Goal: Task Accomplishment & Management: Manage account settings

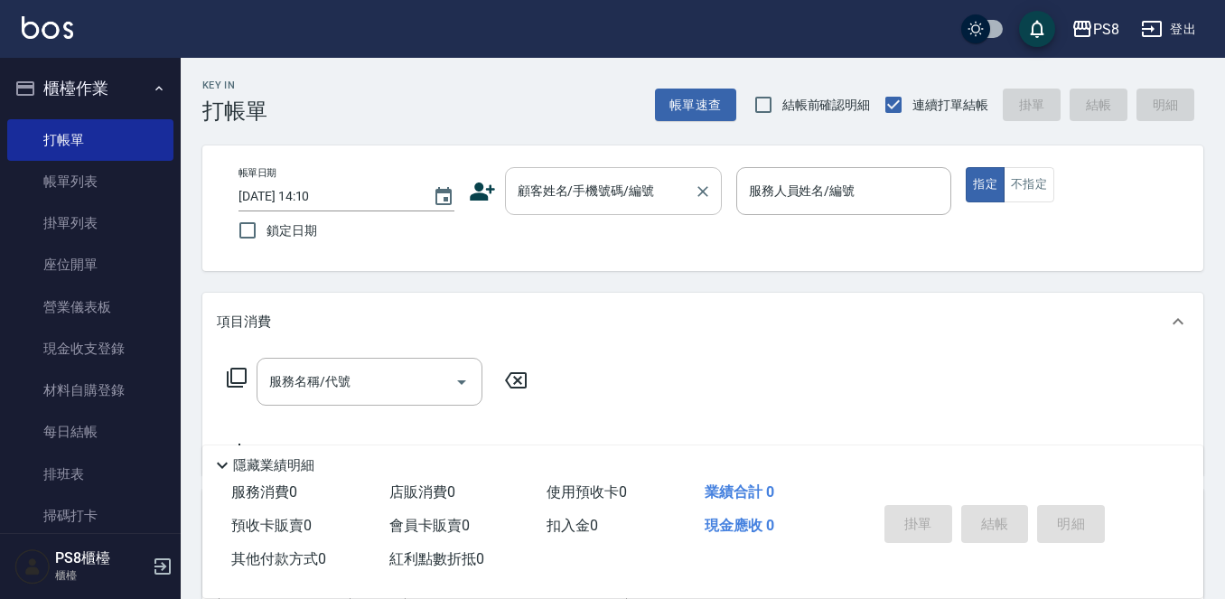
click at [584, 180] on input "顧客姓名/手機號碼/編號" at bounding box center [599, 191] width 173 height 32
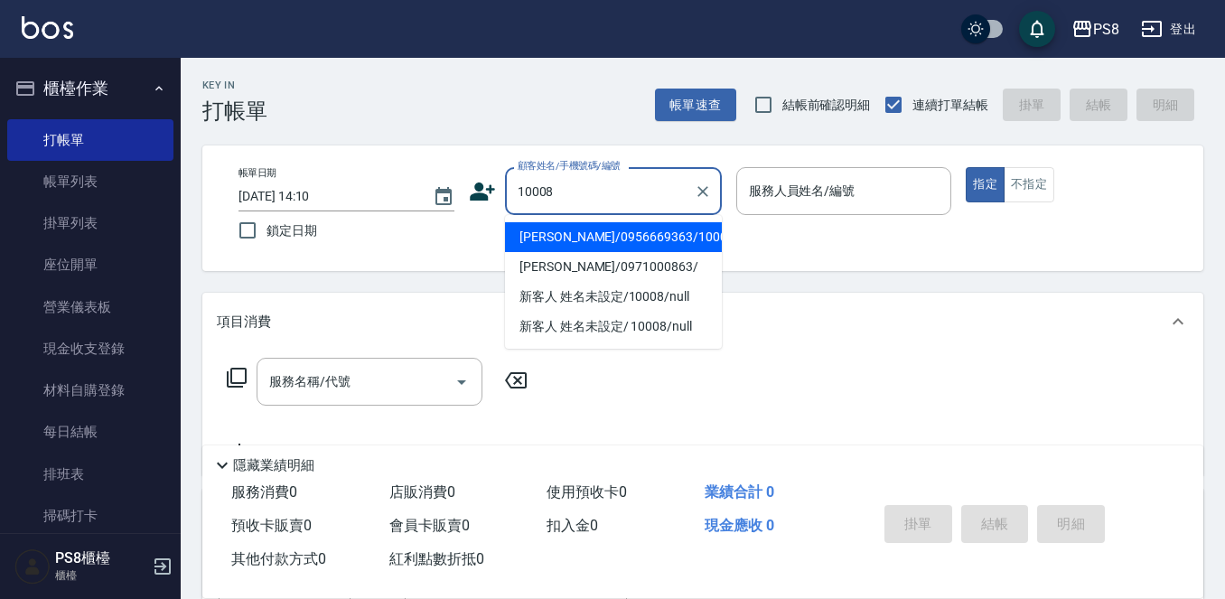
click at [602, 237] on li "[PERSON_NAME]/0956669363/10008" at bounding box center [613, 237] width 217 height 30
type input "[PERSON_NAME]/0956669363/10008"
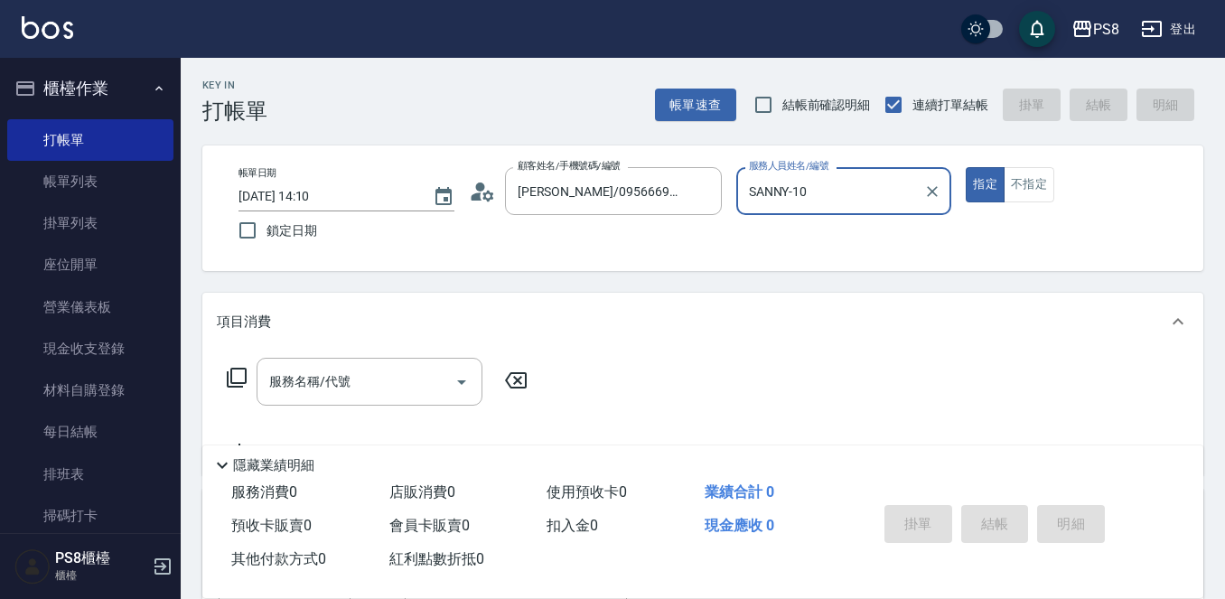
type input "SANNY-10"
drag, startPoint x: 978, startPoint y: 177, endPoint x: 763, endPoint y: 348, distance: 274.5
click at [978, 180] on button "指定" at bounding box center [985, 184] width 39 height 35
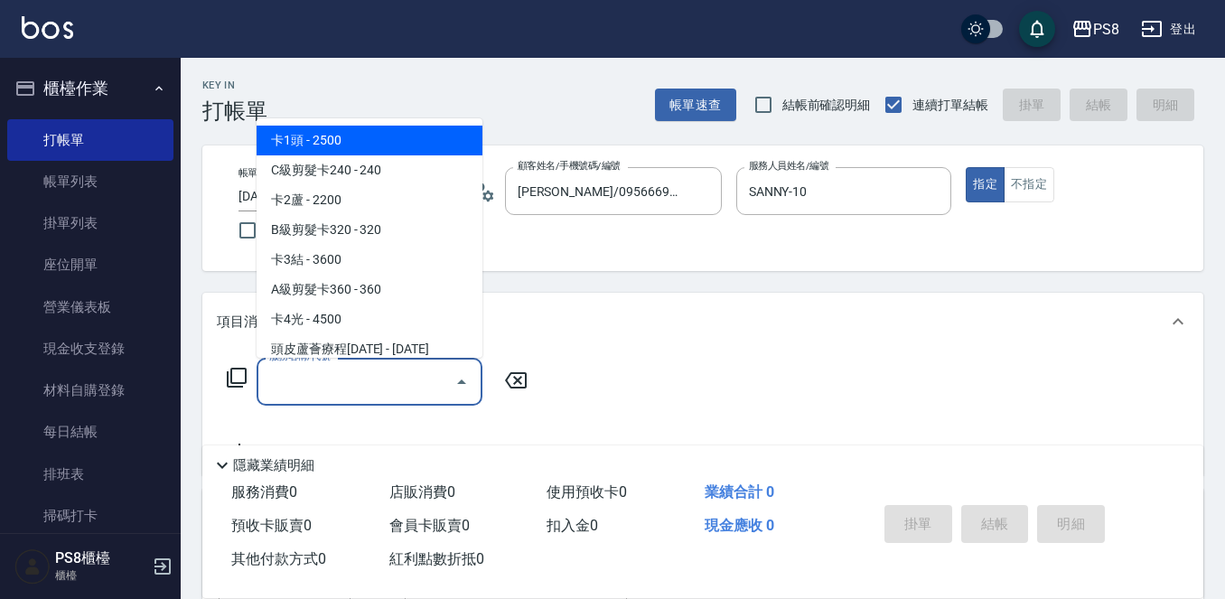
click at [410, 395] on input "服務名稱/代號" at bounding box center [356, 382] width 182 height 32
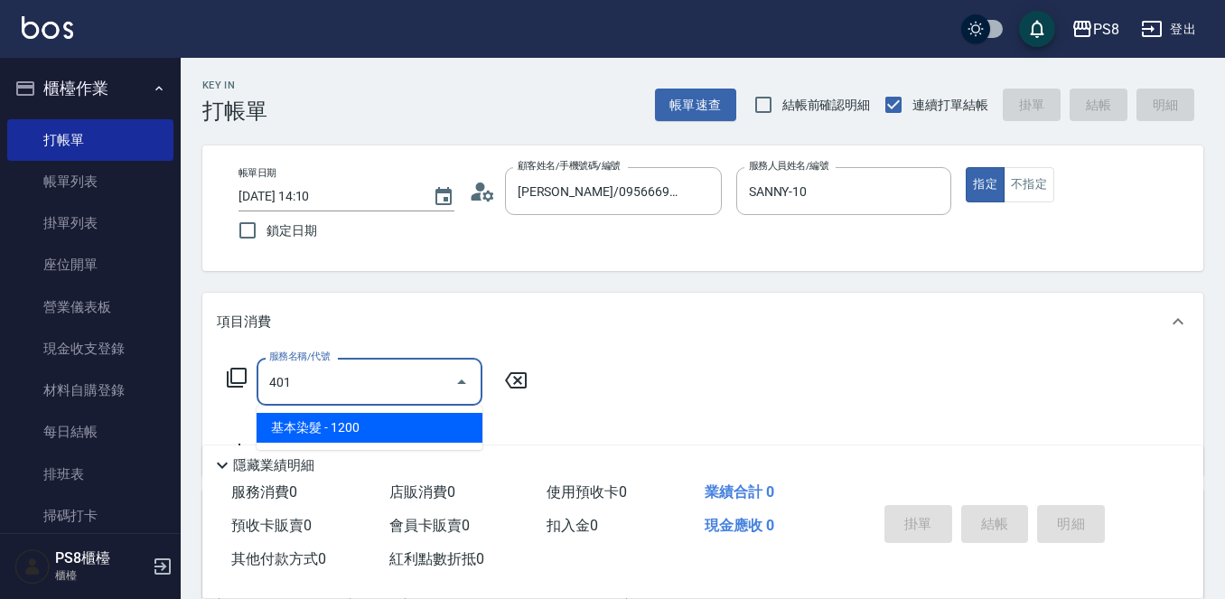
click at [445, 425] on span "基本染髮 - 1200" at bounding box center [370, 428] width 226 height 30
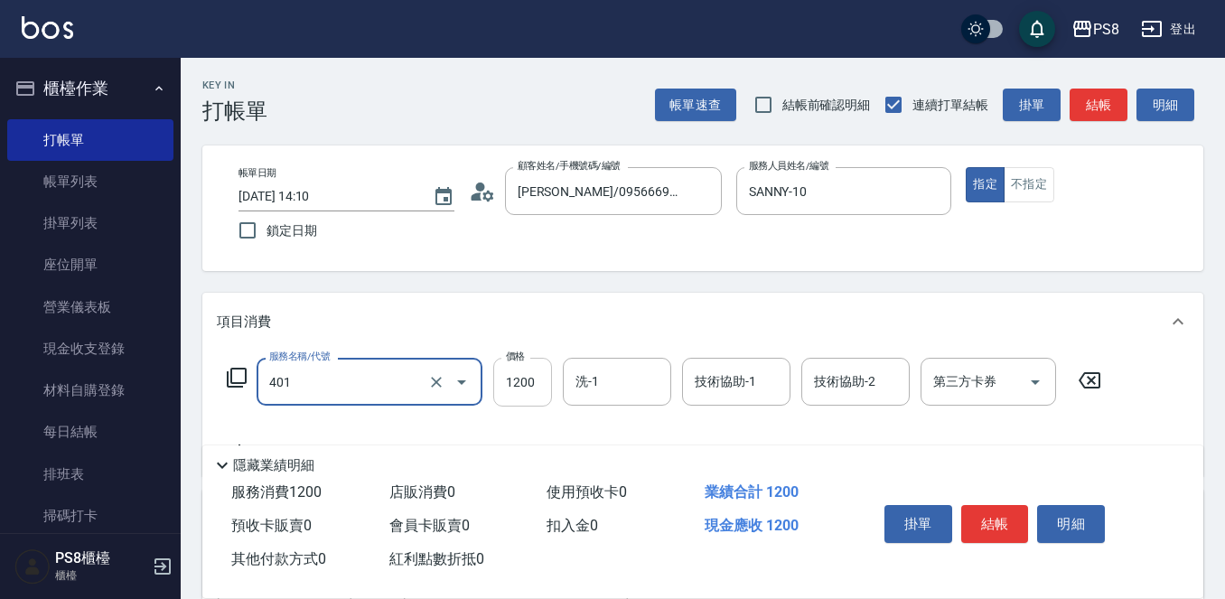
type input "基本染髮(401)"
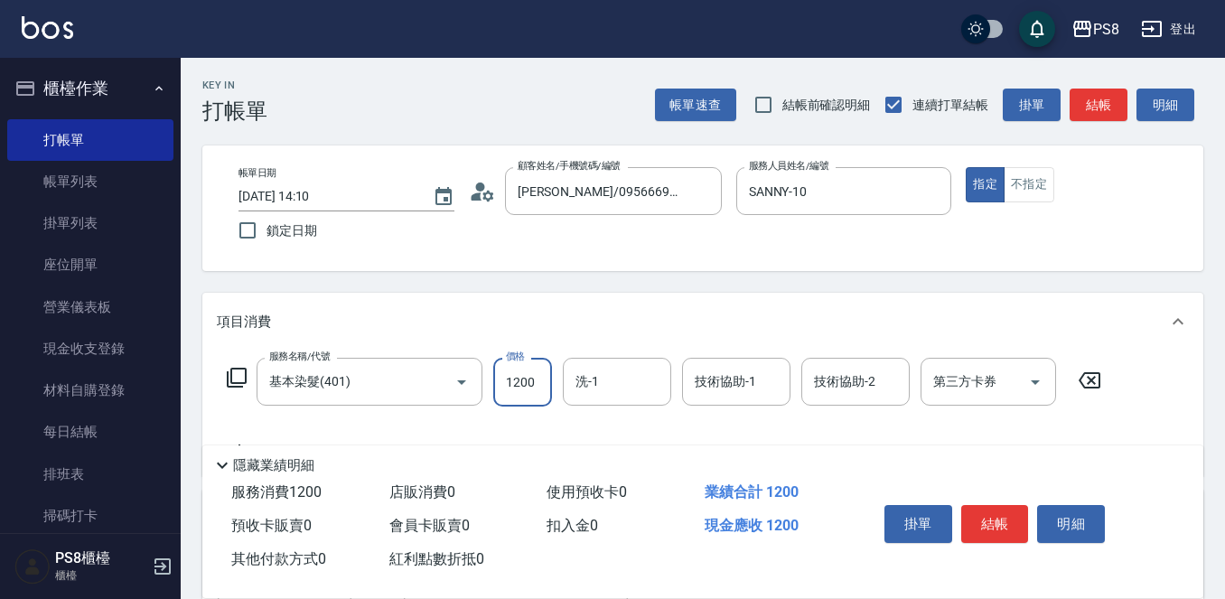
click at [523, 382] on input "1200" at bounding box center [522, 382] width 59 height 49
type input "2500"
click at [991, 520] on button "結帳" at bounding box center [995, 524] width 68 height 38
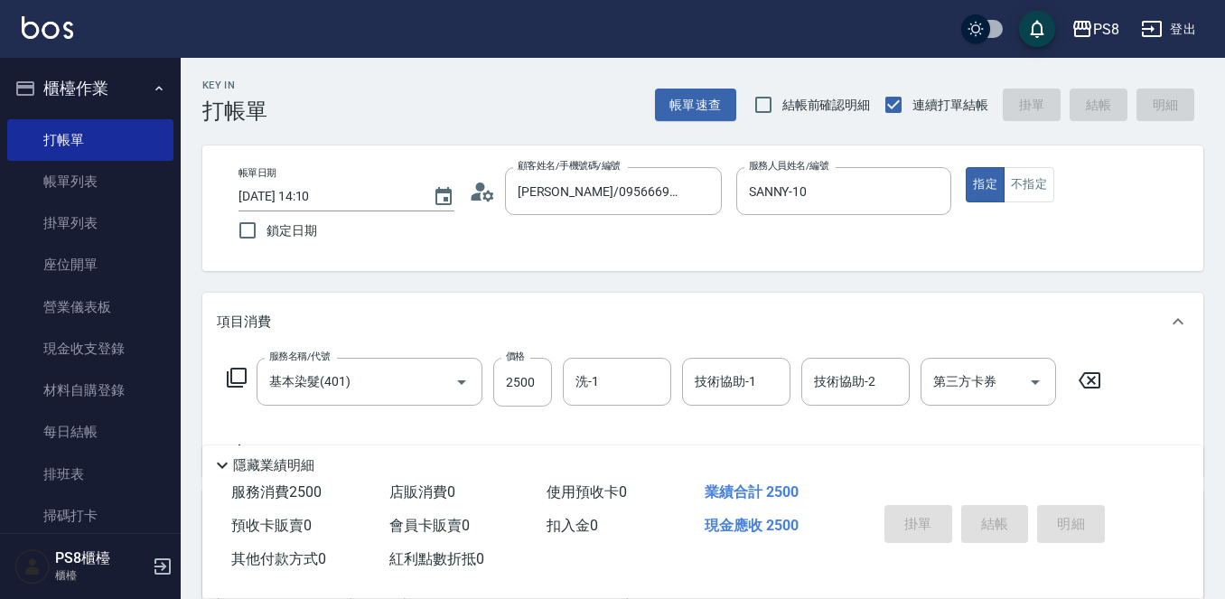
type input "2025/09/19 15:06"
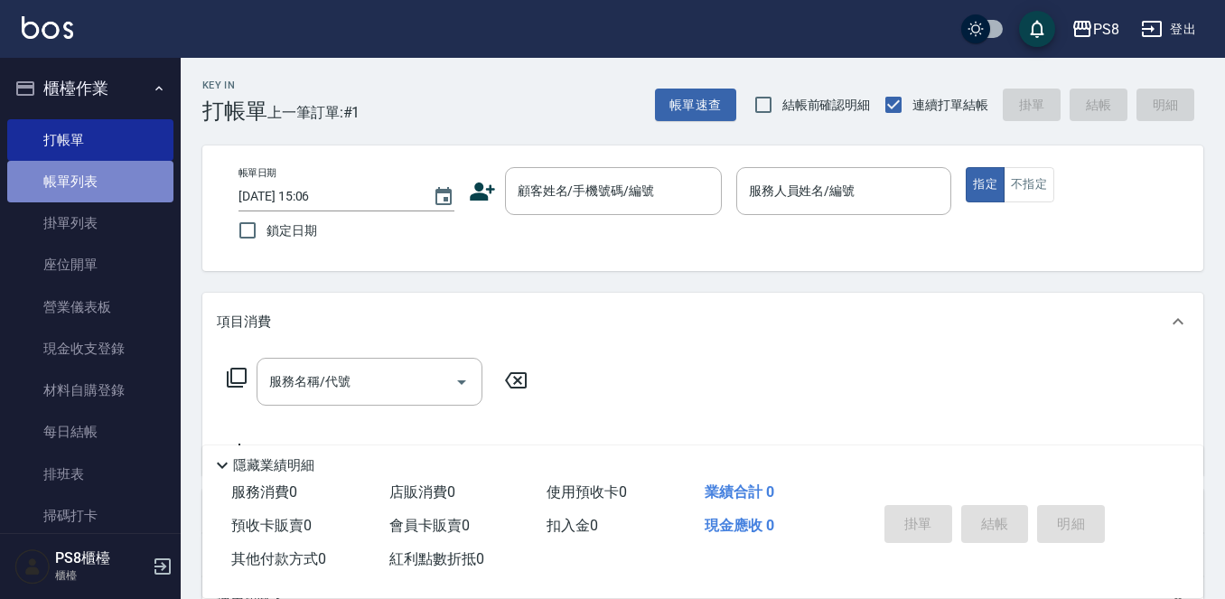
click at [123, 163] on link "帳單列表" at bounding box center [90, 182] width 166 height 42
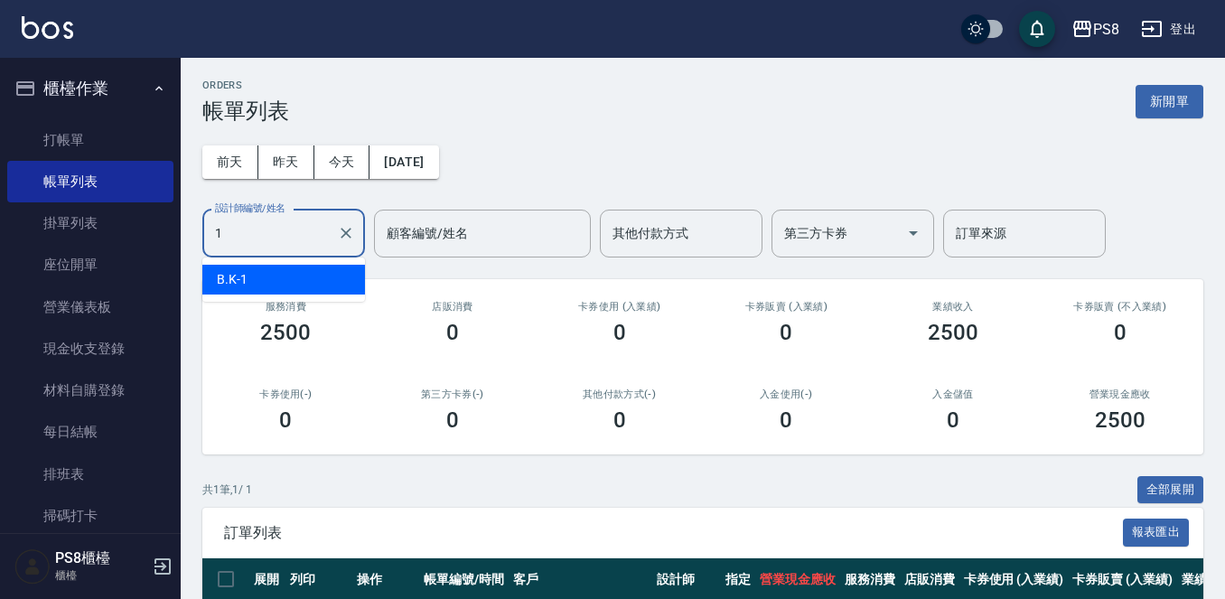
click at [289, 243] on input "1" at bounding box center [269, 234] width 119 height 32
click at [289, 267] on div "SANNY -10" at bounding box center [283, 280] width 163 height 30
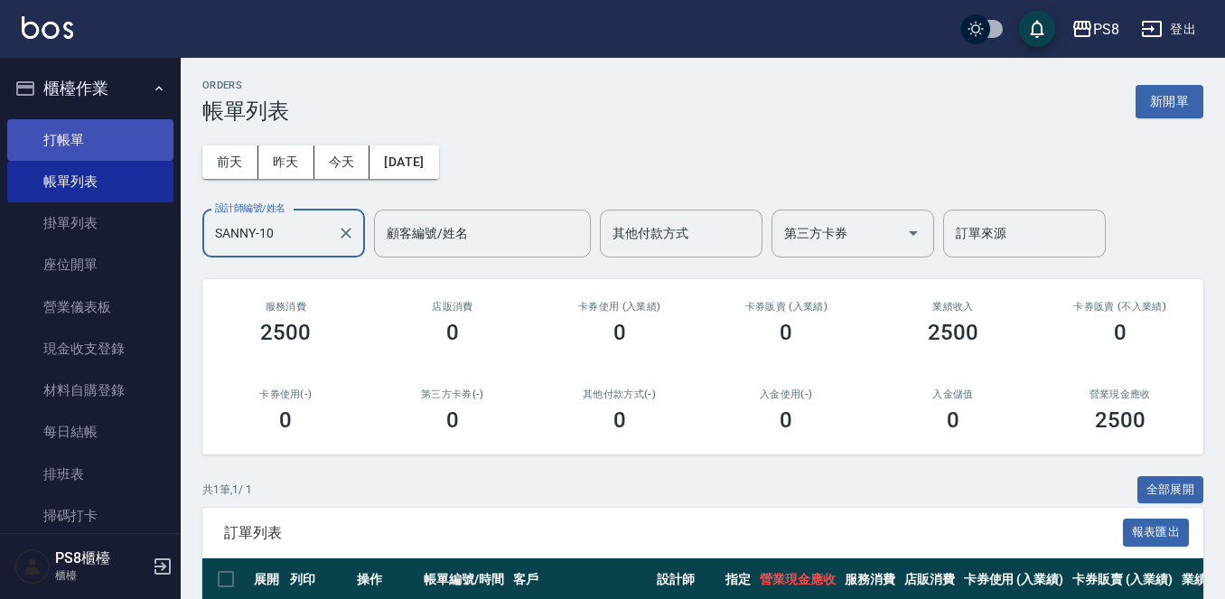
type input "SANNY-10"
click at [88, 132] on link "打帳單" at bounding box center [90, 140] width 166 height 42
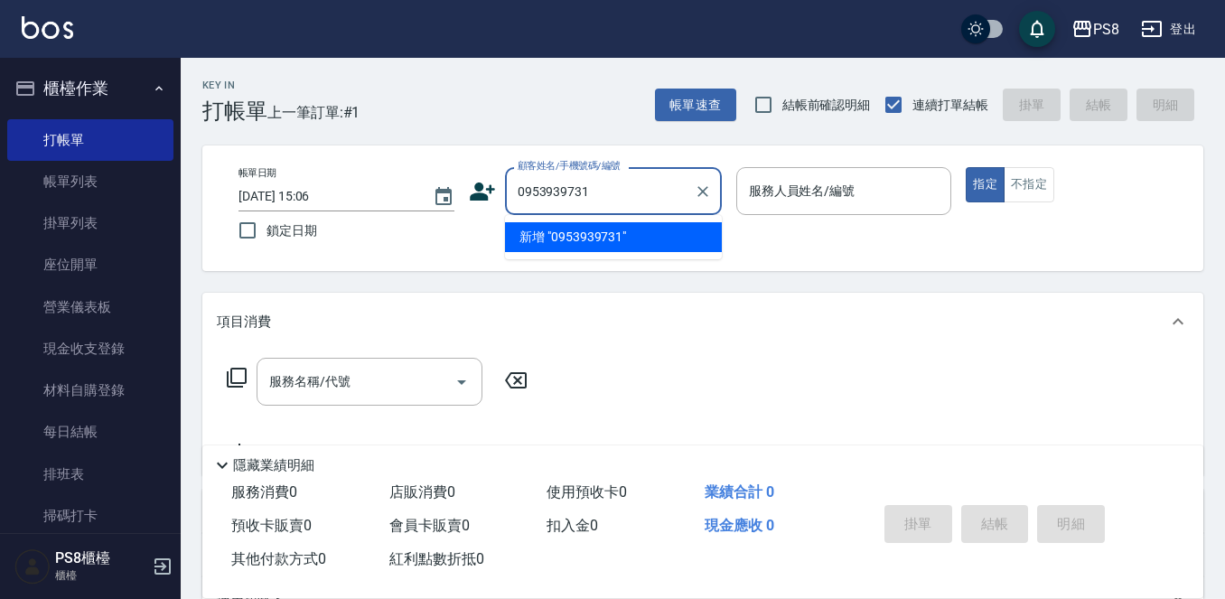
click at [612, 238] on li "新增 "0953939731"" at bounding box center [613, 237] width 217 height 30
type input "0953939731"
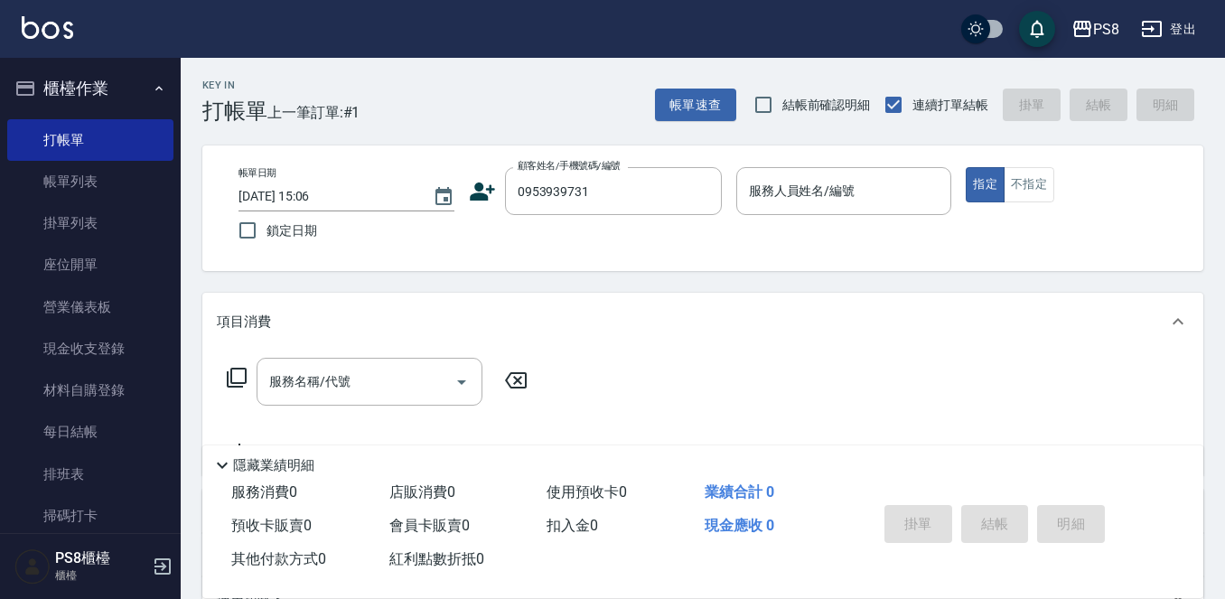
click at [477, 200] on icon at bounding box center [482, 191] width 25 height 18
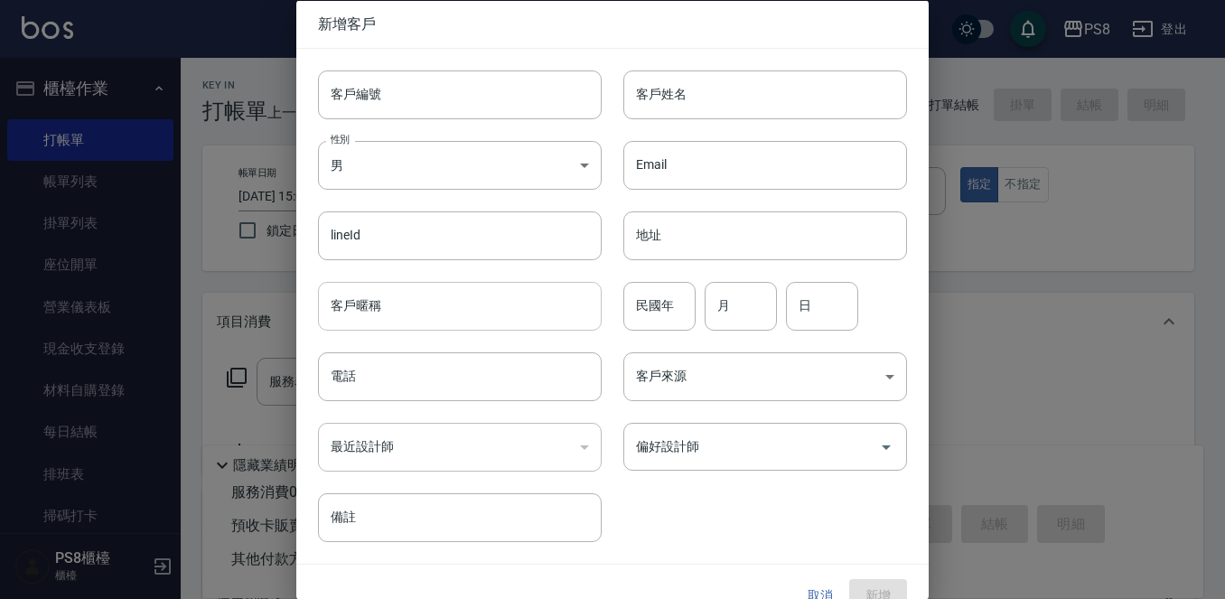
type input "0953939731"
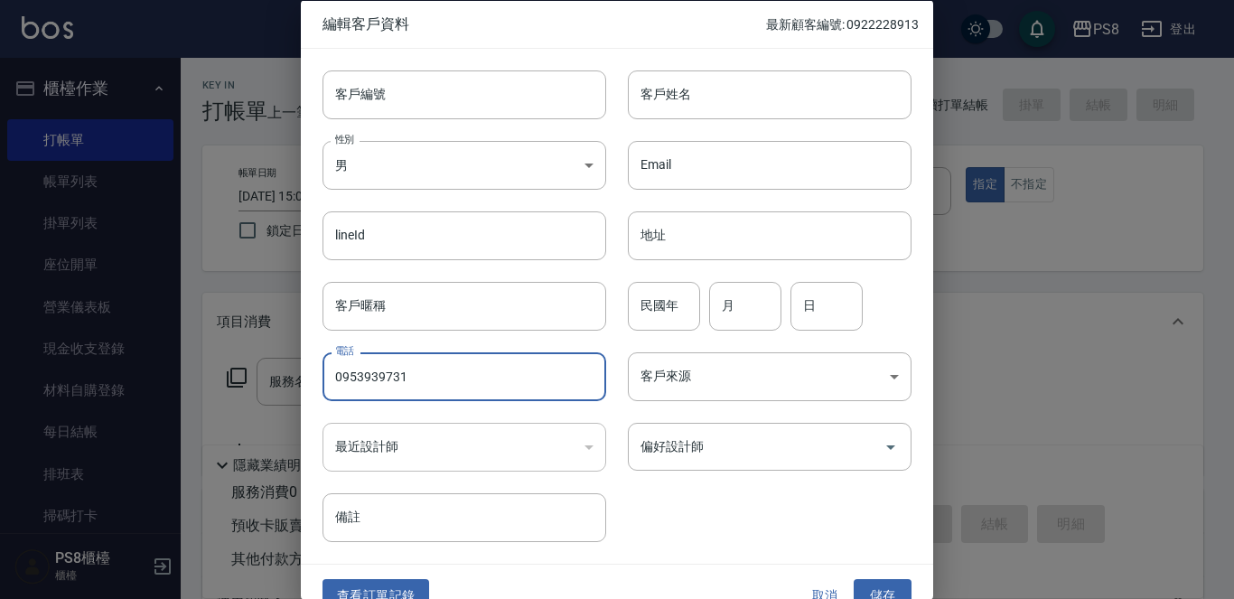
drag, startPoint x: 447, startPoint y: 378, endPoint x: 222, endPoint y: 388, distance: 225.1
click at [223, 388] on div "編輯客戶資料 最新顧客編號: 0922228913 客戶編號 客戶編號 客戶姓名 客戶姓名 性別 男 MALE 性別 Email Email lineId l…" at bounding box center [617, 299] width 1234 height 599
click at [379, 64] on div "客戶編號 客戶編號" at bounding box center [453, 83] width 305 height 70
click at [382, 76] on input "客戶編號" at bounding box center [464, 94] width 284 height 49
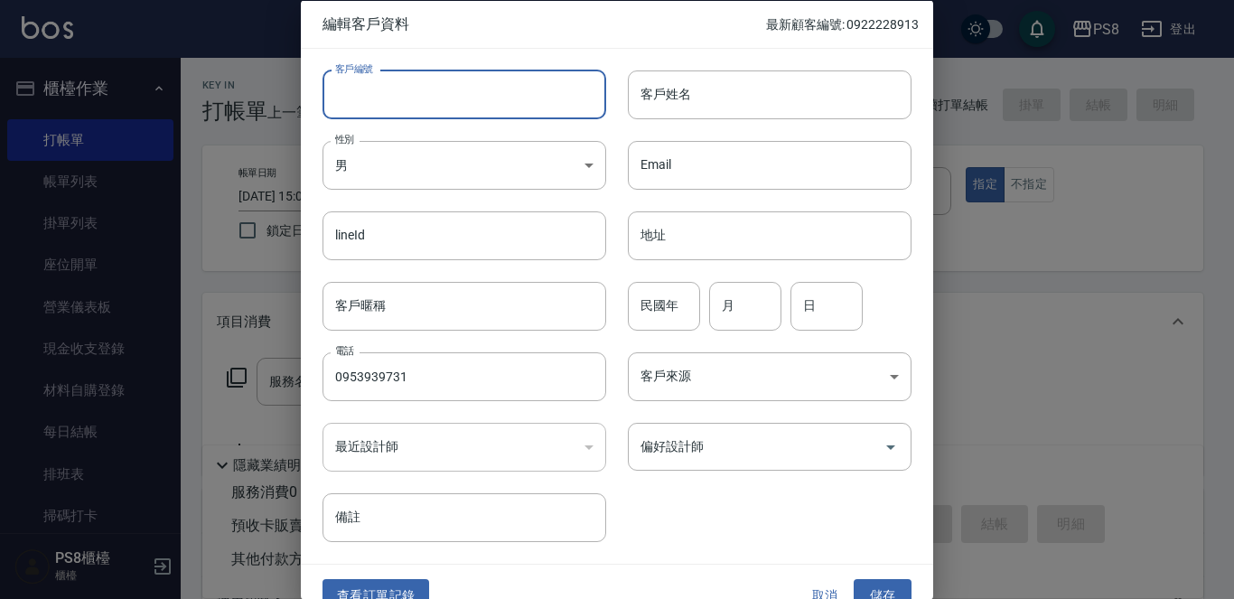
paste input "0953939731"
type input "0953939731"
click at [670, 79] on div "客戶姓名 客戶姓名" at bounding box center [770, 94] width 284 height 49
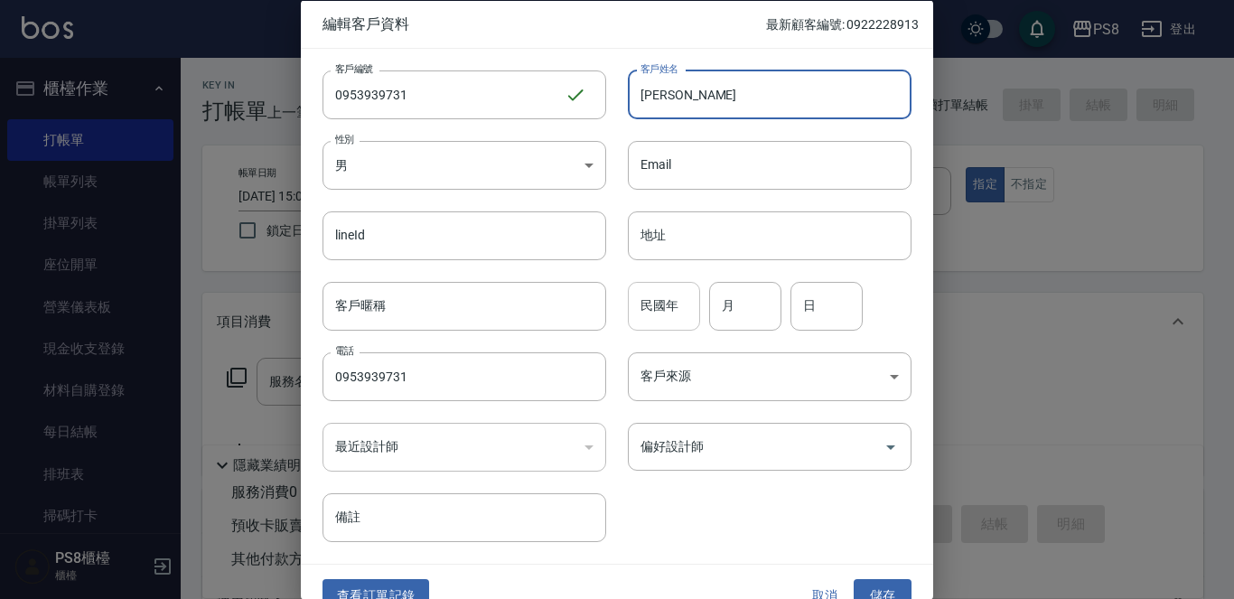
type input "蔡智傑"
click at [641, 293] on input "民國年" at bounding box center [664, 305] width 72 height 49
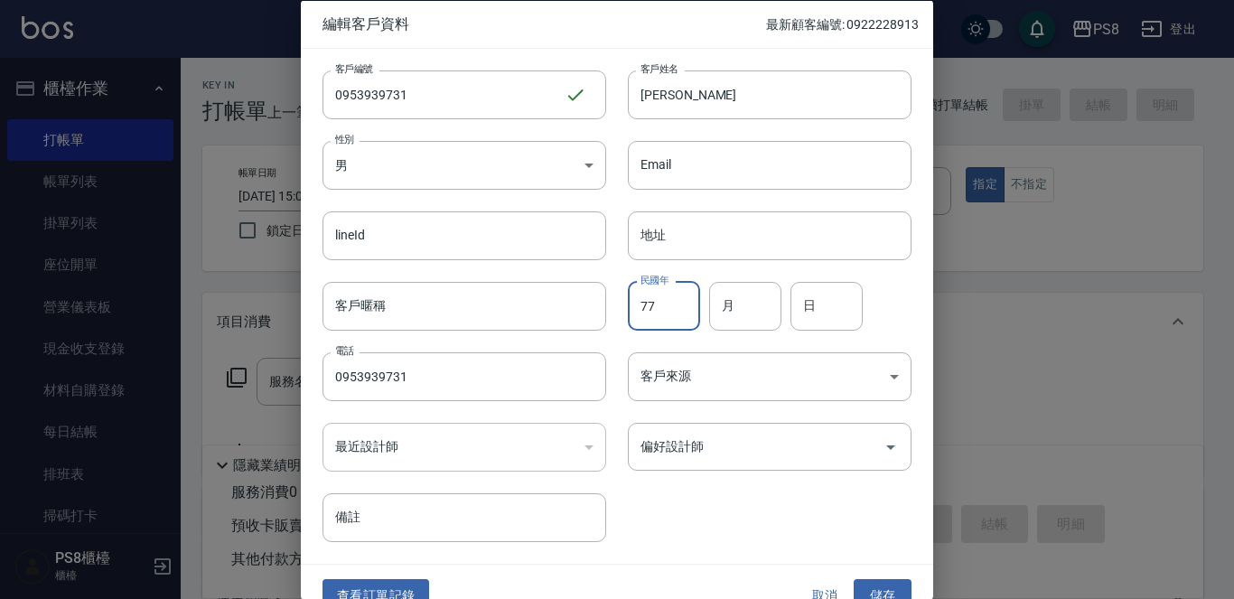
type input "77"
type input "11"
type input "15"
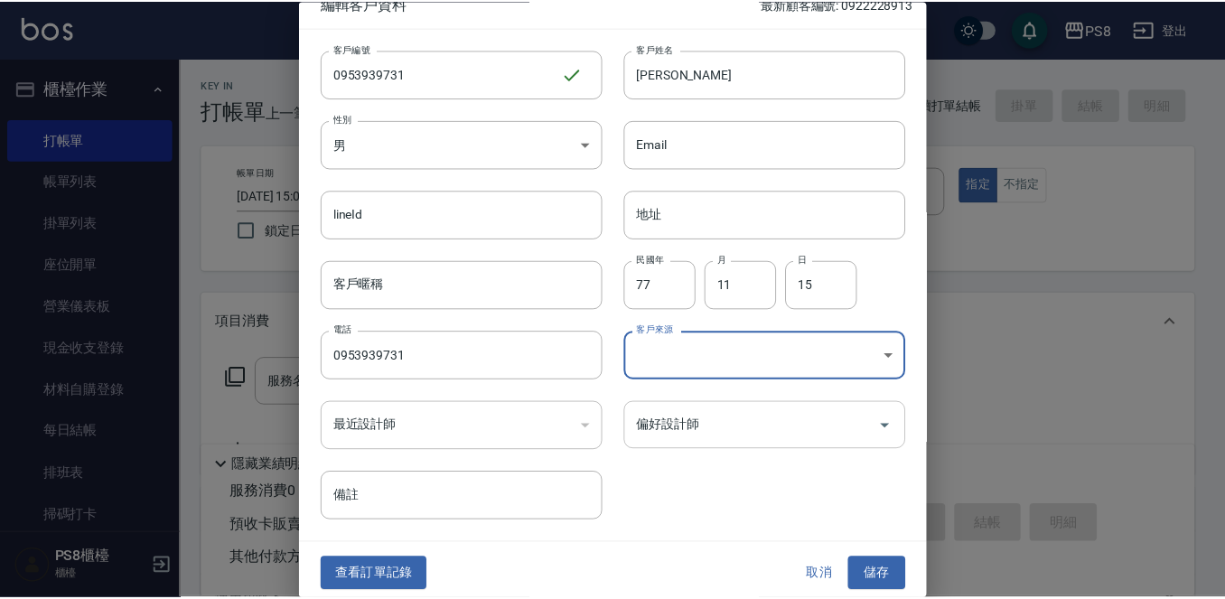
scroll to position [27, 0]
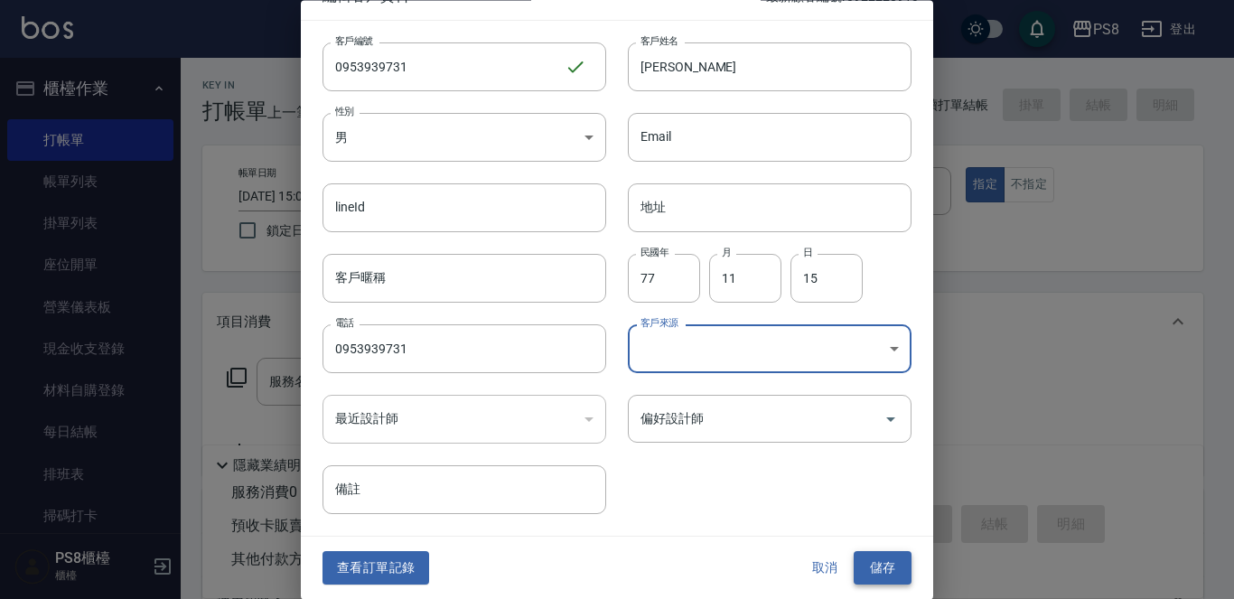
click at [874, 563] on button "儲存" at bounding box center [883, 568] width 58 height 33
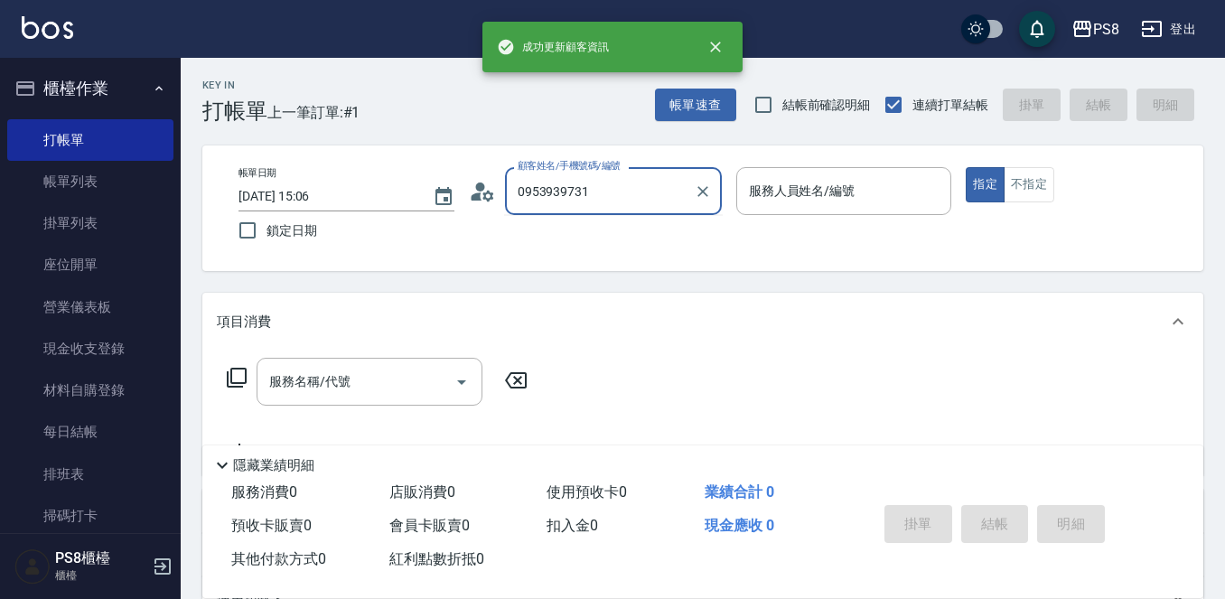
click at [681, 191] on input "0953939731" at bounding box center [599, 191] width 173 height 32
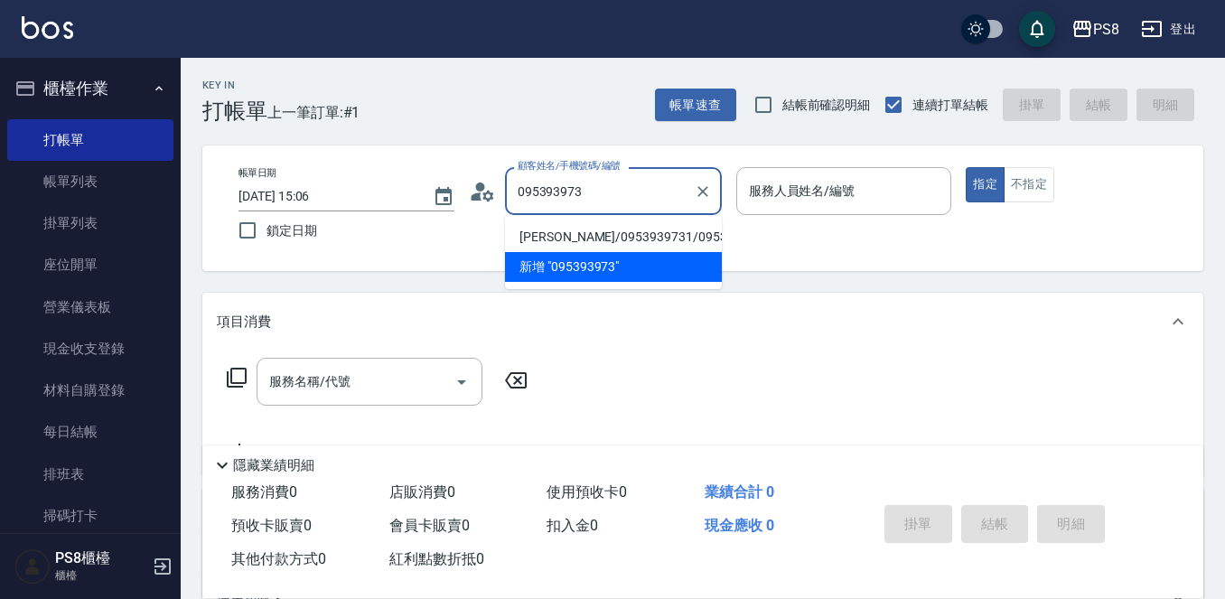
click at [624, 244] on li "[PERSON_NAME]/0953939731/0953939731" at bounding box center [613, 237] width 217 height 30
type input "[PERSON_NAME]/0953939731/0953939731"
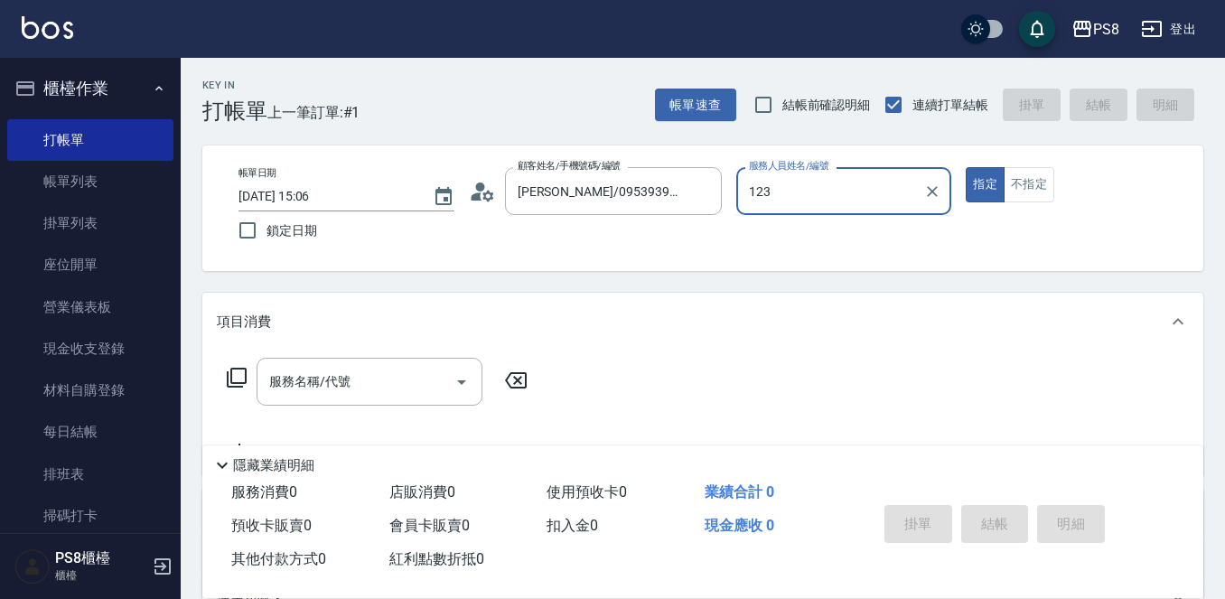
type input "123"
click at [966, 167] on button "指定" at bounding box center [985, 184] width 39 height 35
type button "true"
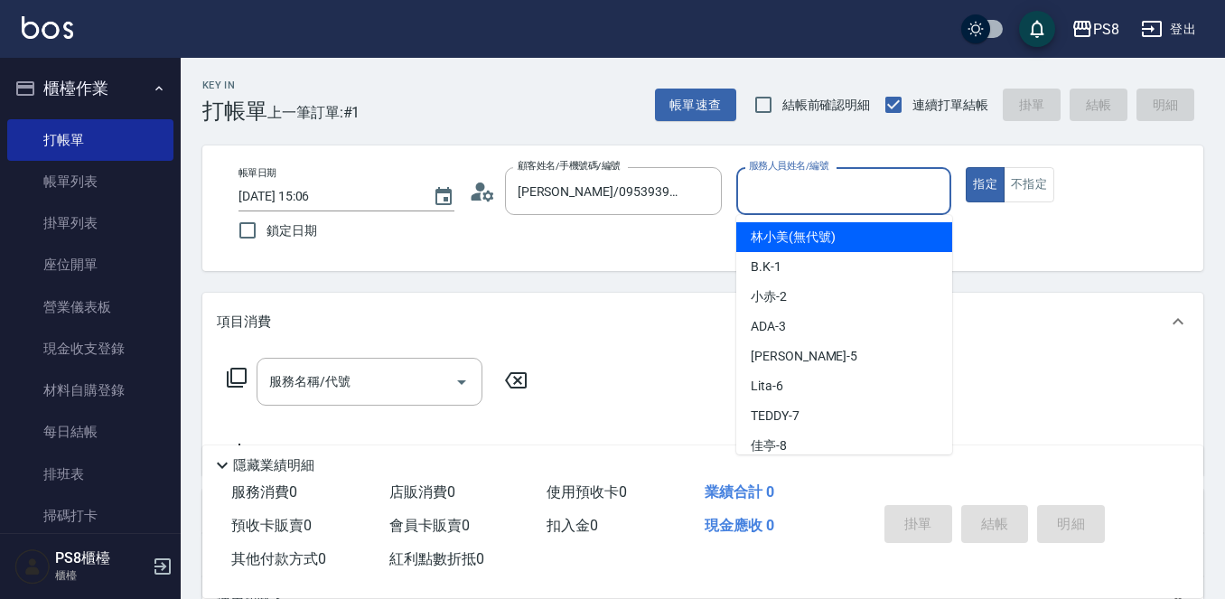
click at [744, 197] on input "服務人員姓名/編號" at bounding box center [844, 191] width 200 height 32
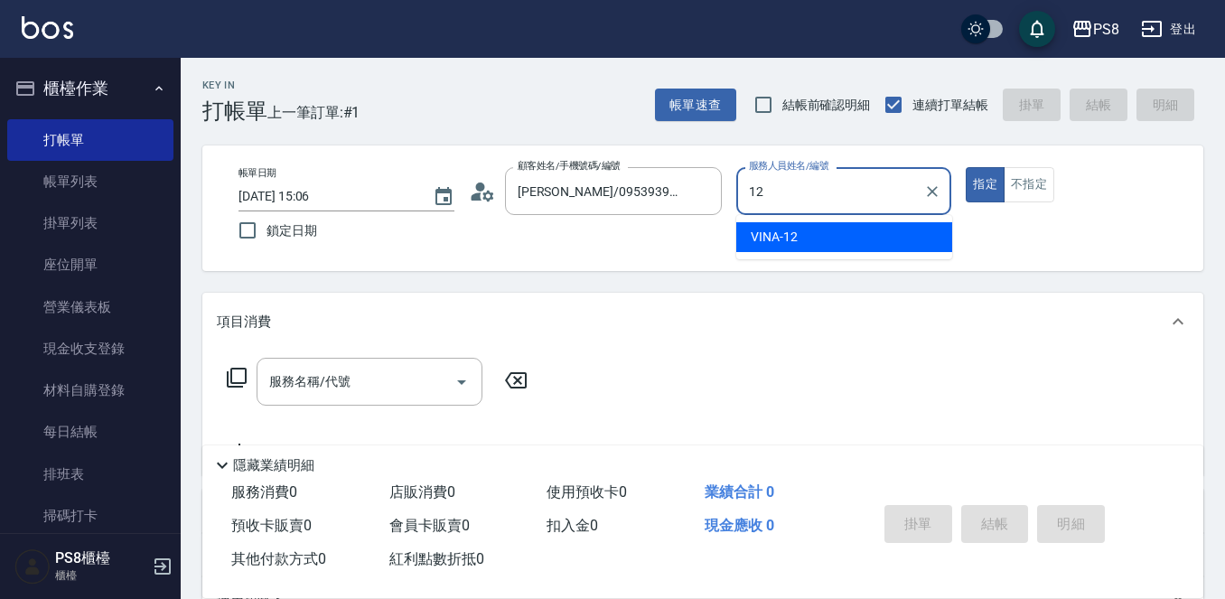
type input "VINA-12"
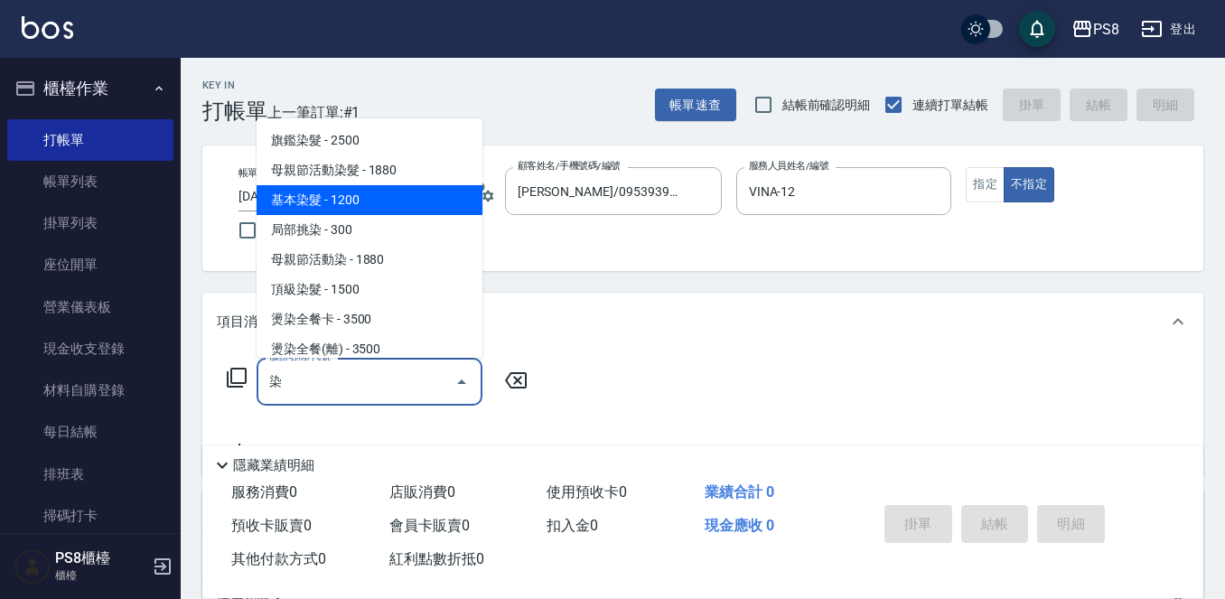
click at [352, 210] on span "基本染髮 - 1200" at bounding box center [370, 200] width 226 height 30
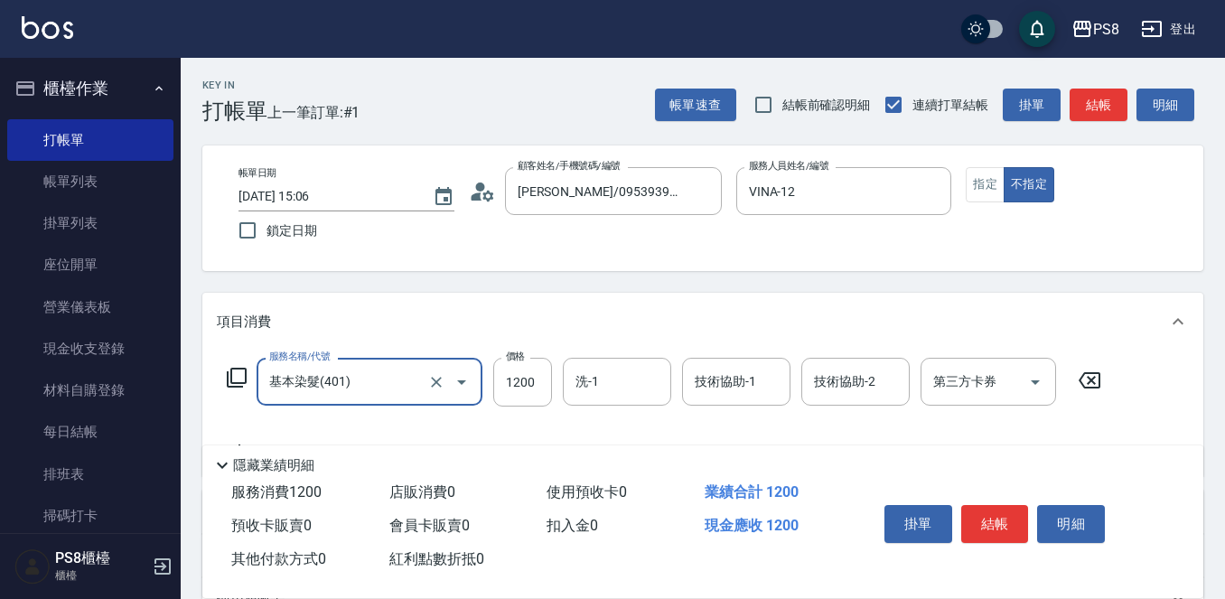
type input "基本染髮(401)"
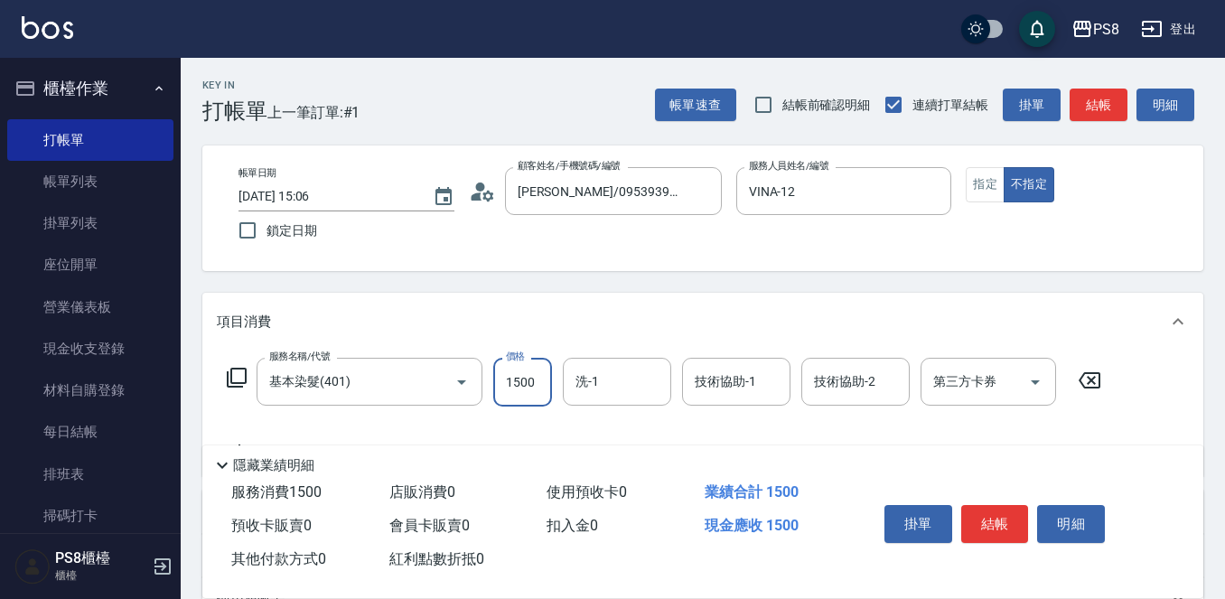
type input "1500"
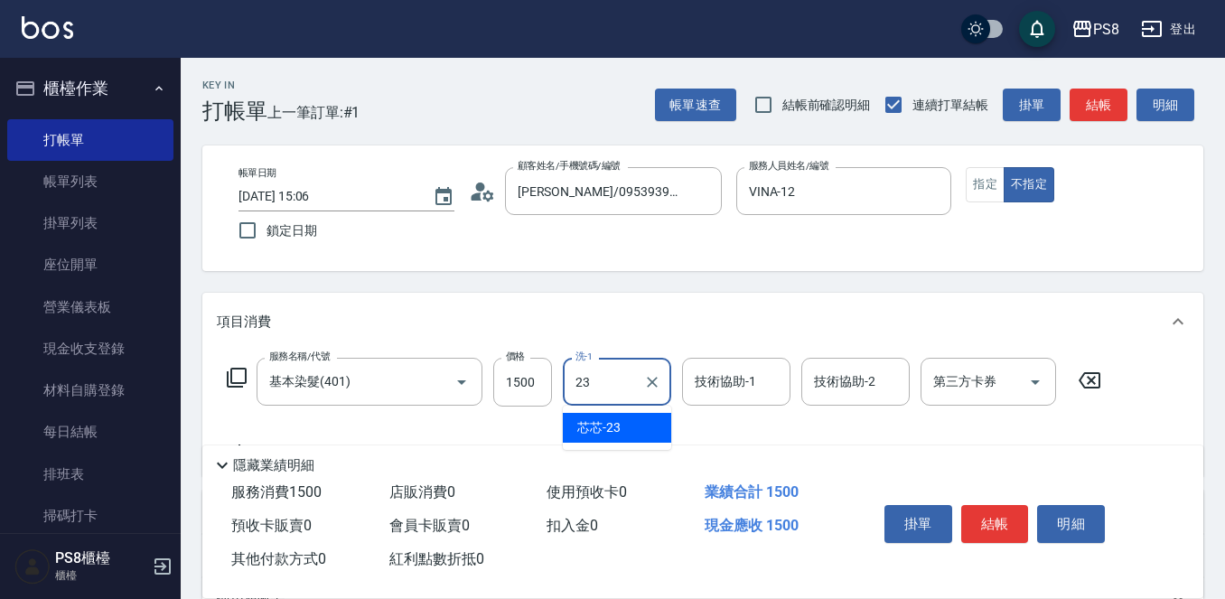
type input "芯芯-23"
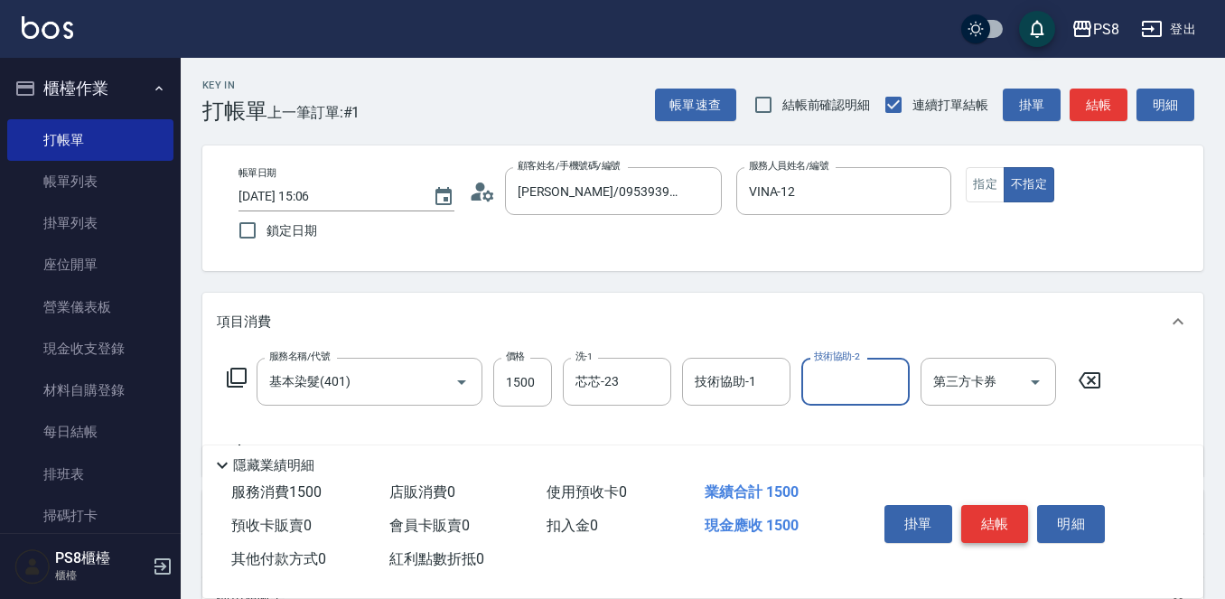
click at [1014, 511] on button "結帳" at bounding box center [995, 524] width 68 height 38
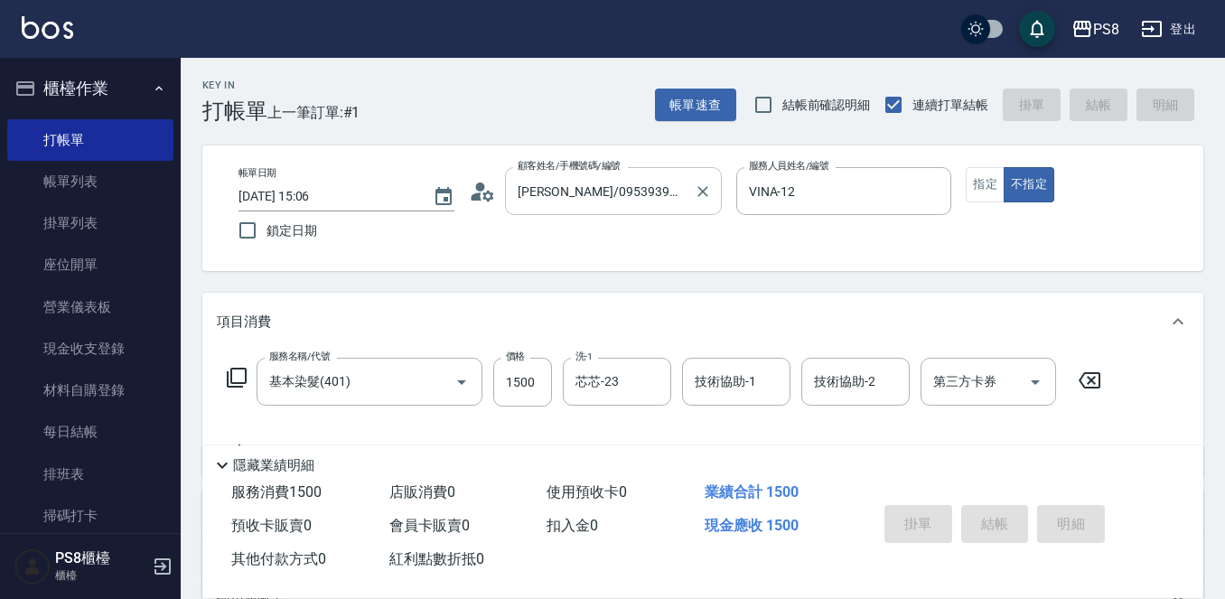
type input "2025/09/19 15:35"
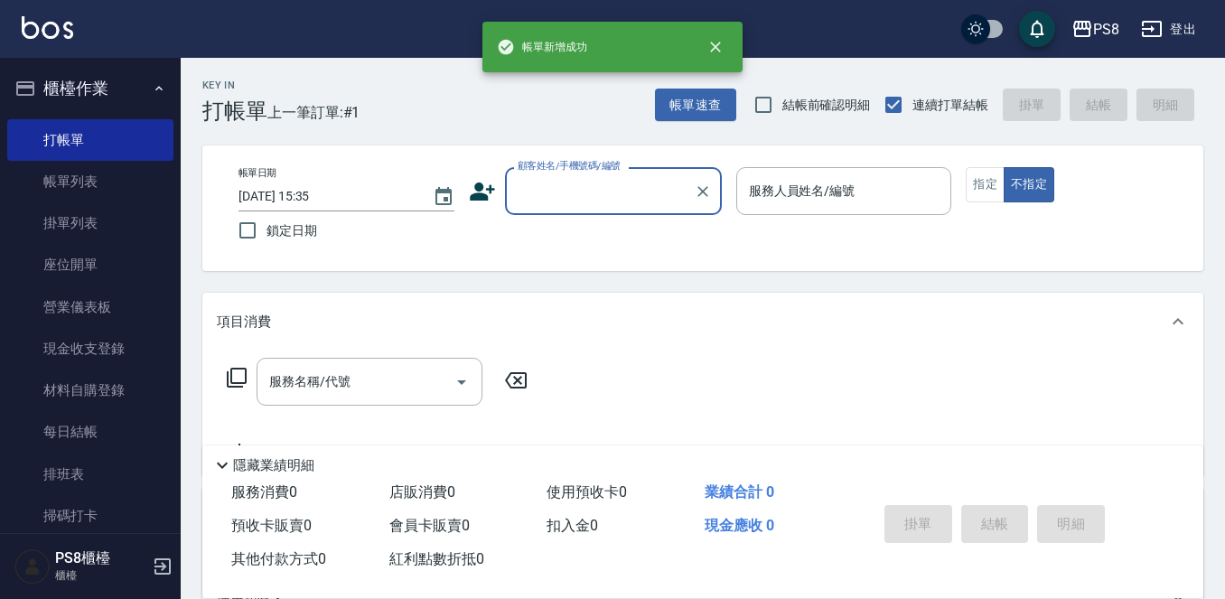
scroll to position [0, 0]
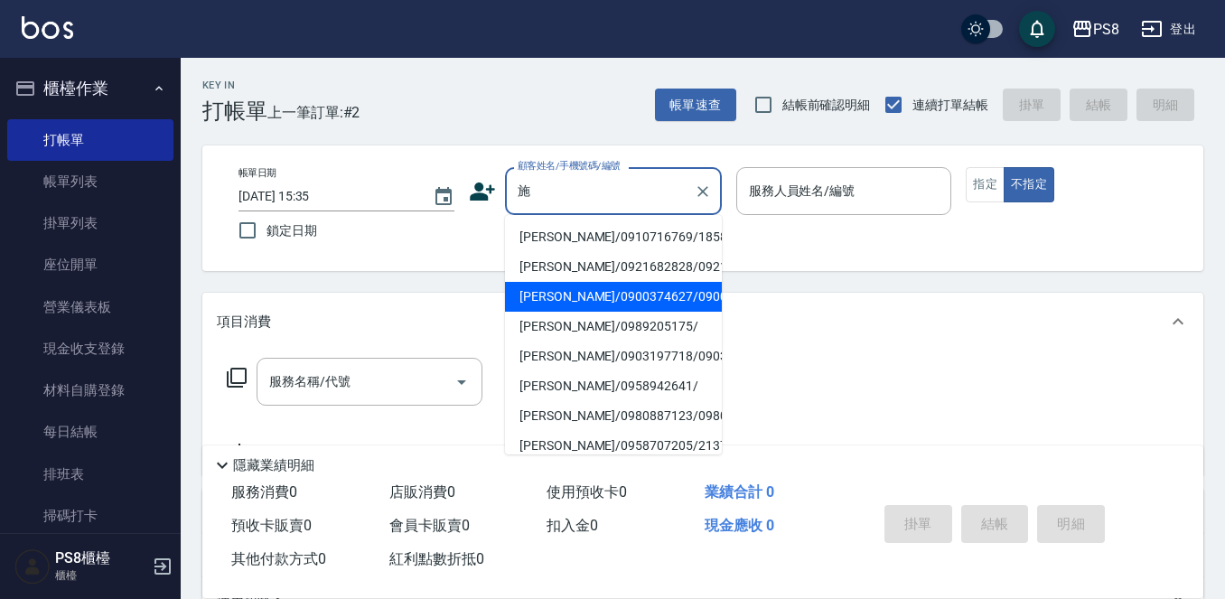
click at [572, 312] on li "[PERSON_NAME]/0900374627/0900374627" at bounding box center [613, 297] width 217 height 30
type input "[PERSON_NAME]/0900374627/0900374627"
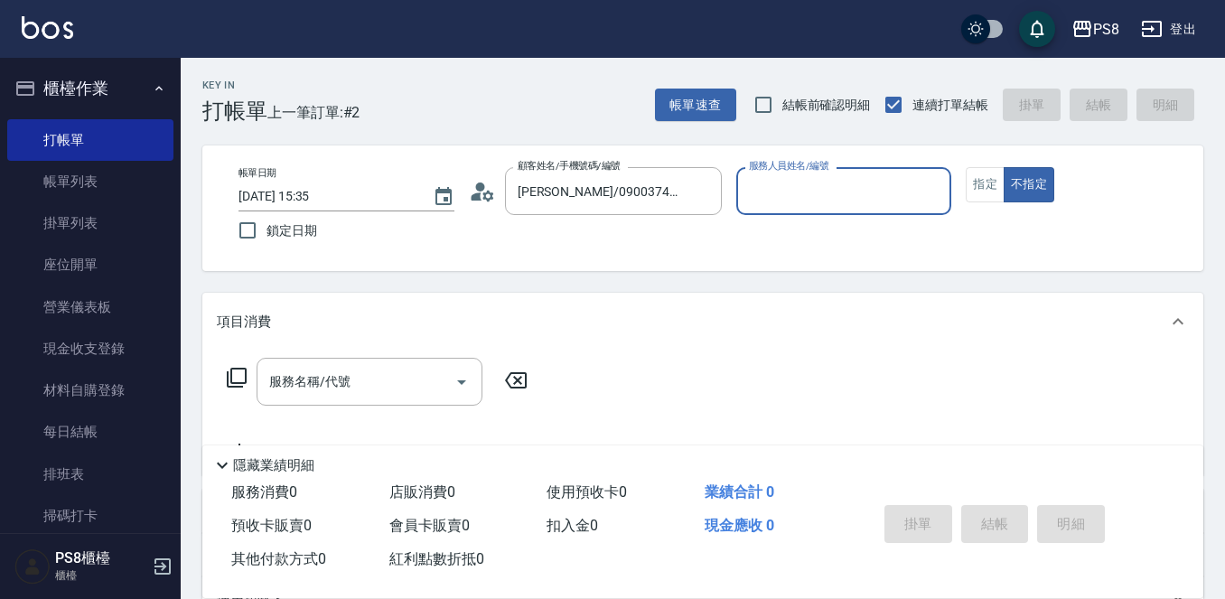
type input "VINA-12"
click at [1004, 167] on button "不指定" at bounding box center [1029, 184] width 51 height 35
type button "false"
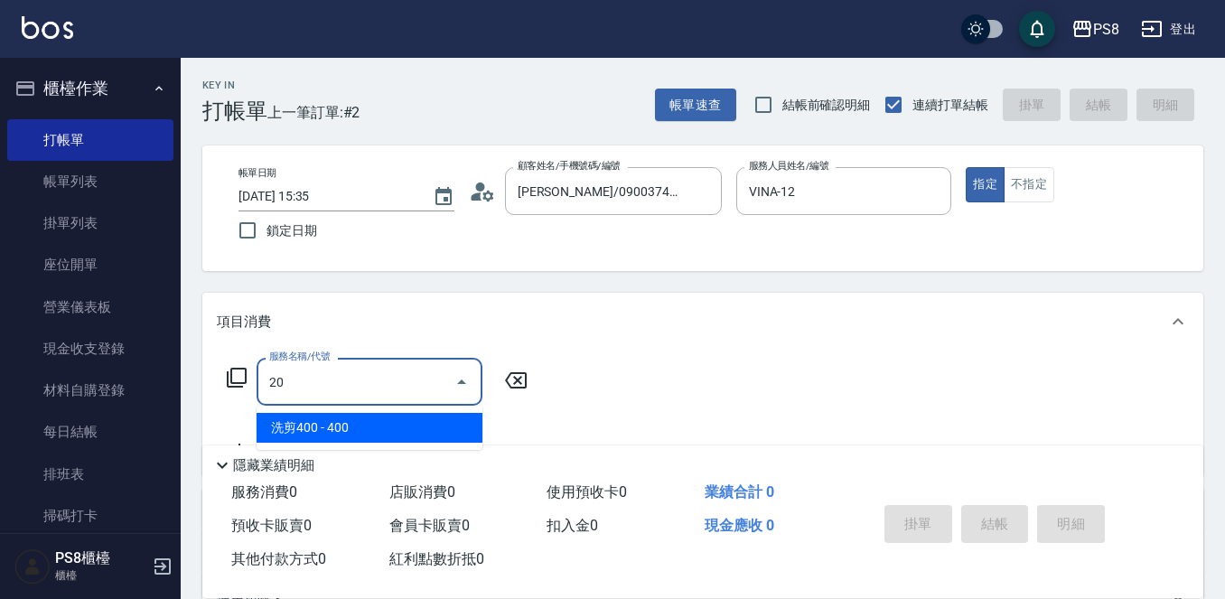
type input "2"
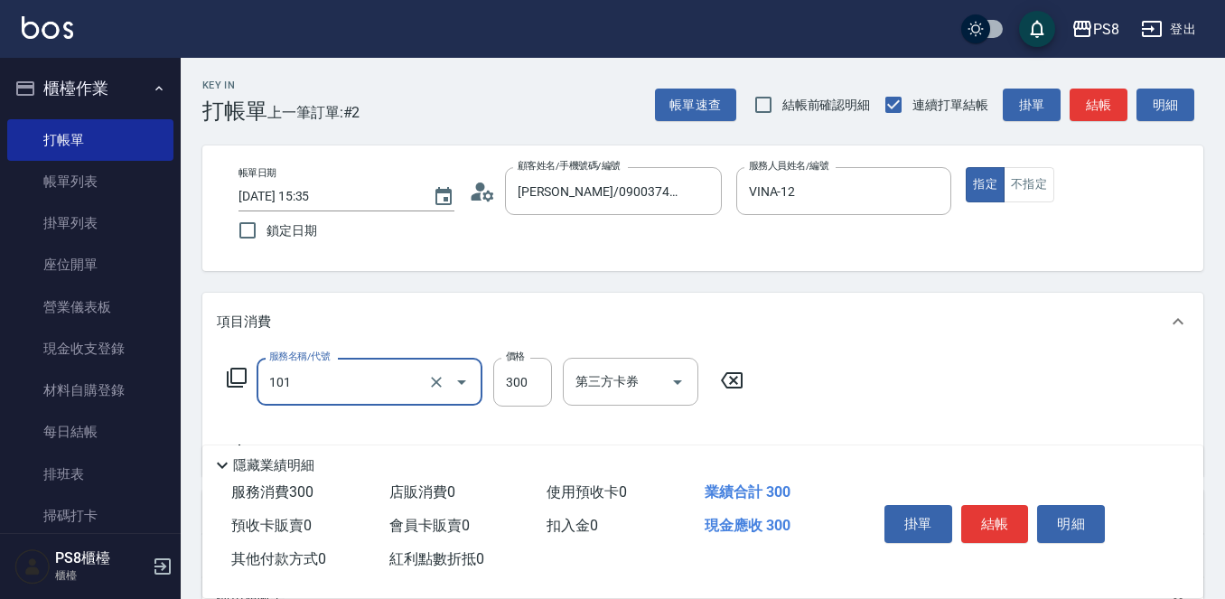
type input "洗髮(101)"
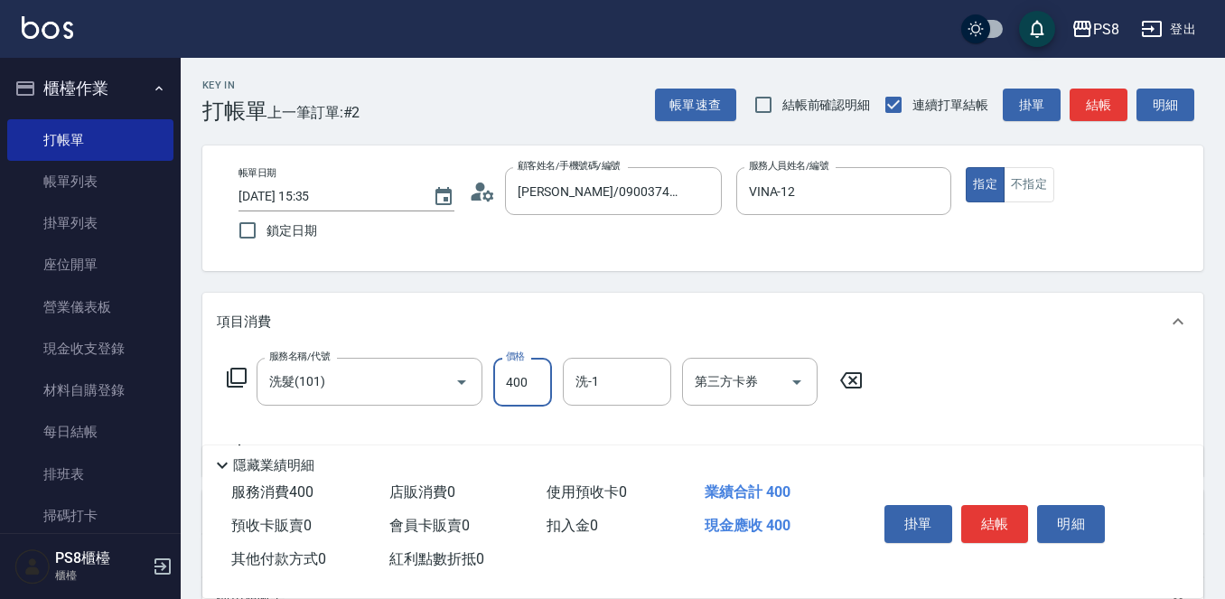
type input "400"
click at [993, 508] on button "結帳" at bounding box center [995, 524] width 68 height 38
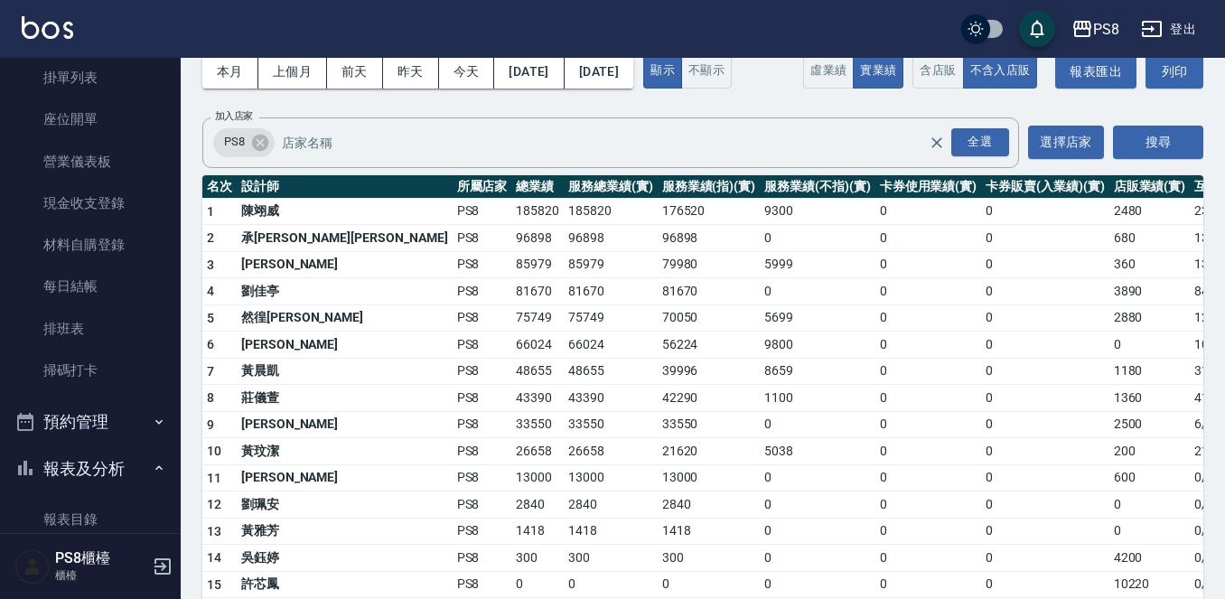
scroll to position [131, 0]
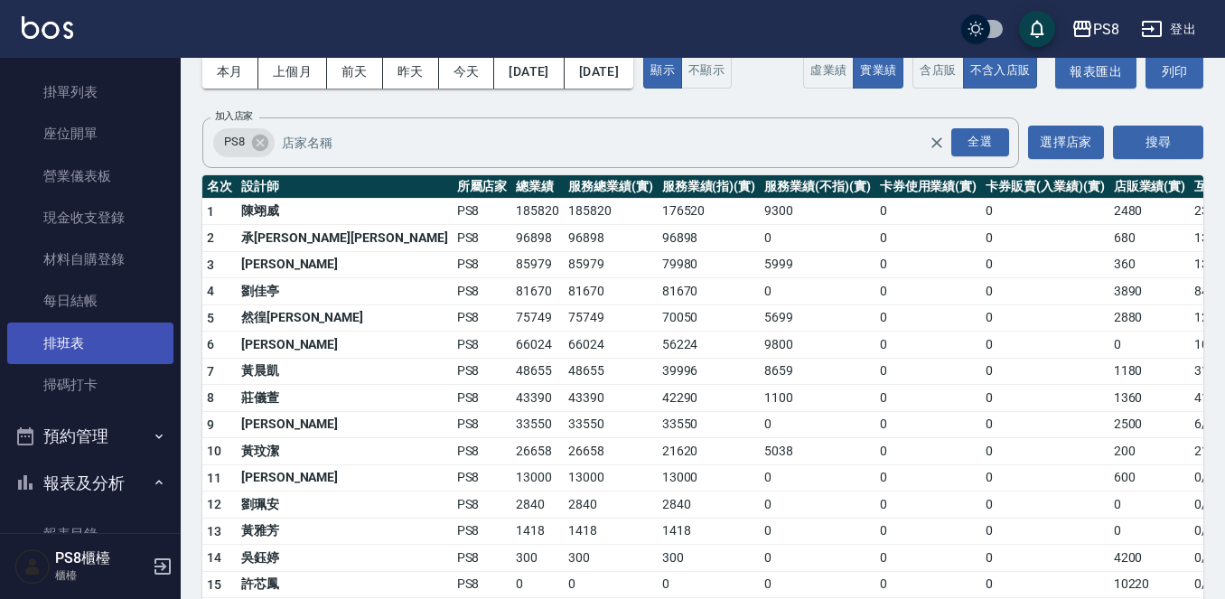
click at [98, 340] on link "排班表" at bounding box center [90, 343] width 166 height 42
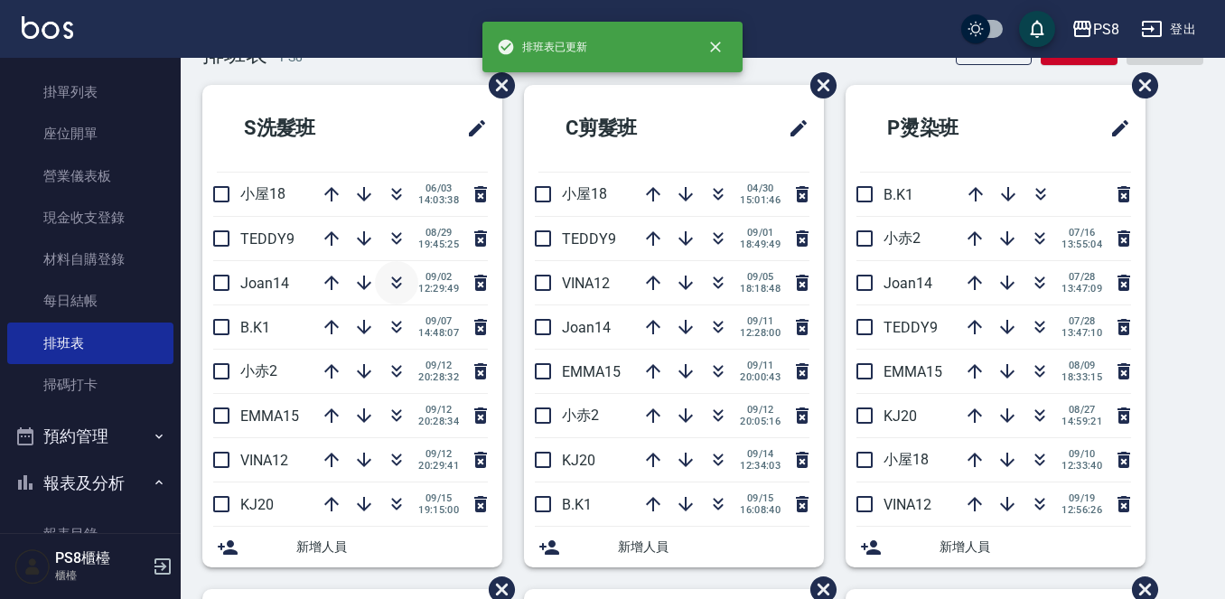
scroll to position [90, 0]
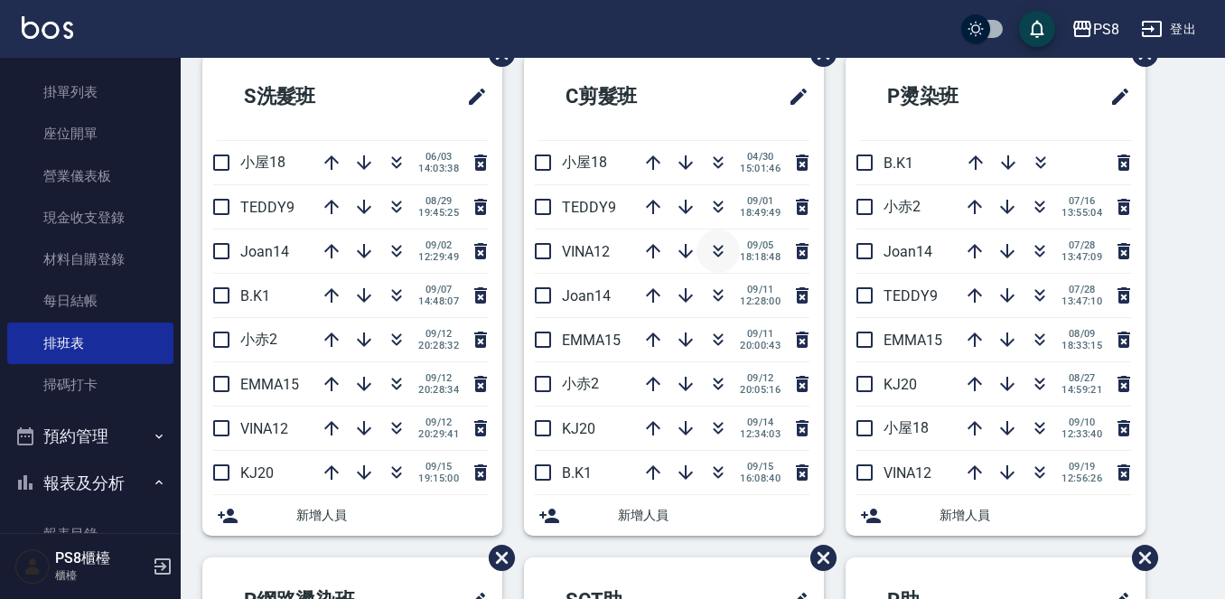
click at [716, 246] on icon "button" at bounding box center [719, 248] width 10 height 6
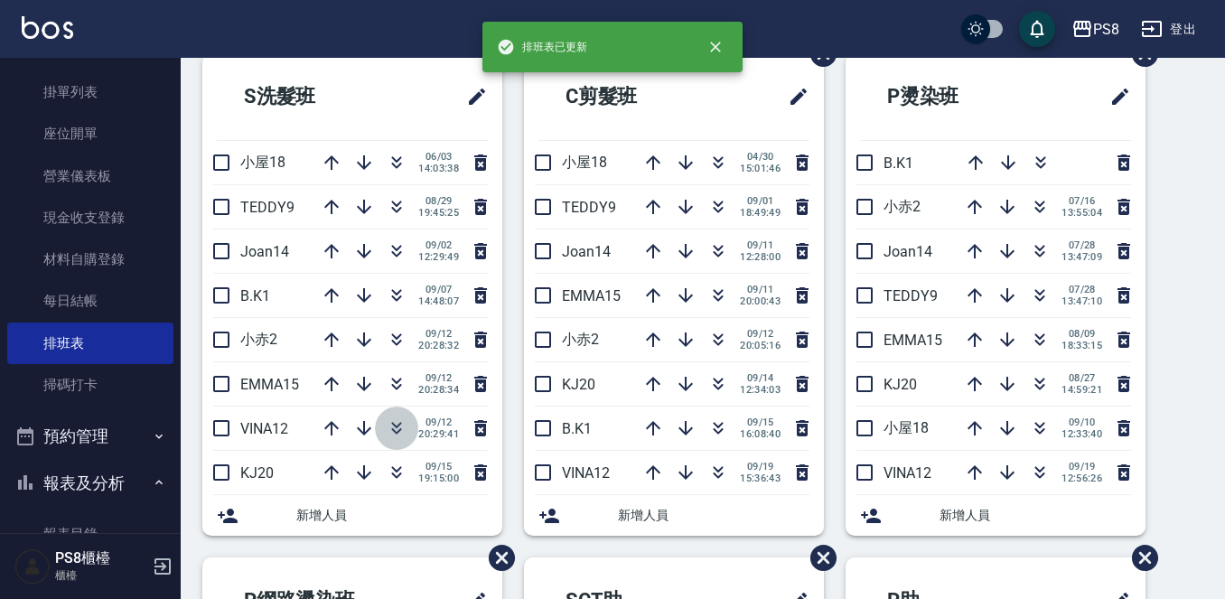
click at [391, 421] on icon "button" at bounding box center [397, 428] width 22 height 22
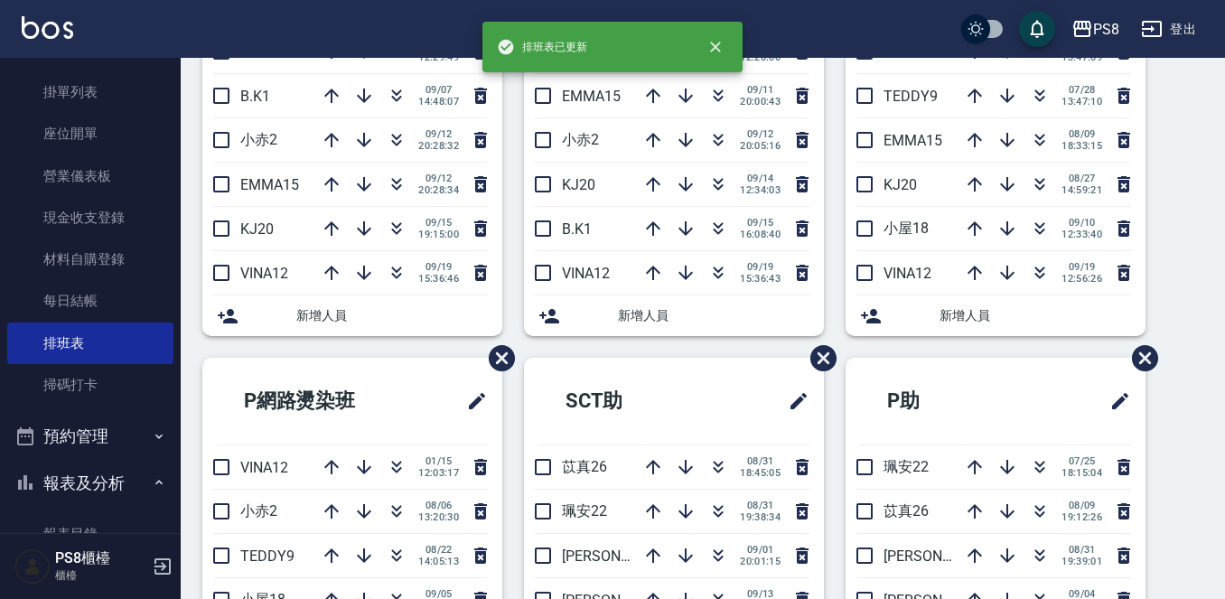
scroll to position [0, 0]
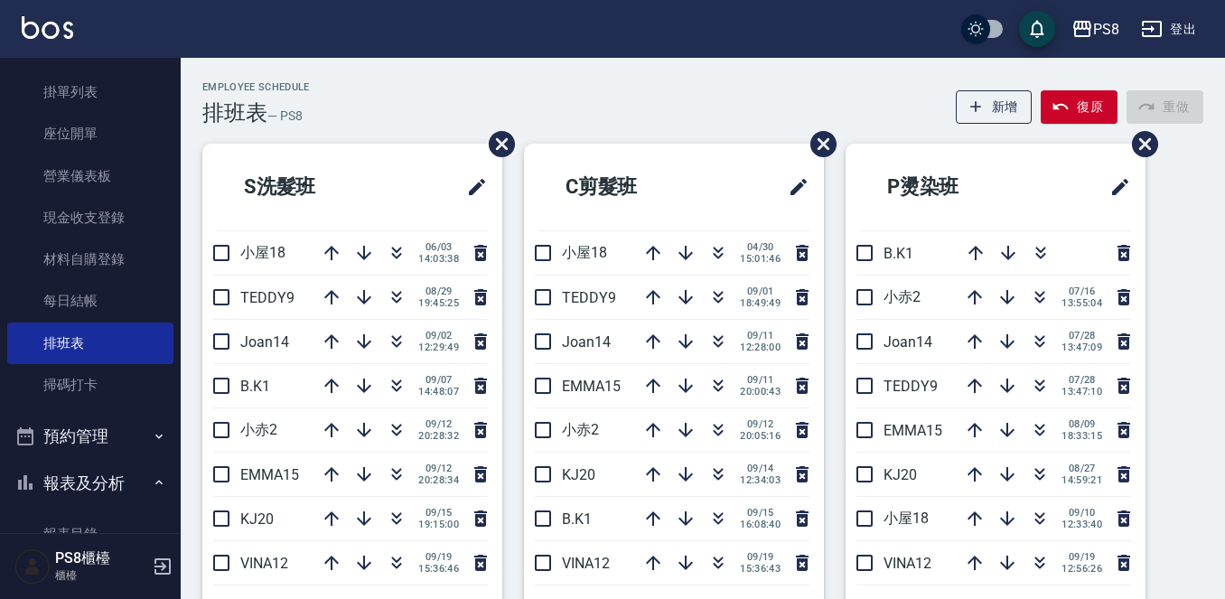
click at [101, 472] on button "報表及分析" at bounding box center [90, 483] width 166 height 47
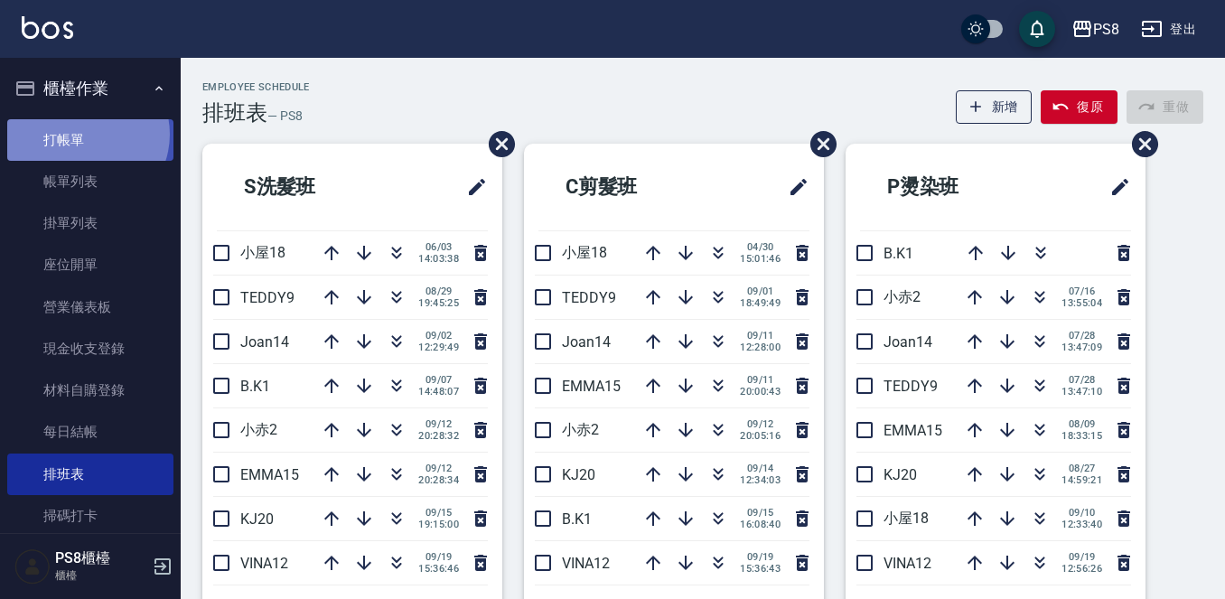
click at [83, 134] on link "打帳單" at bounding box center [90, 140] width 166 height 42
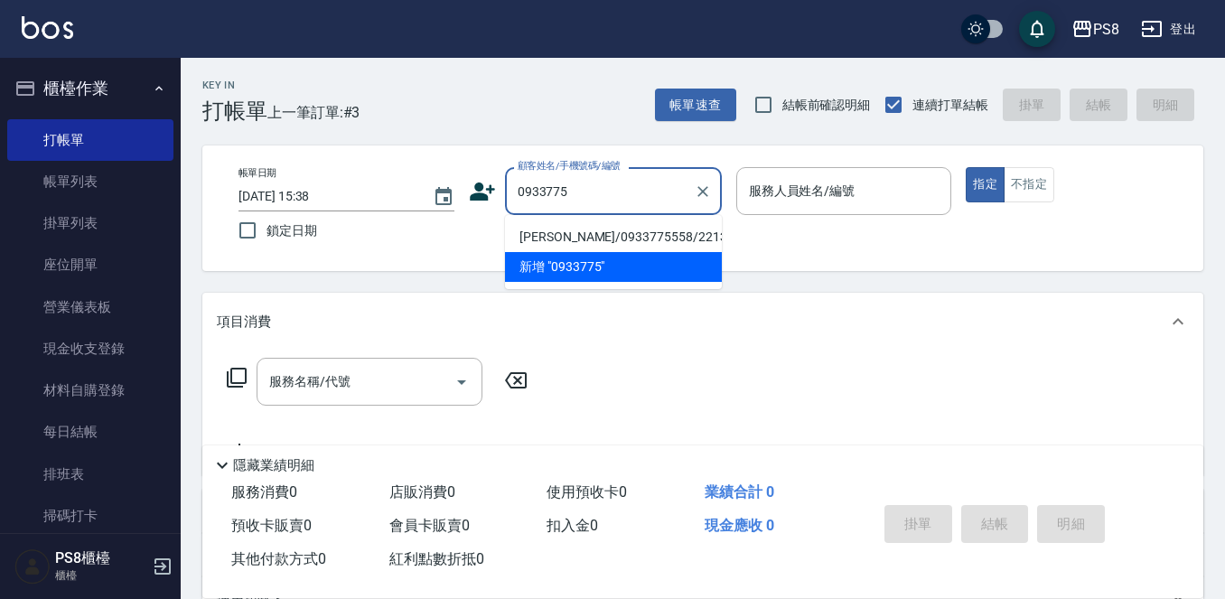
click at [645, 229] on li "[PERSON_NAME]/0933775558/22131" at bounding box center [613, 237] width 217 height 30
type input "[PERSON_NAME]/0933775558/22131"
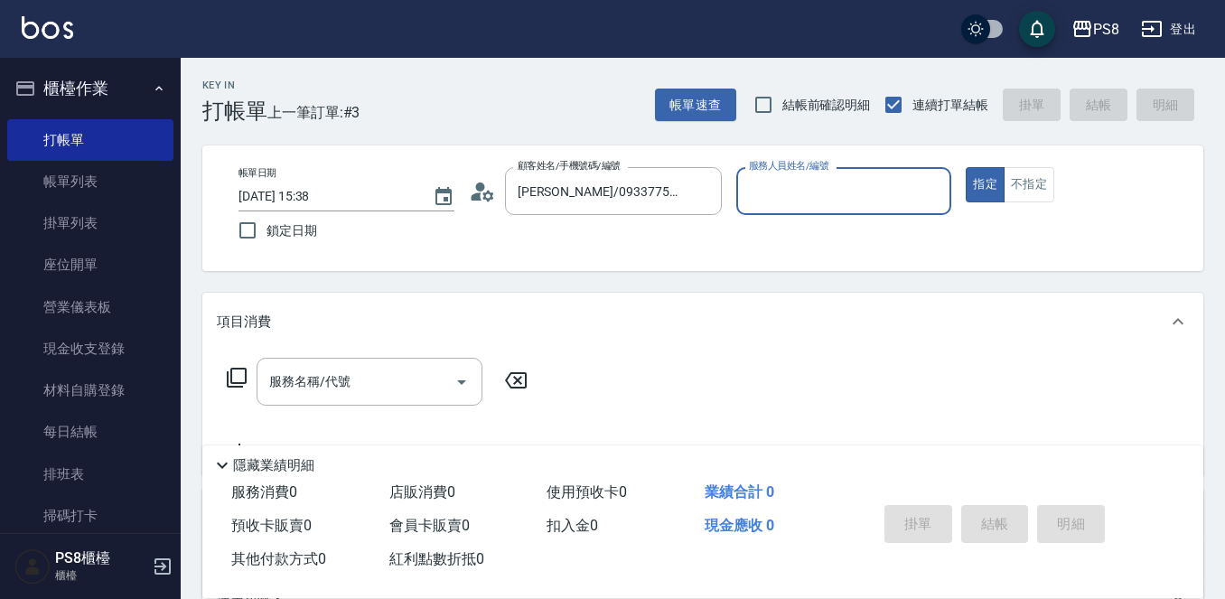
type input "[PERSON_NAME]-66"
click at [712, 180] on div at bounding box center [701, 191] width 23 height 48
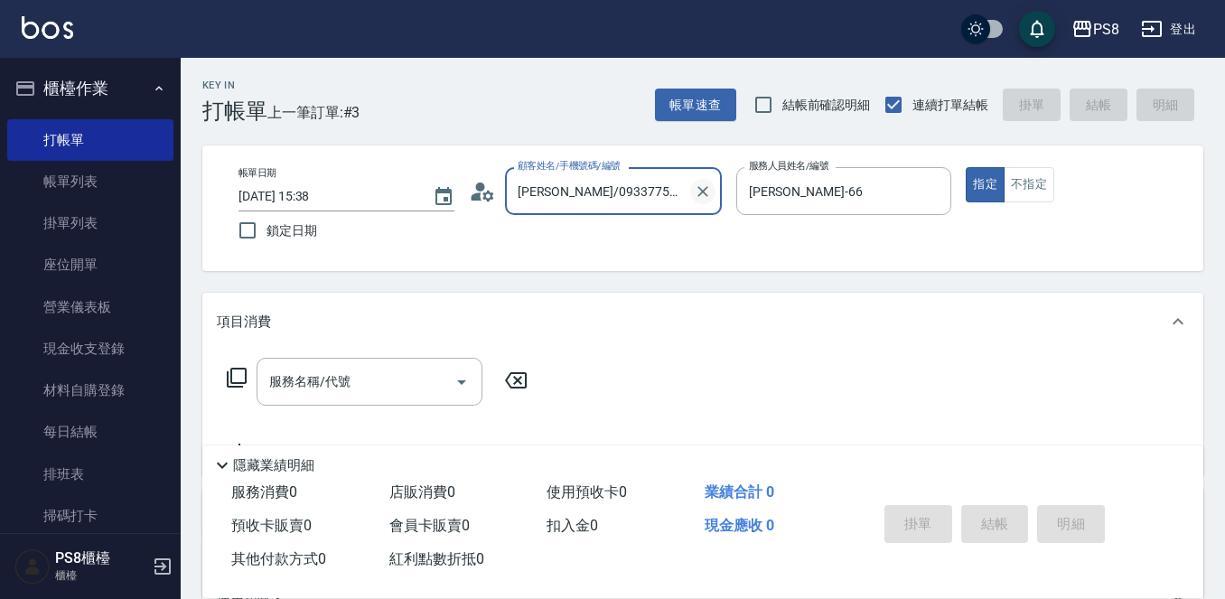
click at [708, 194] on icon "Clear" at bounding box center [703, 191] width 18 height 18
click at [918, 192] on div "[PERSON_NAME]-66 服務人員姓名/編號" at bounding box center [844, 191] width 216 height 48
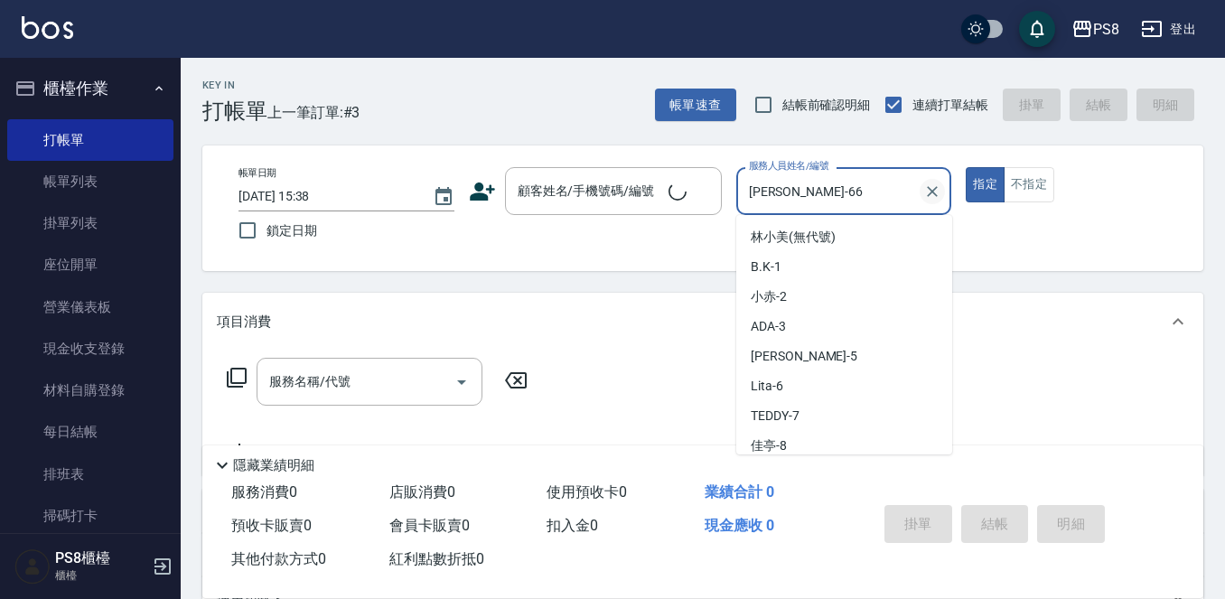
click at [927, 191] on icon "Clear" at bounding box center [932, 191] width 18 height 18
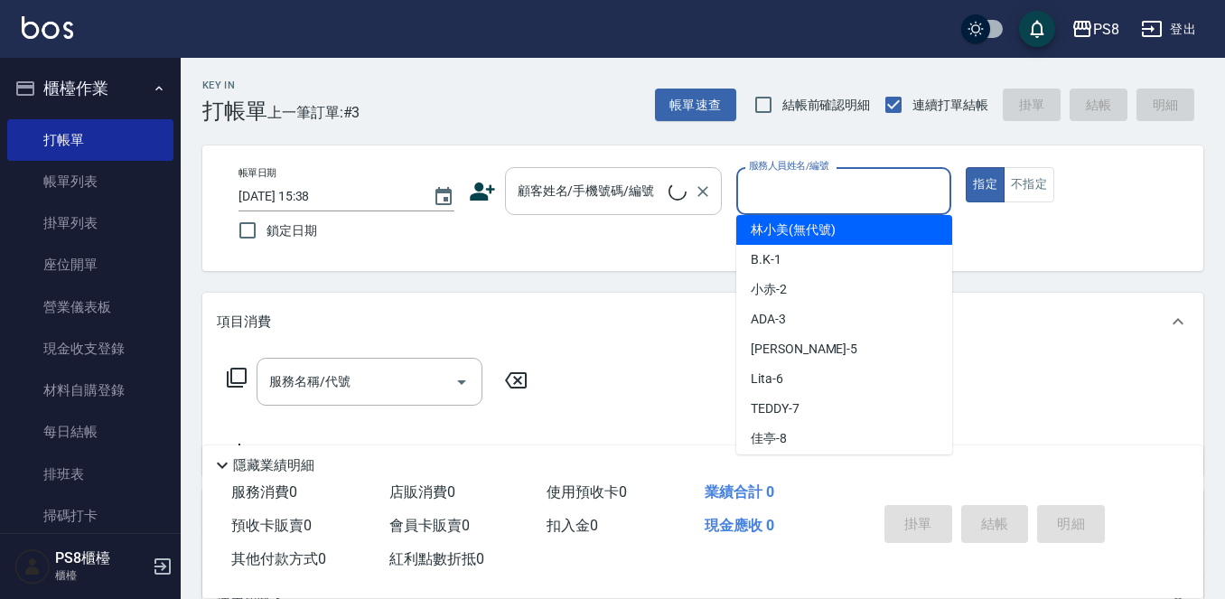
click at [598, 201] on input "顧客姓名/手機號碼/編號" at bounding box center [590, 191] width 155 height 32
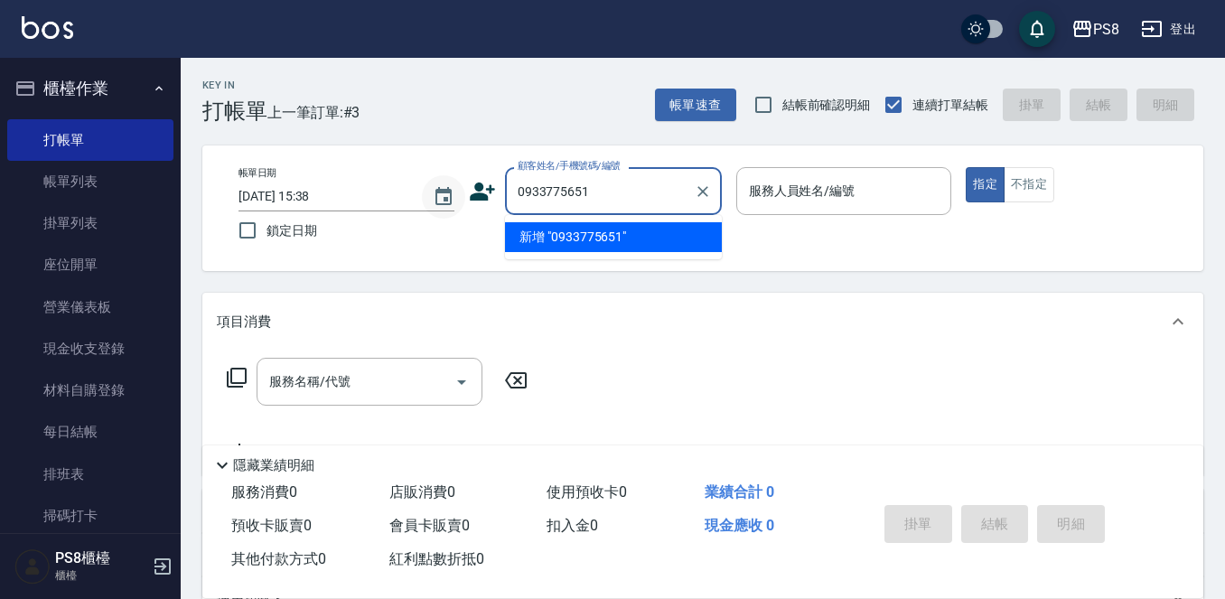
drag, startPoint x: 597, startPoint y: 196, endPoint x: 450, endPoint y: 190, distance: 147.4
click at [450, 190] on div "帳單日期 [DATE] 15:38 鎖定日期 顧客姓名/手機號碼/編號 0933775651 顧客姓名/手機號碼/編號 服務人員姓名/編號 服務人員姓名/編號…" at bounding box center [703, 208] width 958 height 82
type input "0933775651"
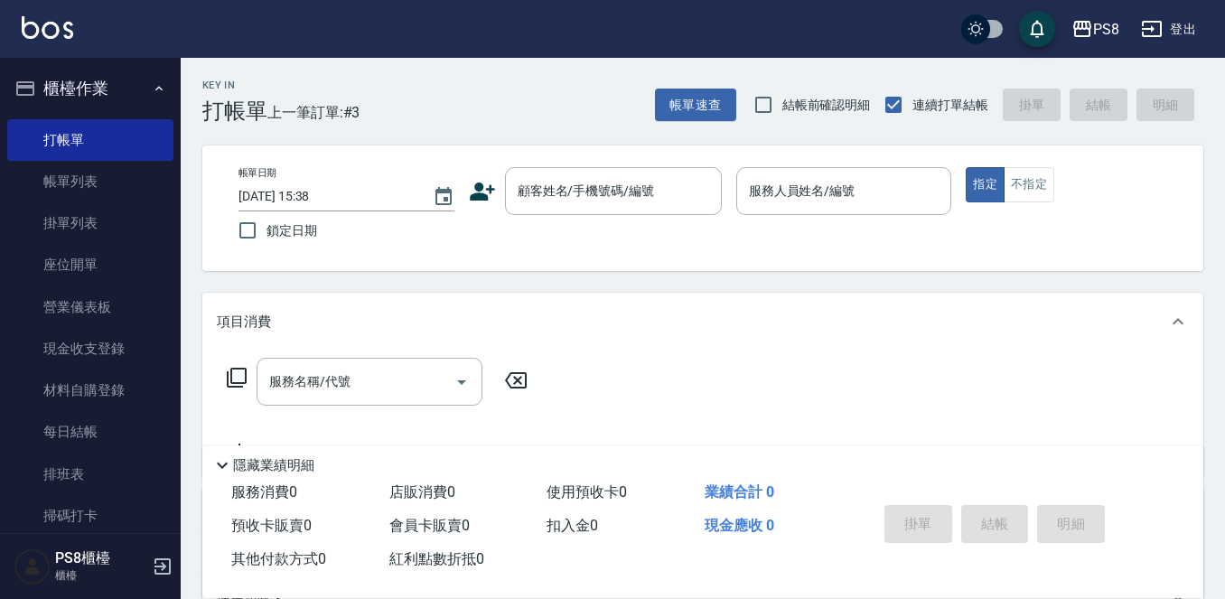
click at [472, 191] on icon at bounding box center [482, 191] width 27 height 27
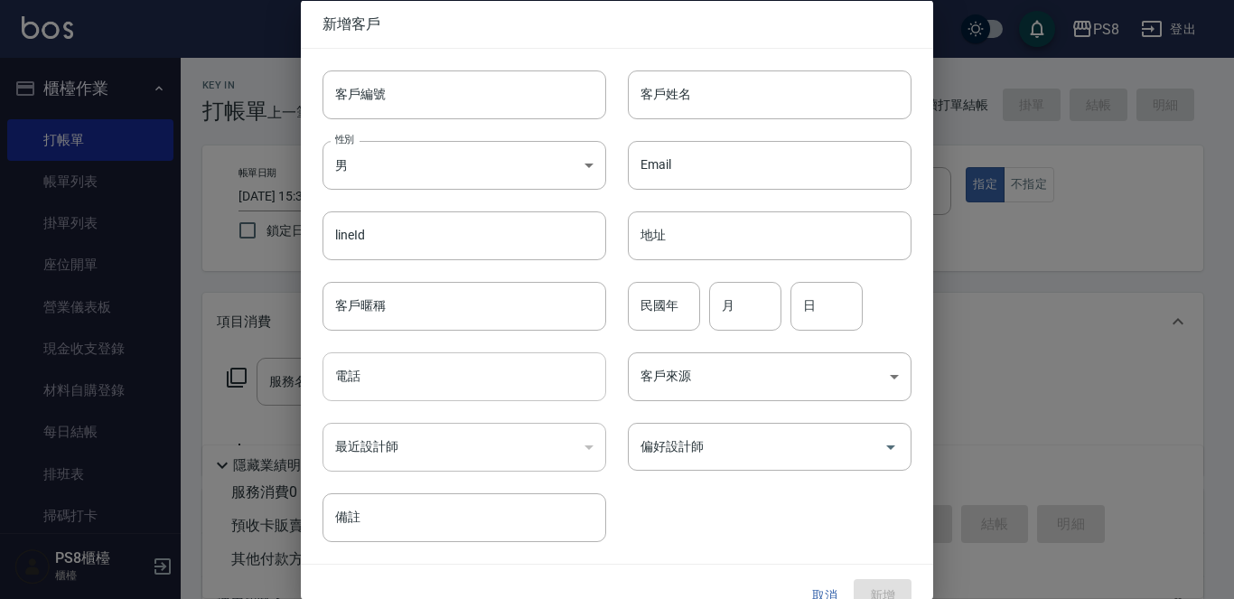
click at [361, 379] on input "電話" at bounding box center [464, 376] width 284 height 49
paste input "0933775651"
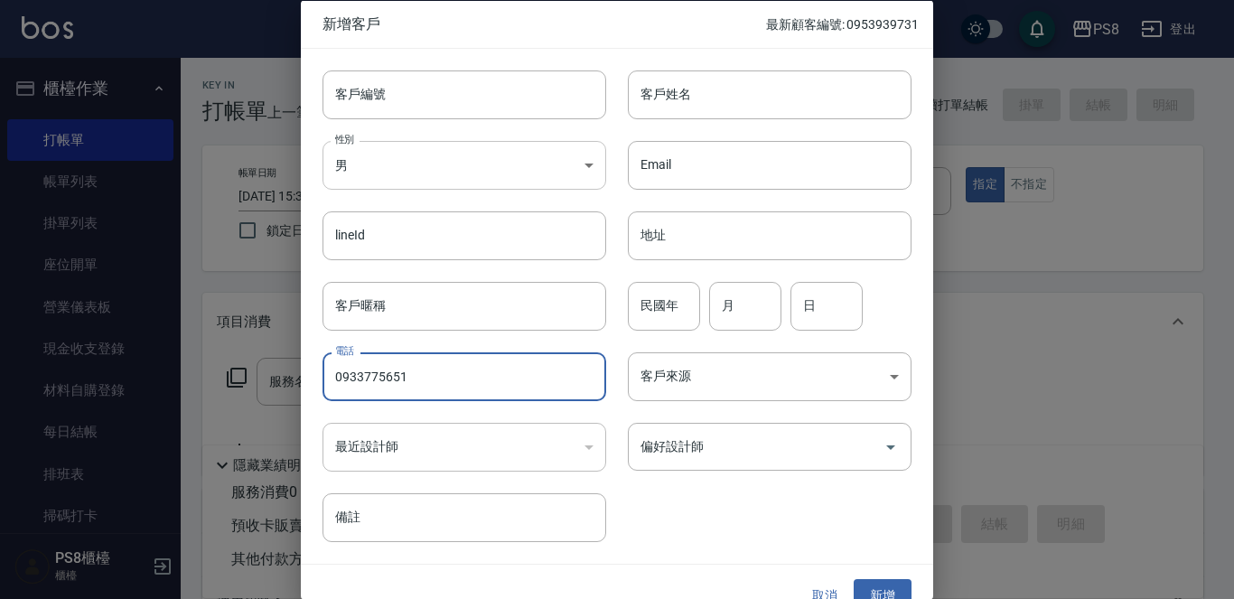
type input "0933775651"
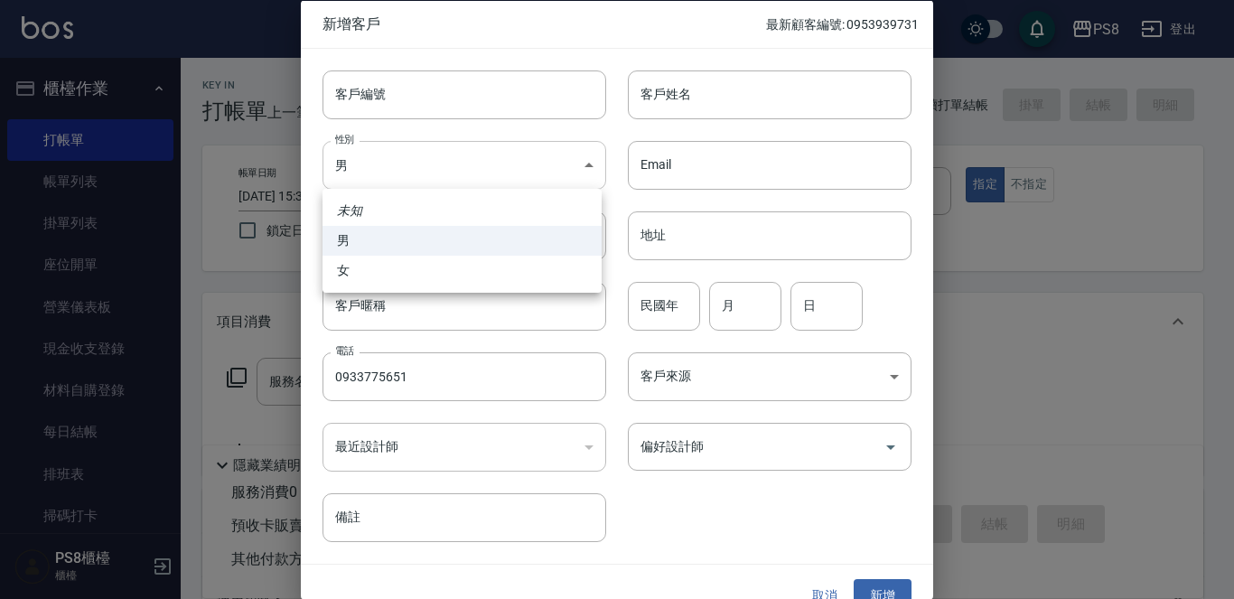
click at [375, 158] on body "PS8 登出 櫃檯作業 打帳單 帳單列表 掛單列表 座位開單 營業儀表板 現金收支登錄 材料自購登錄 每日結帳 排班表 掃碼打卡 預約管理 預約管理 單日預約…" at bounding box center [617, 440] width 1234 height 880
click at [368, 272] on li "女" at bounding box center [461, 271] width 279 height 30
type input "[DEMOGRAPHIC_DATA]"
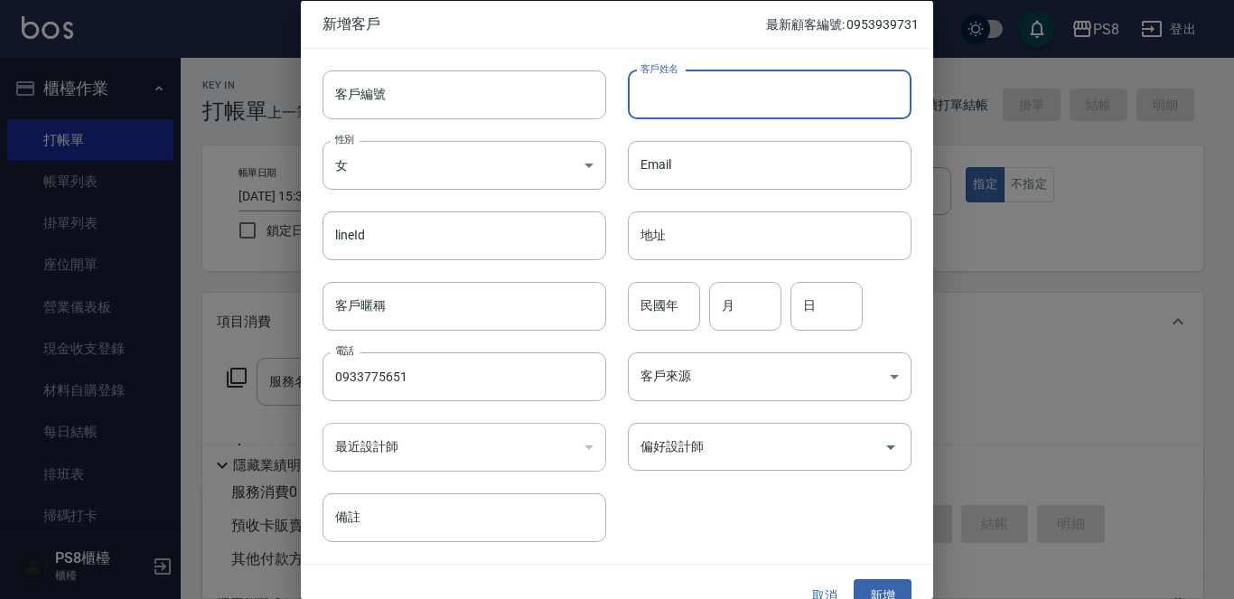
click at [659, 100] on input "客戶姓名" at bounding box center [770, 94] width 284 height 49
type input "ㄌ"
type input "[PERSON_NAME]"
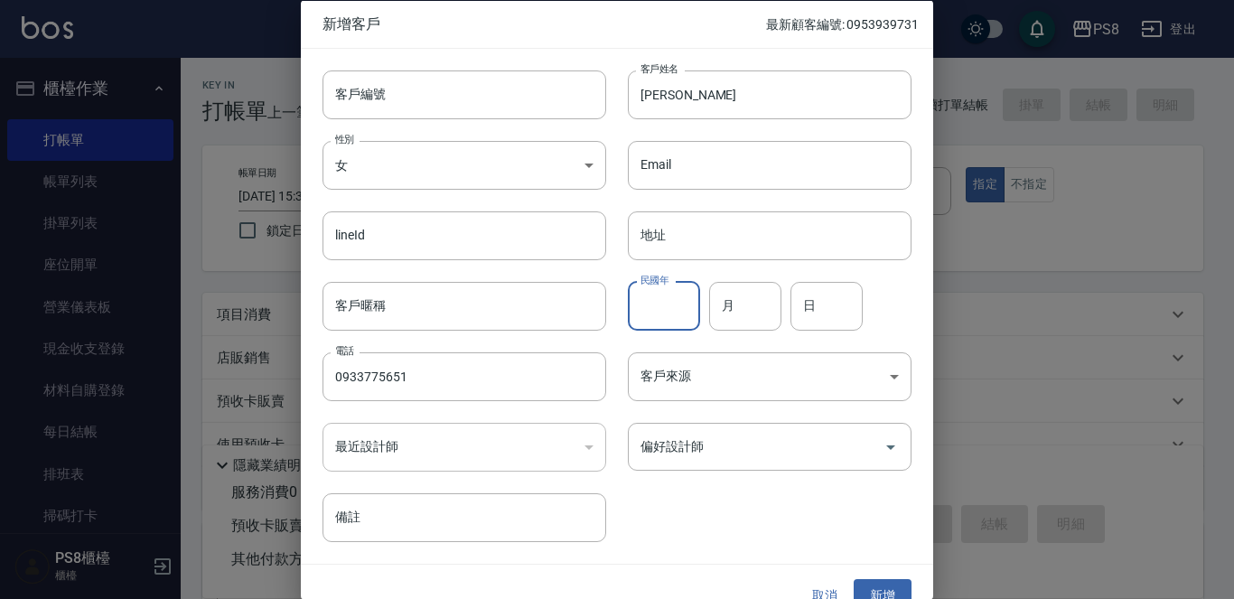
click at [647, 289] on div "民國年 民國年" at bounding box center [664, 305] width 72 height 49
type input "78"
type input "09"
type input "04"
click at [892, 589] on button "新增" at bounding box center [883, 595] width 58 height 33
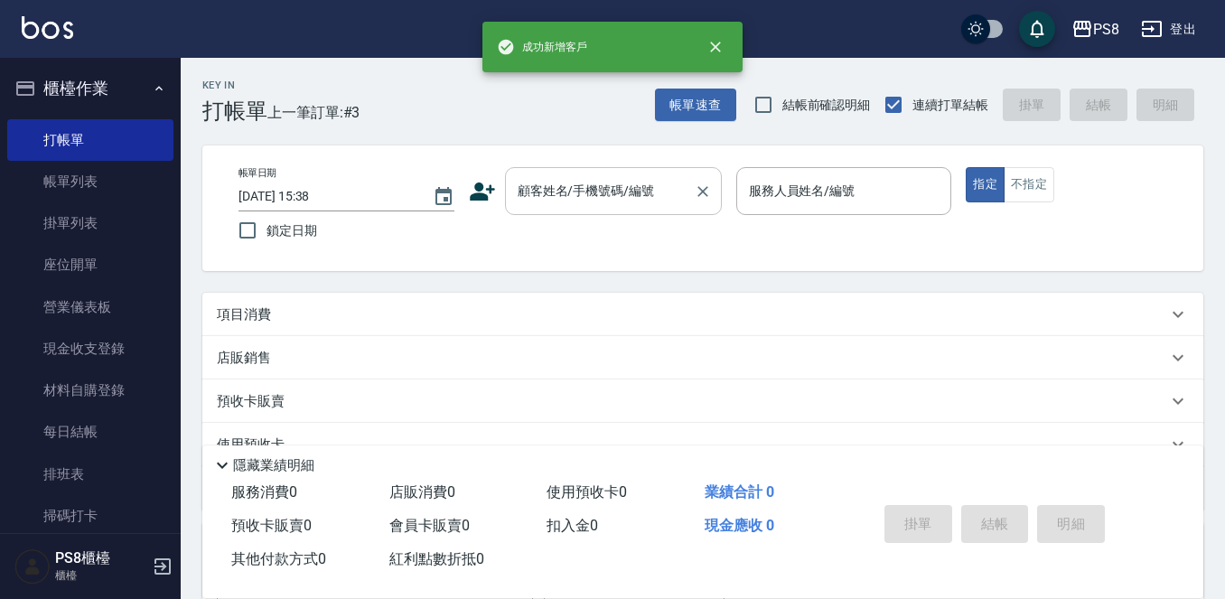
click at [555, 173] on div "顧客姓名/手機號碼/編號" at bounding box center [613, 191] width 217 height 48
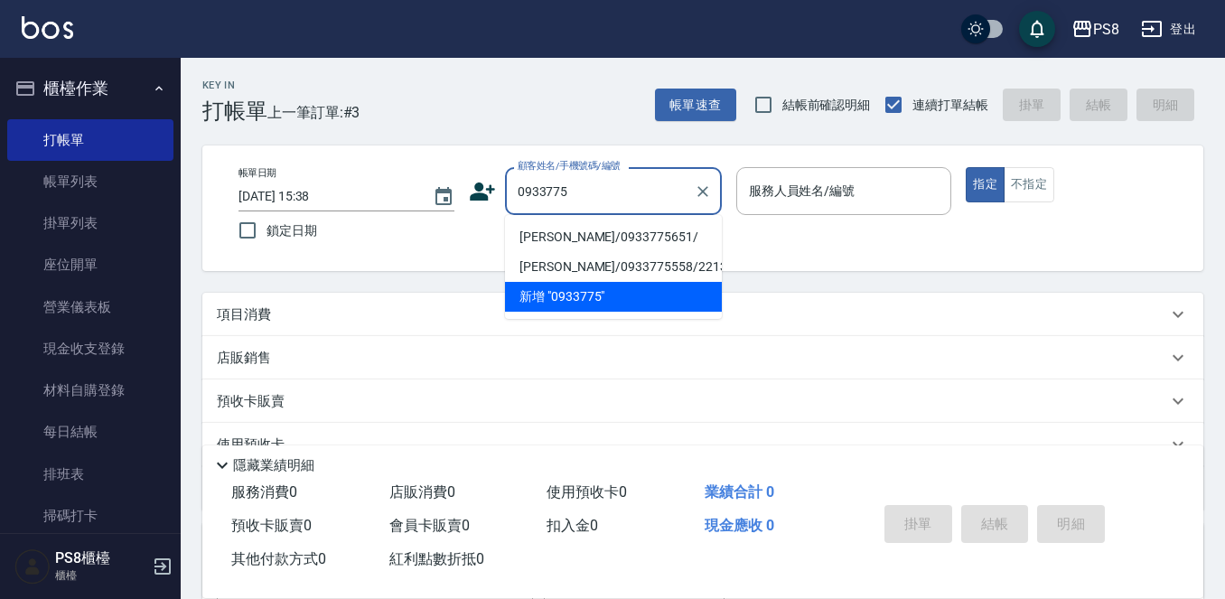
click at [564, 234] on li "[PERSON_NAME]/0933775651/" at bounding box center [613, 237] width 217 height 30
type input "[PERSON_NAME]/0933775651/"
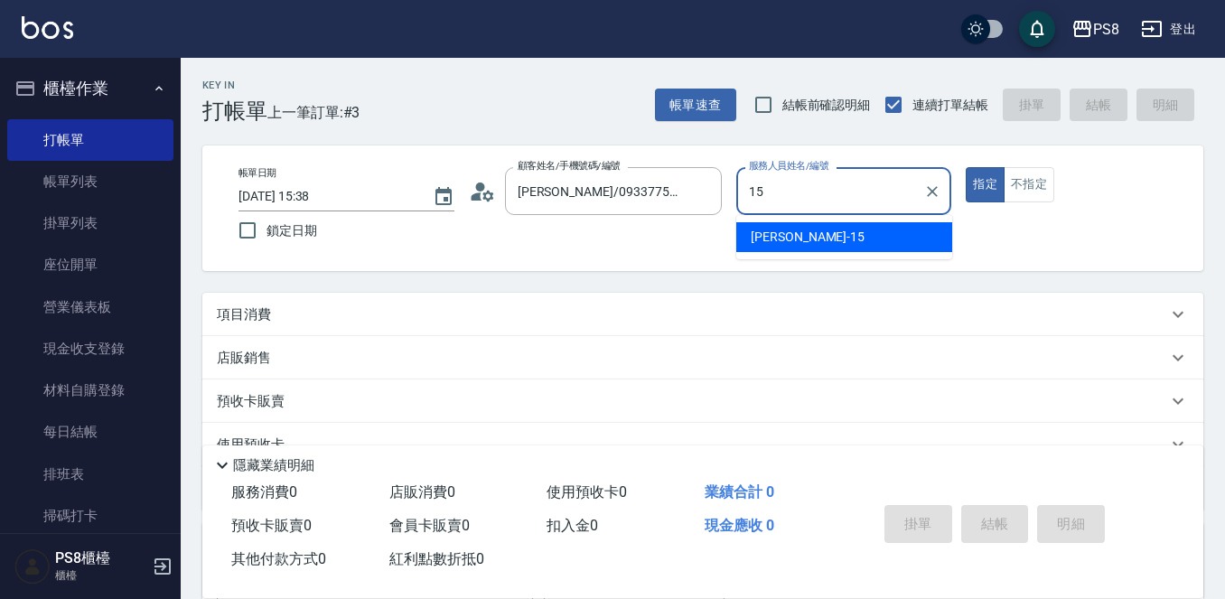
type input "15"
type button "true"
type input "EMMA-15"
click at [966, 167] on button "指定" at bounding box center [985, 184] width 39 height 35
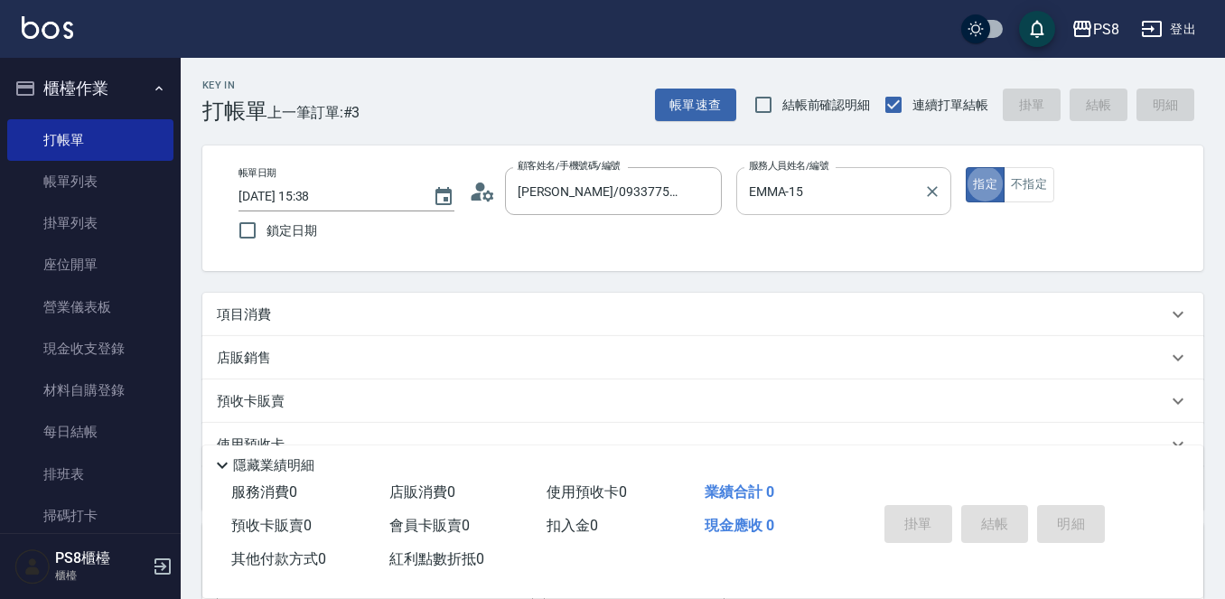
click at [966, 167] on button "指定" at bounding box center [985, 184] width 39 height 35
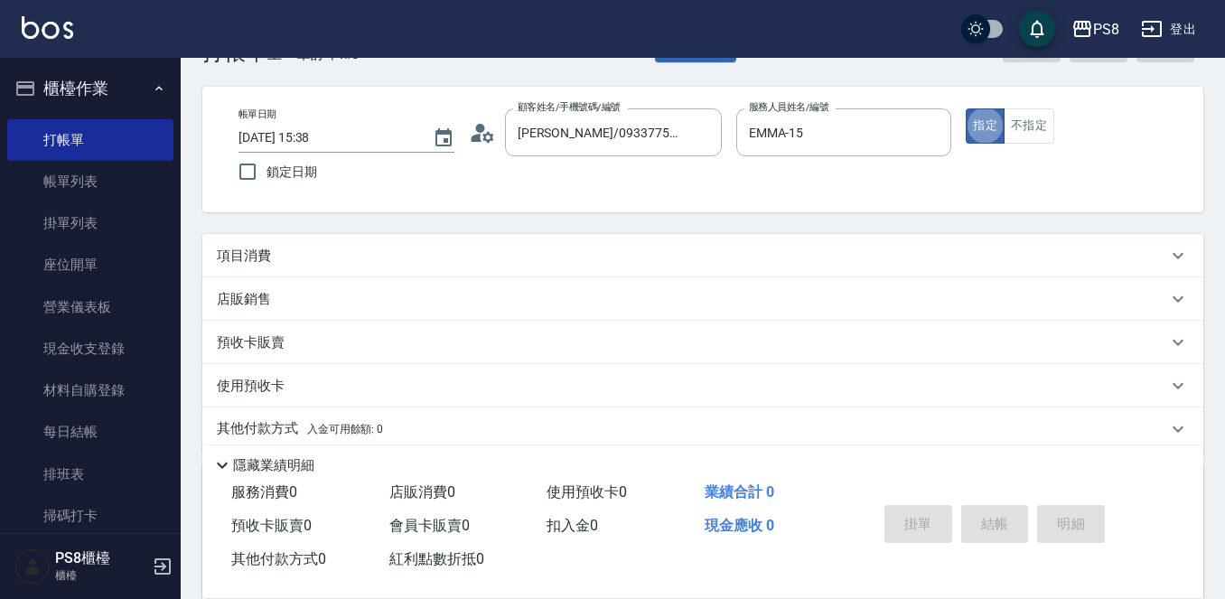
scroll to position [90, 0]
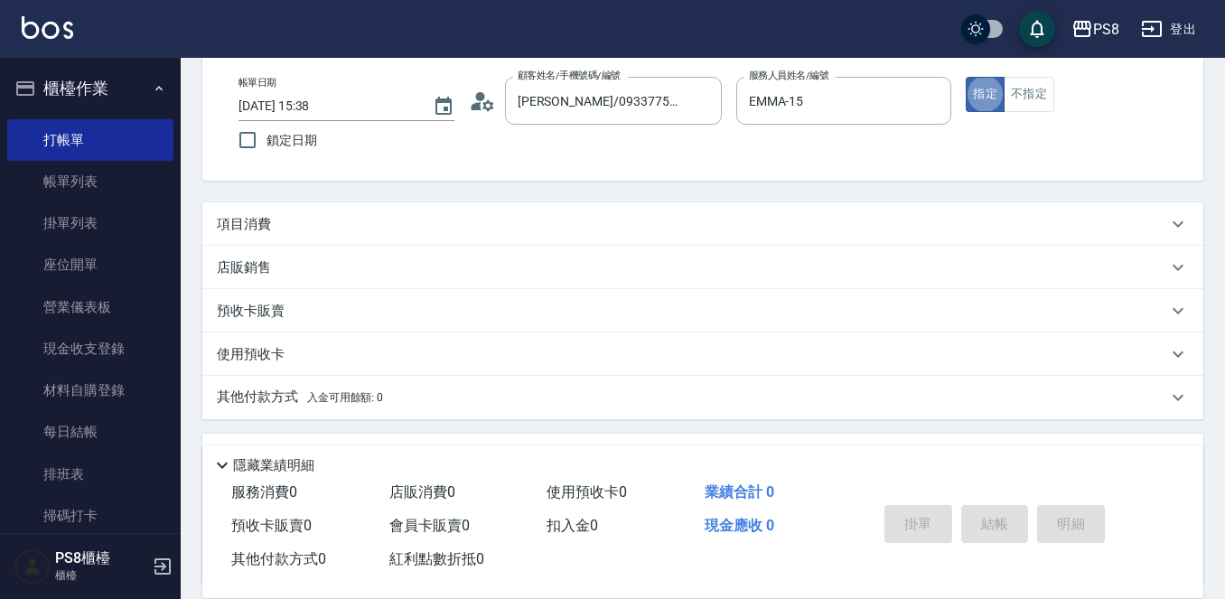
click at [966, 77] on button "指定" at bounding box center [985, 94] width 39 height 35
click at [830, 211] on div "項目消費" at bounding box center [702, 223] width 1001 height 43
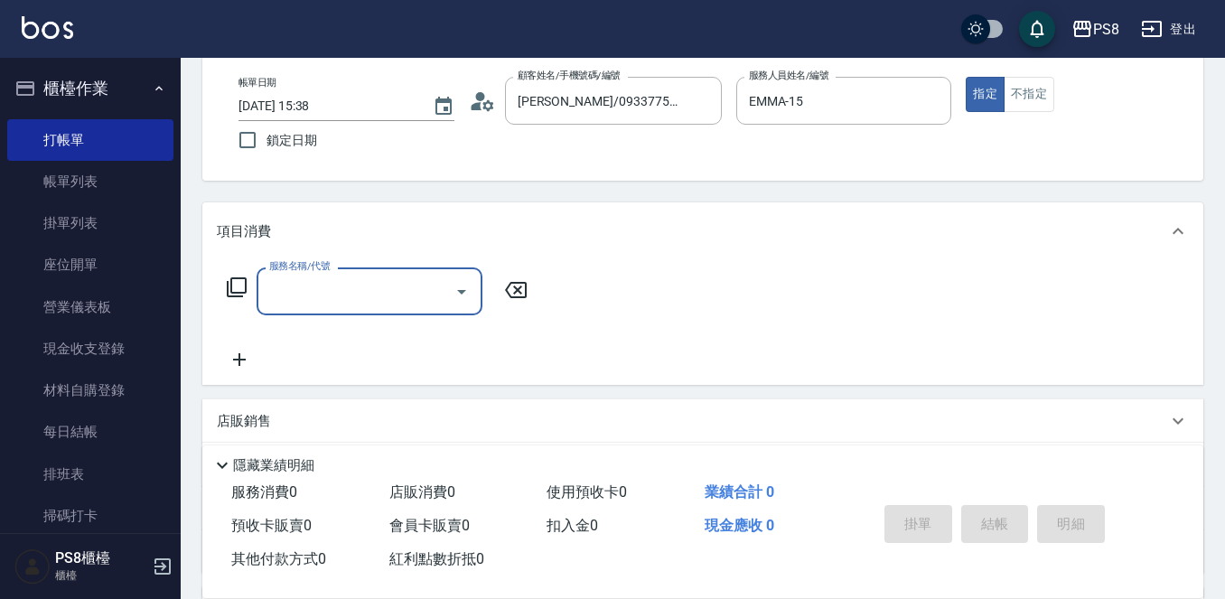
scroll to position [0, 0]
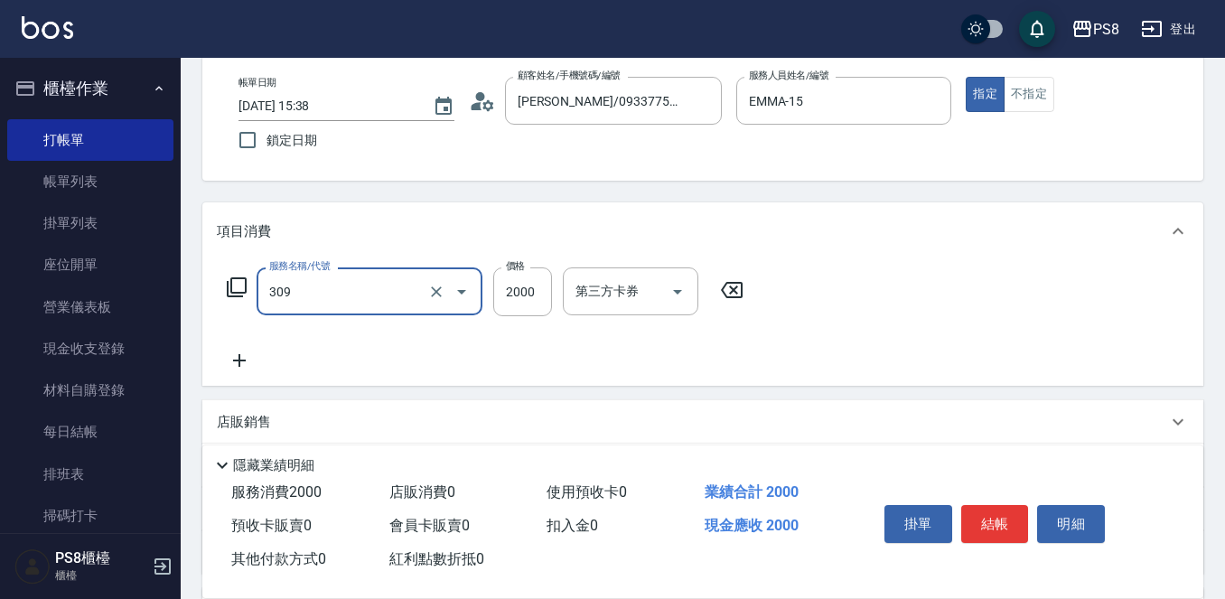
type input "嚴選溫塑(309)"
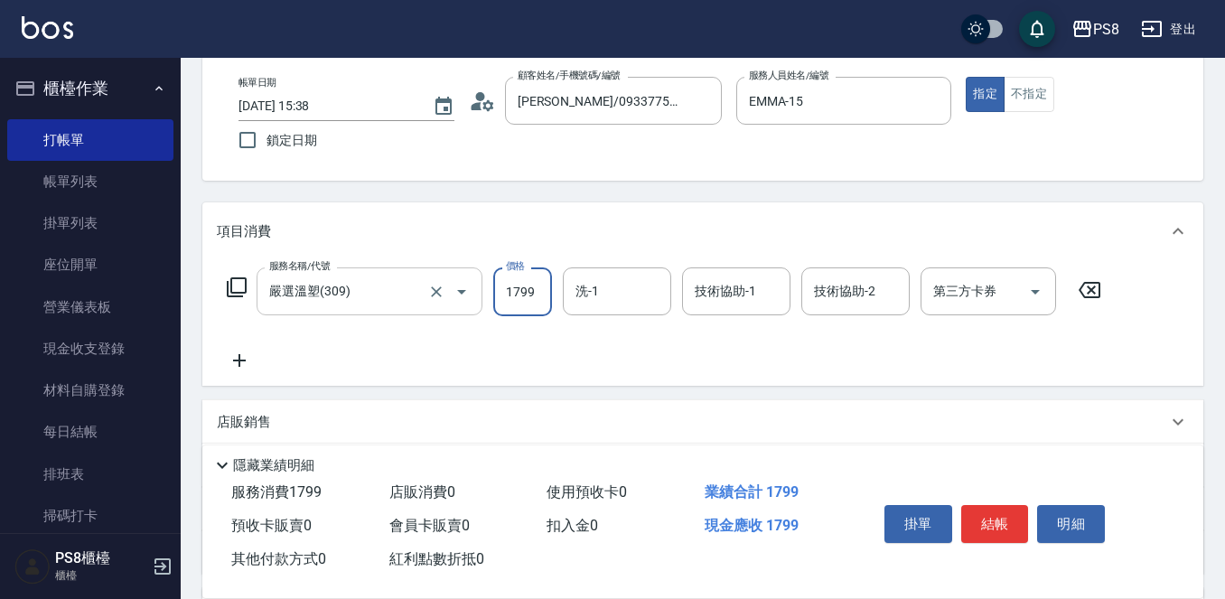
type input "1799"
click at [997, 511] on button "結帳" at bounding box center [995, 524] width 68 height 38
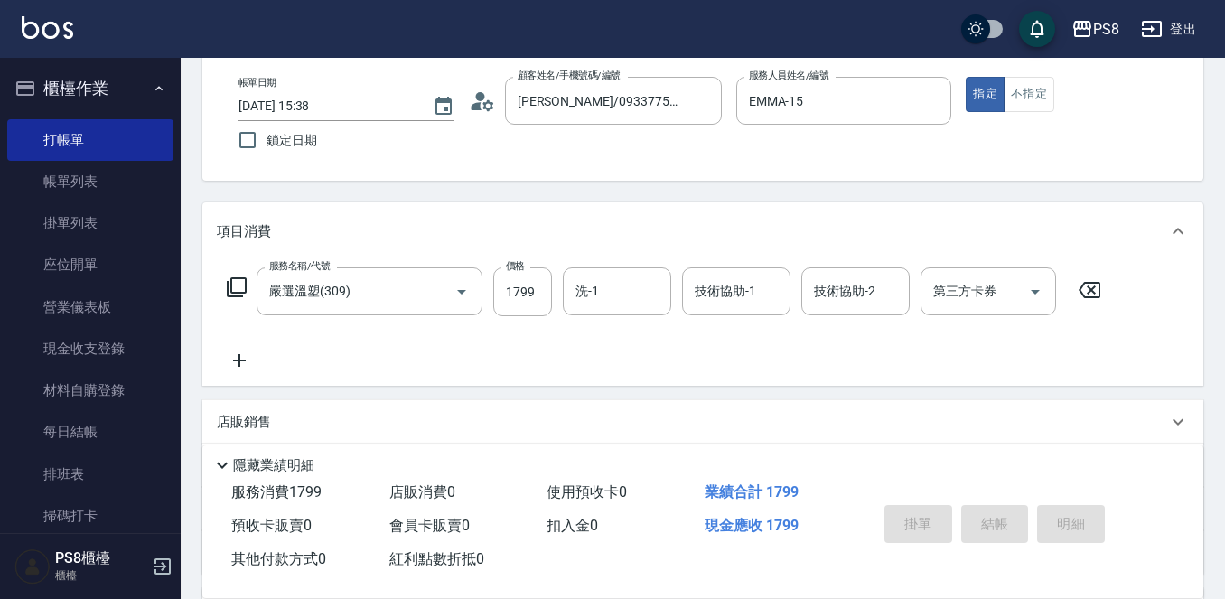
scroll to position [32, 0]
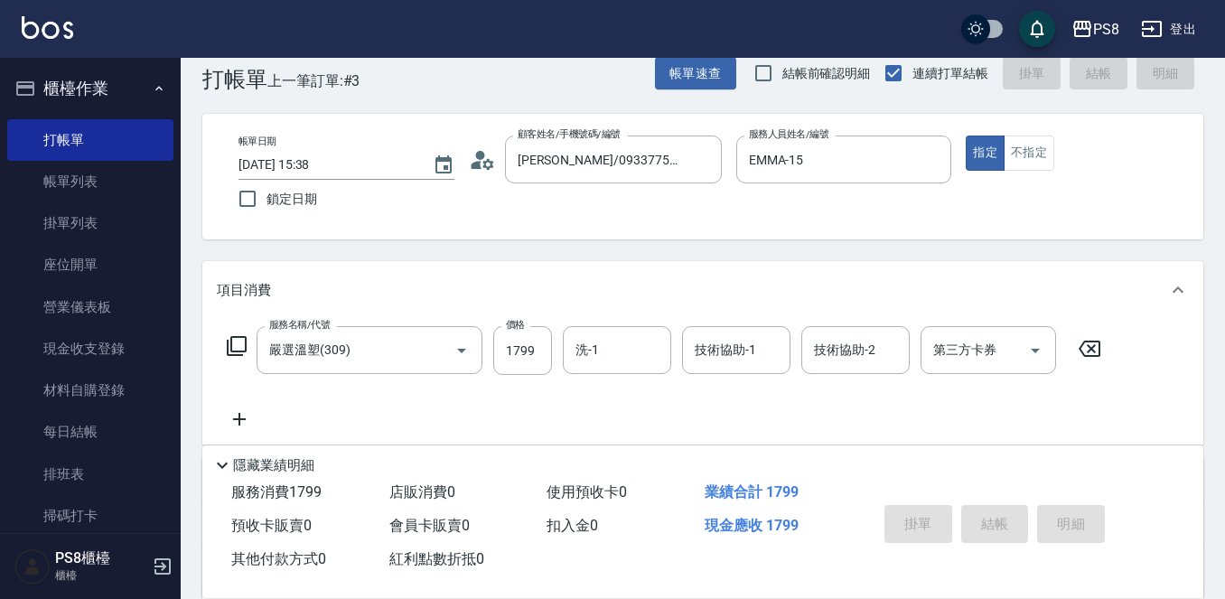
type input "[DATE] 15:40"
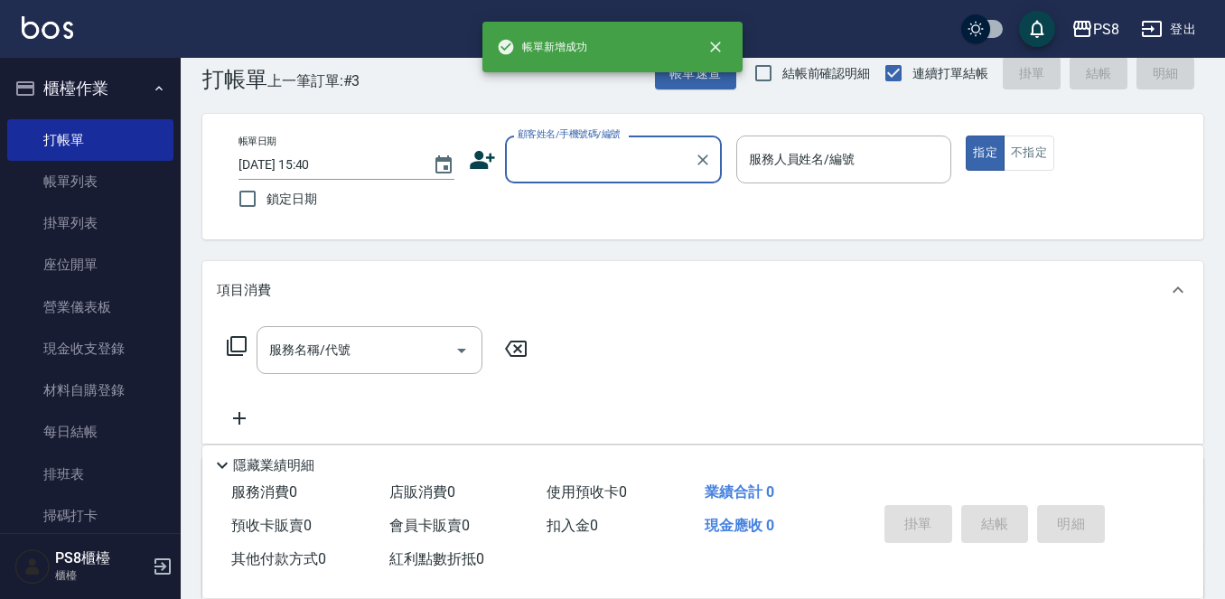
scroll to position [0, 0]
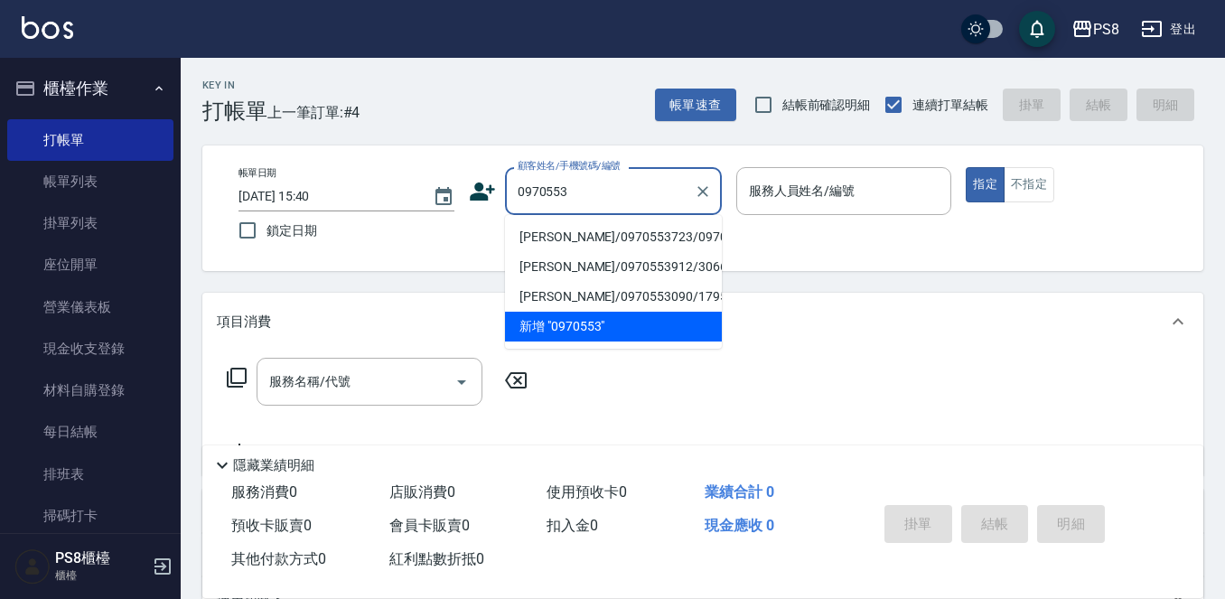
click at [548, 228] on li "[PERSON_NAME]/0970553723/0970553723" at bounding box center [613, 237] width 217 height 30
type input "[PERSON_NAME]/0970553723/0970553723"
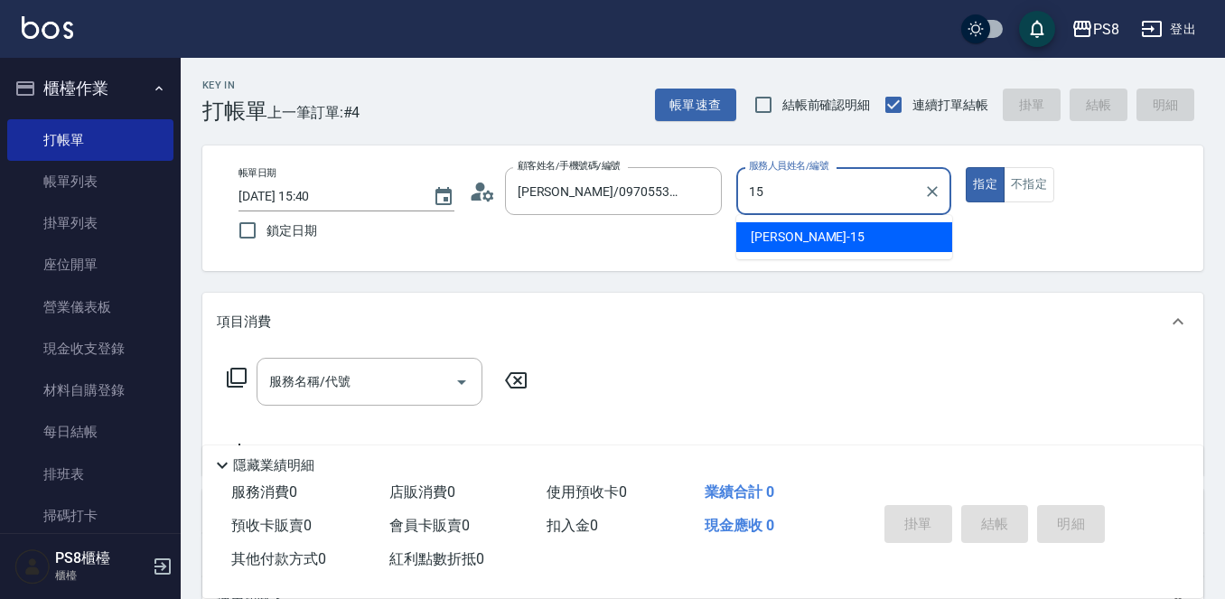
type input "EMMA-15"
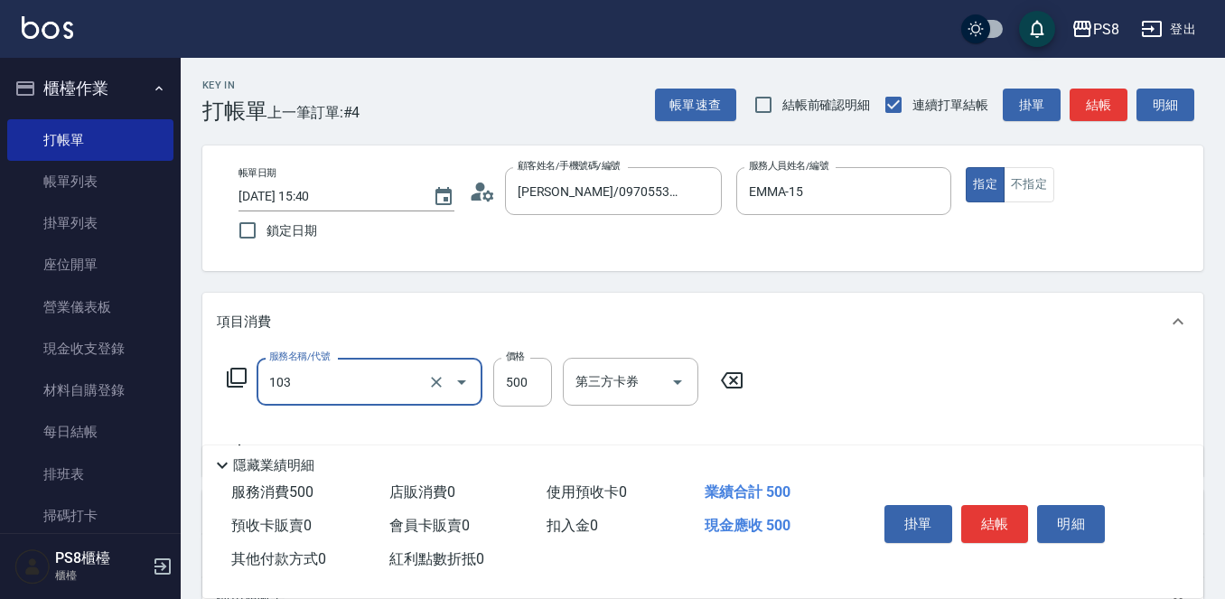
type input "B級洗剪500(103)"
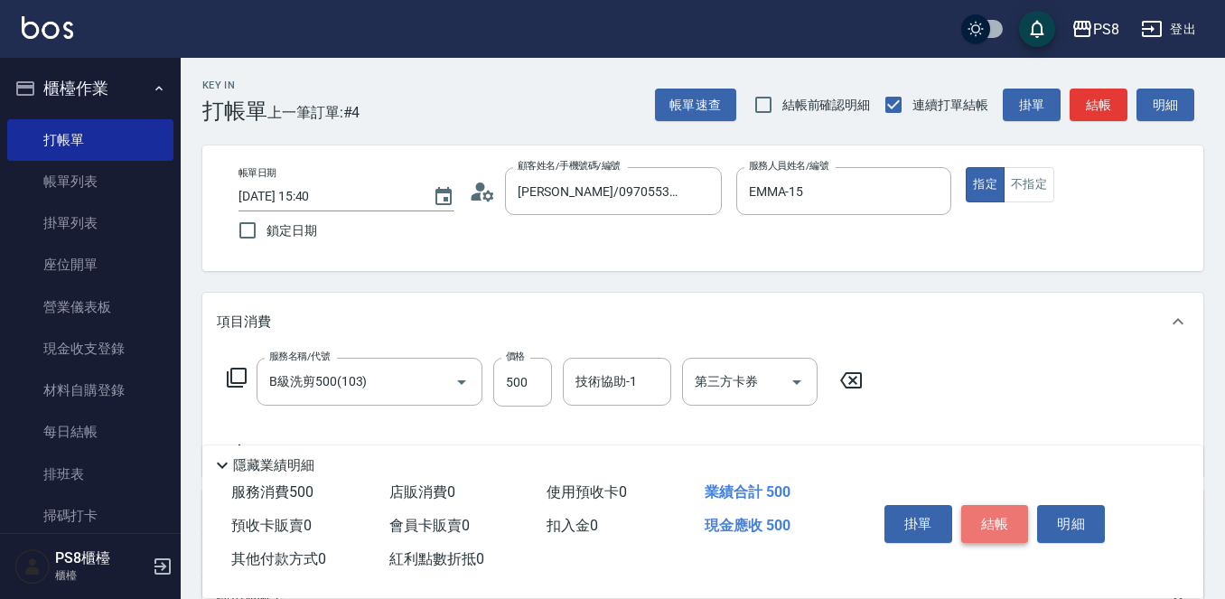
click at [1008, 523] on button "結帳" at bounding box center [995, 524] width 68 height 38
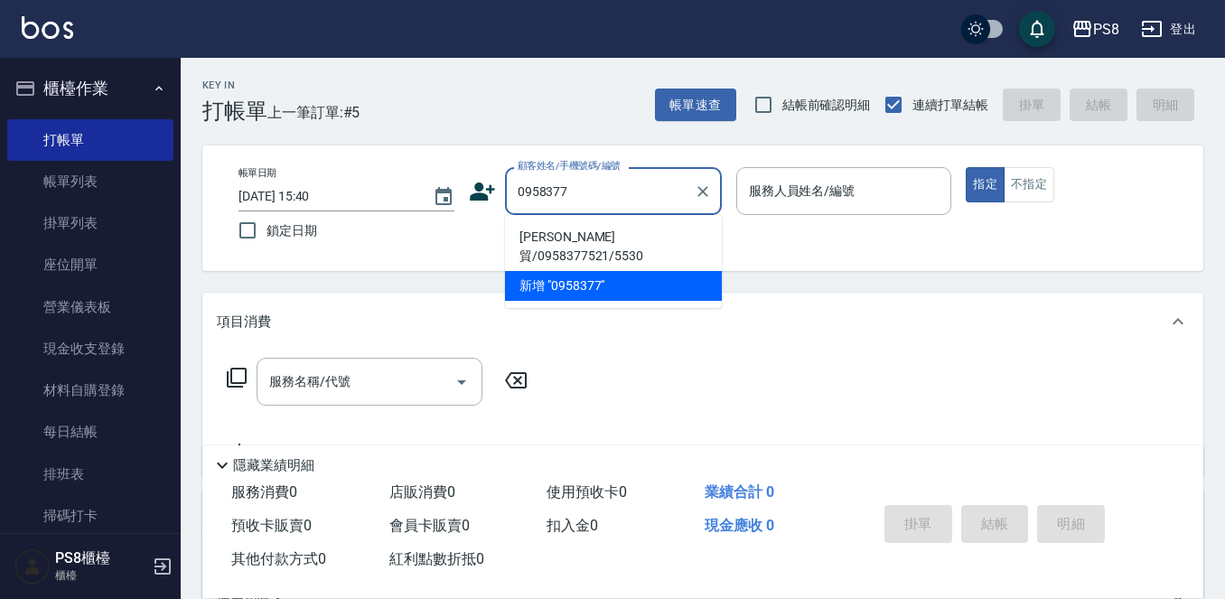
click at [537, 230] on li "[PERSON_NAME]貿/0958377521/5530" at bounding box center [613, 246] width 217 height 49
type input "[PERSON_NAME]貿/0958377521/5530"
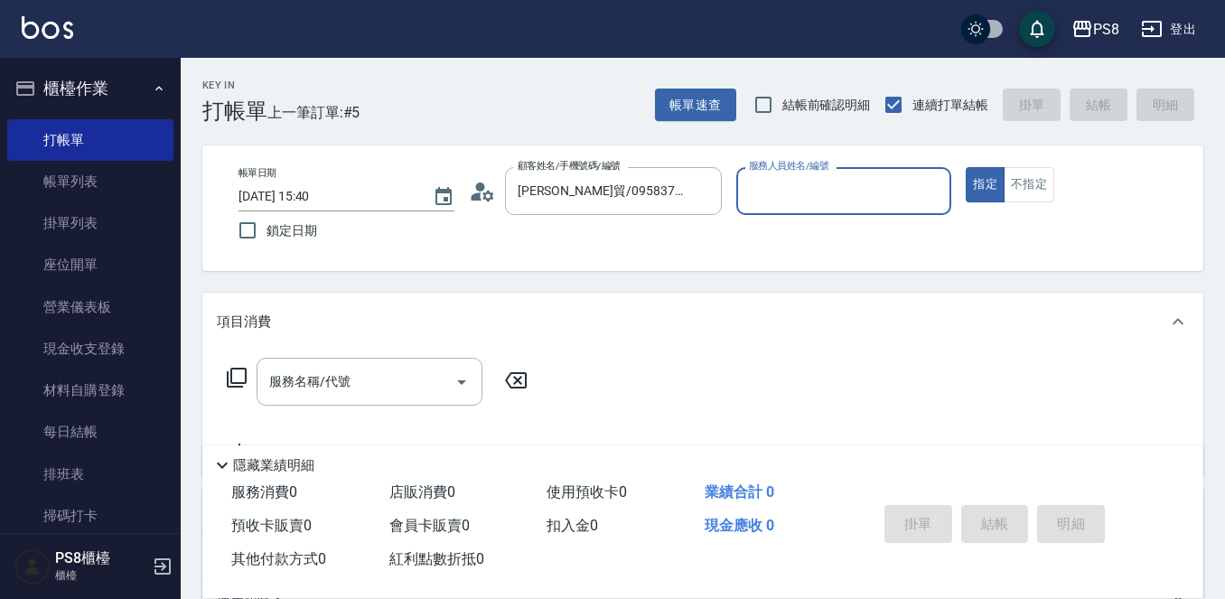
type input "小赤-2"
click at [476, 185] on circle at bounding box center [479, 186] width 9 height 9
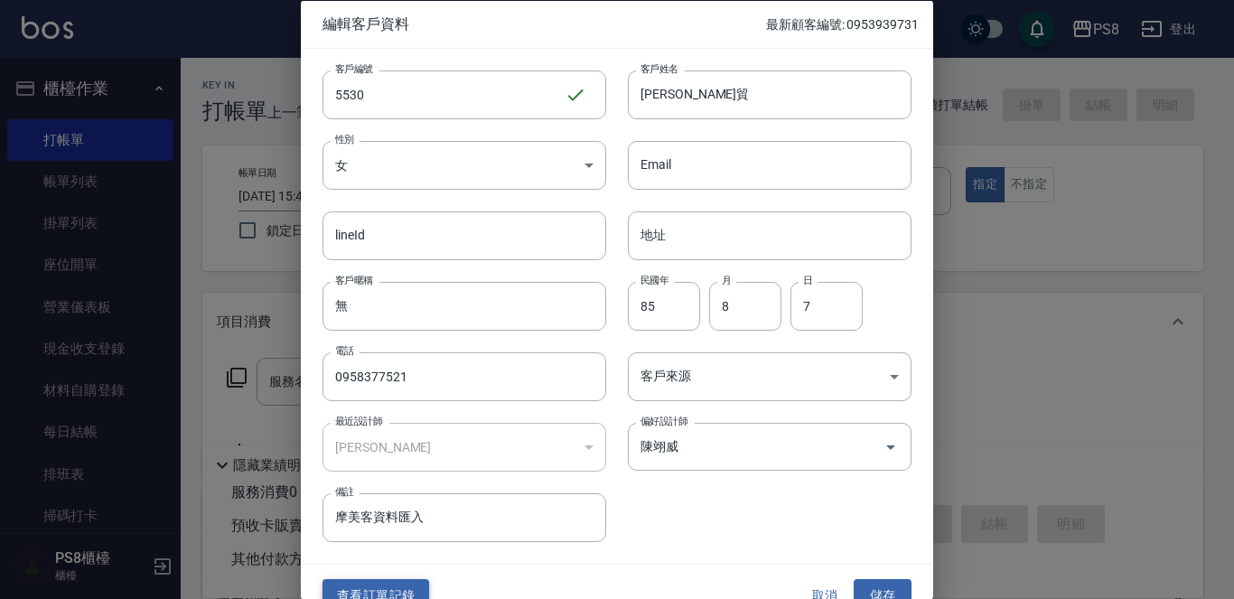
click at [378, 588] on button "查看訂單記錄" at bounding box center [375, 595] width 107 height 33
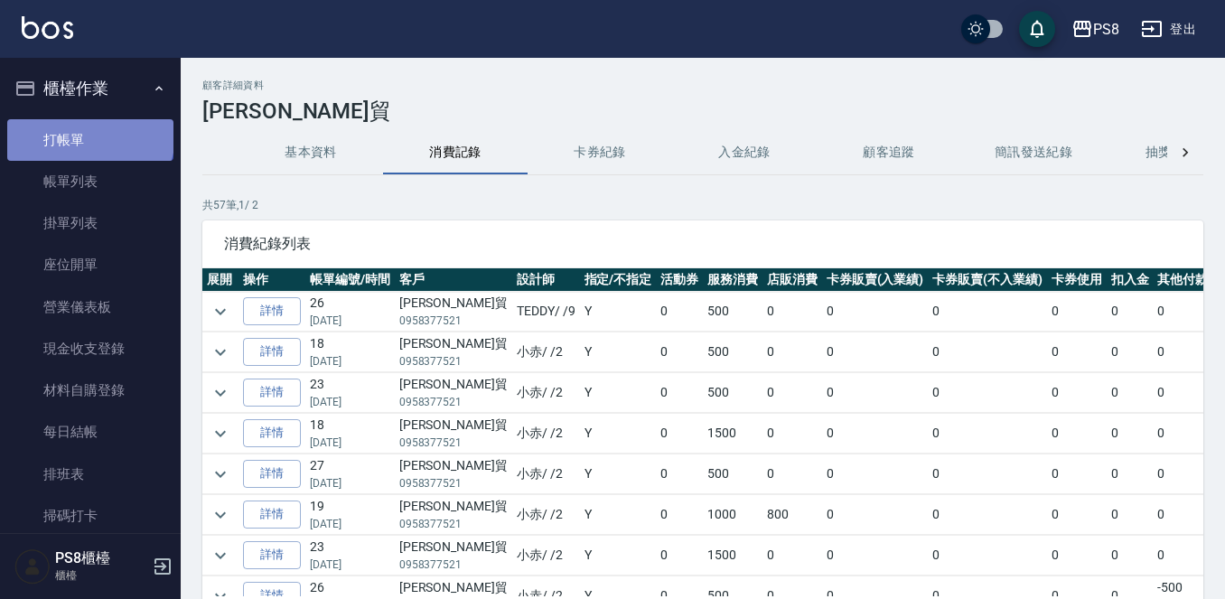
click at [89, 135] on link "打帳單" at bounding box center [90, 140] width 166 height 42
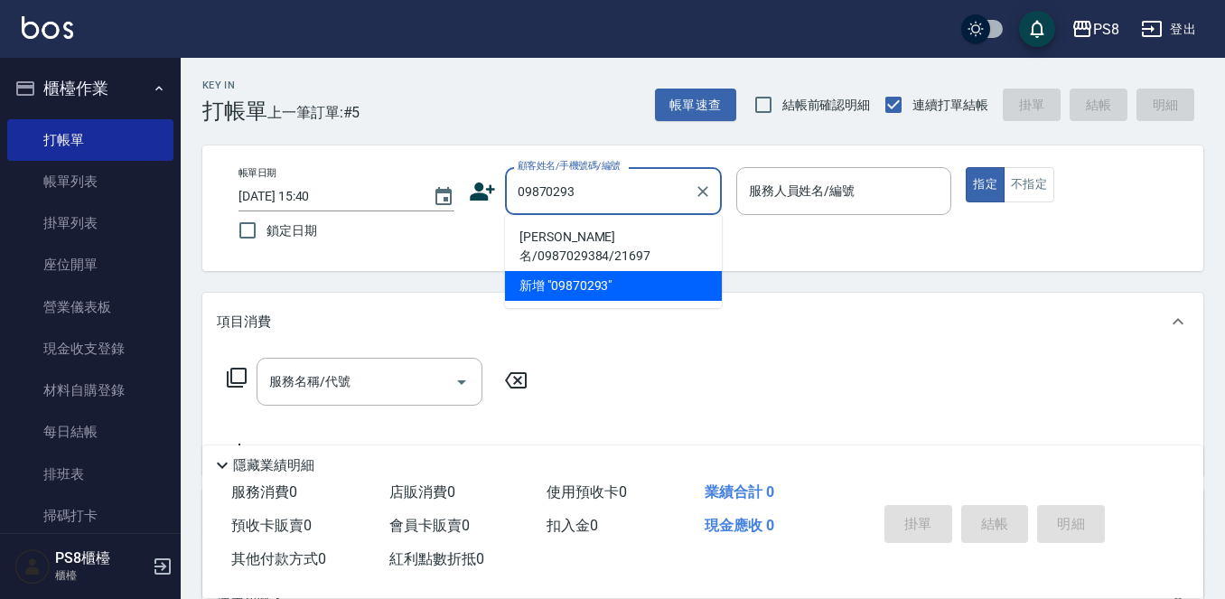
click at [548, 224] on li "[PERSON_NAME]名/0987029384/21697" at bounding box center [613, 246] width 217 height 49
type input "[PERSON_NAME]名/0987029384/21697"
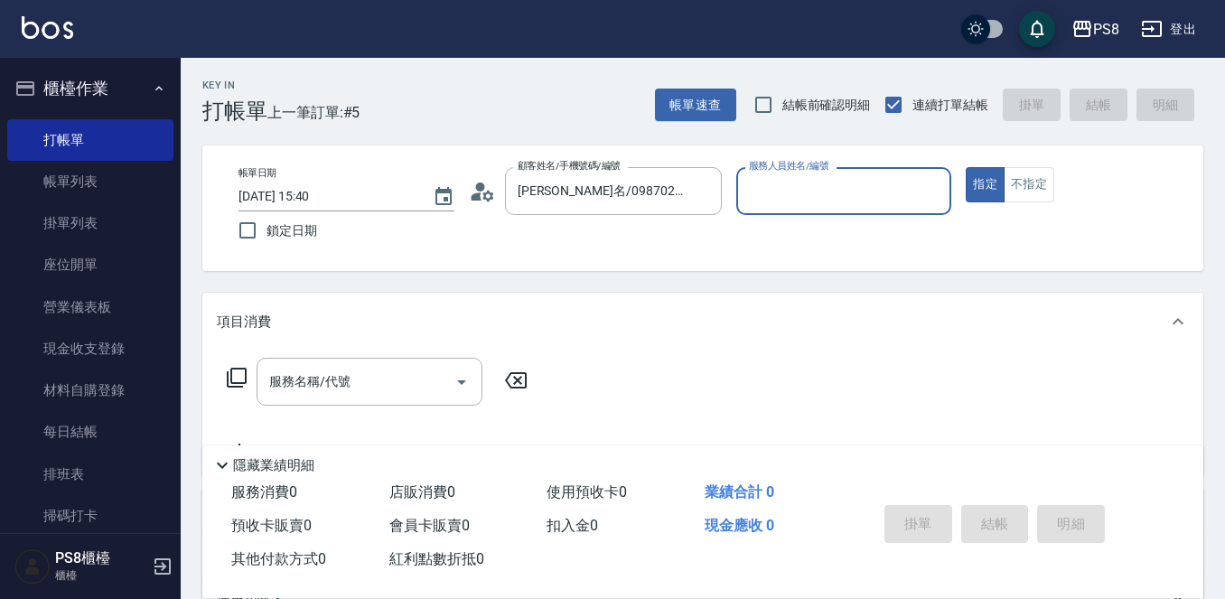
type input "佳亭-8"
drag, startPoint x: 698, startPoint y: 199, endPoint x: 715, endPoint y: 199, distance: 16.3
click at [700, 199] on icon "Clear" at bounding box center [703, 191] width 18 height 18
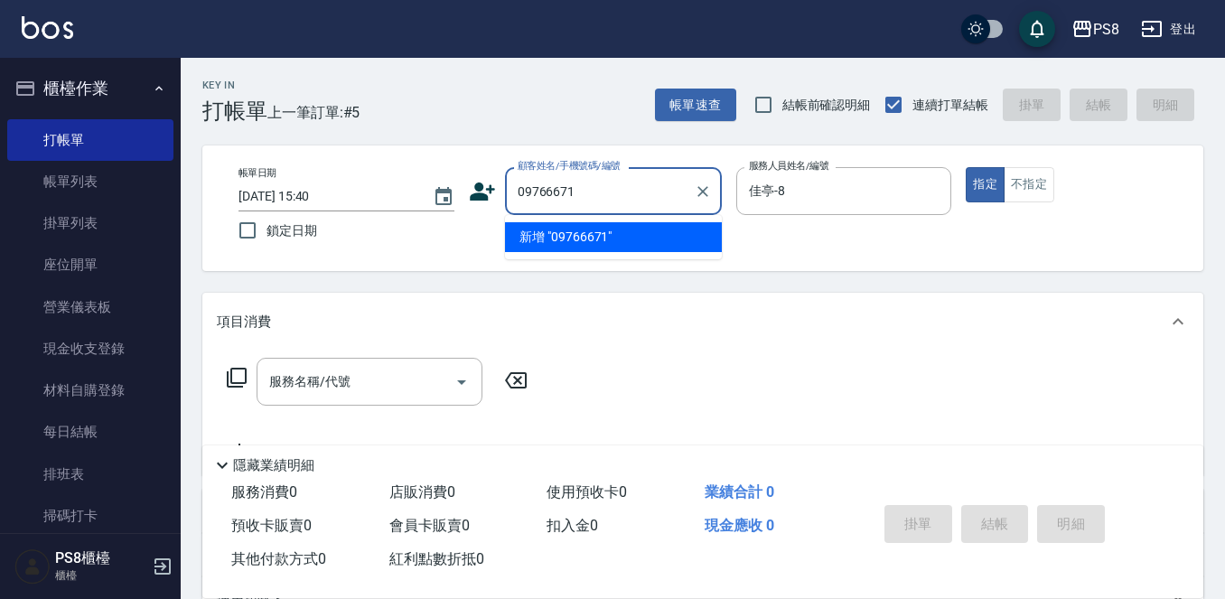
type input "0976667"
click at [702, 197] on icon "Clear" at bounding box center [703, 191] width 18 height 18
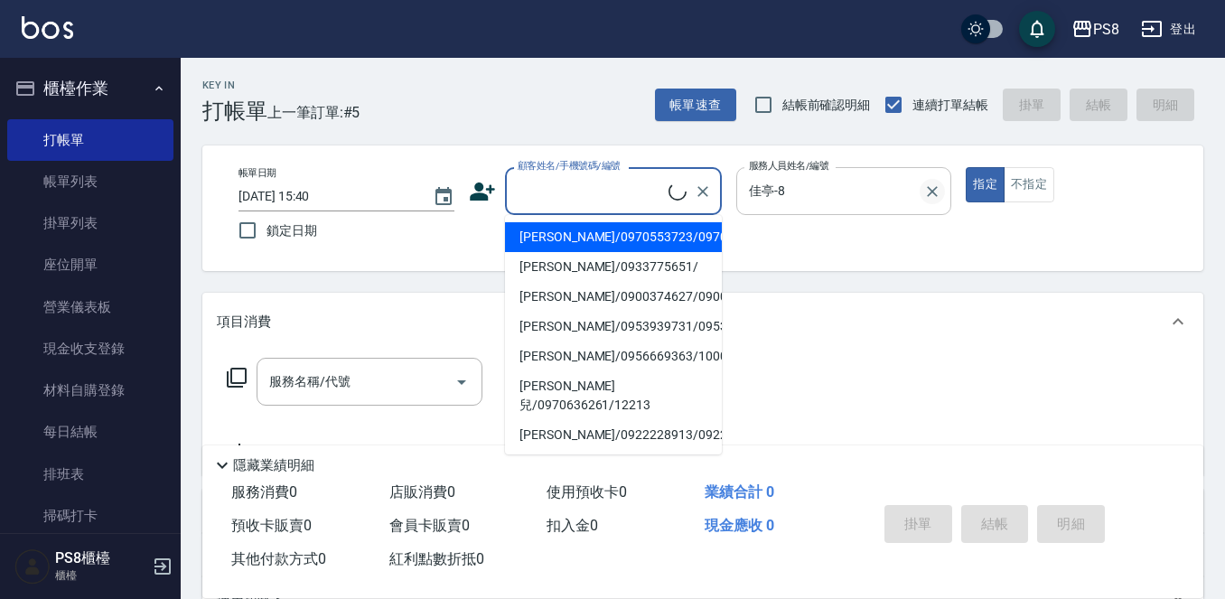
click at [939, 184] on icon "Clear" at bounding box center [932, 191] width 18 height 18
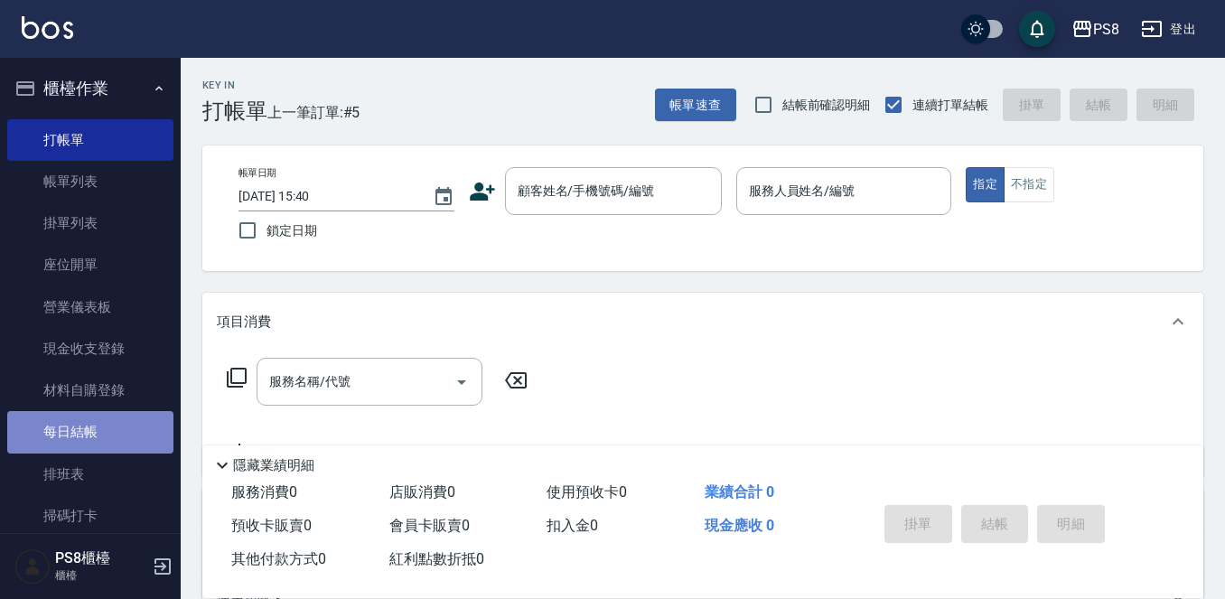
click at [116, 436] on link "每日結帳" at bounding box center [90, 432] width 166 height 42
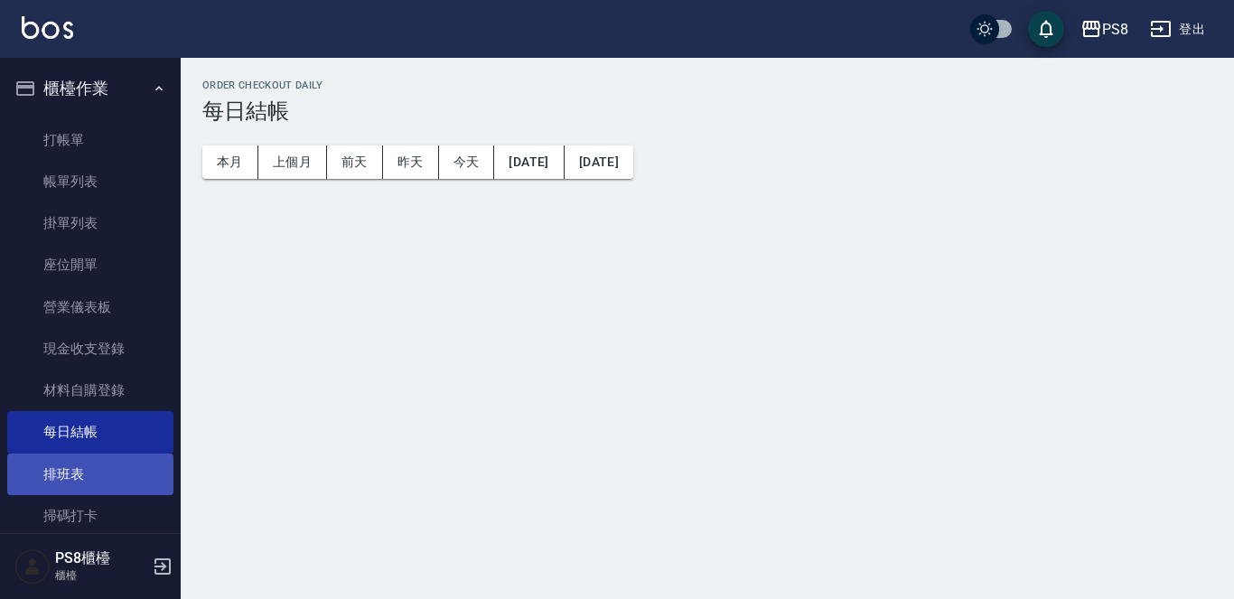
click at [99, 467] on link "排班表" at bounding box center [90, 474] width 166 height 42
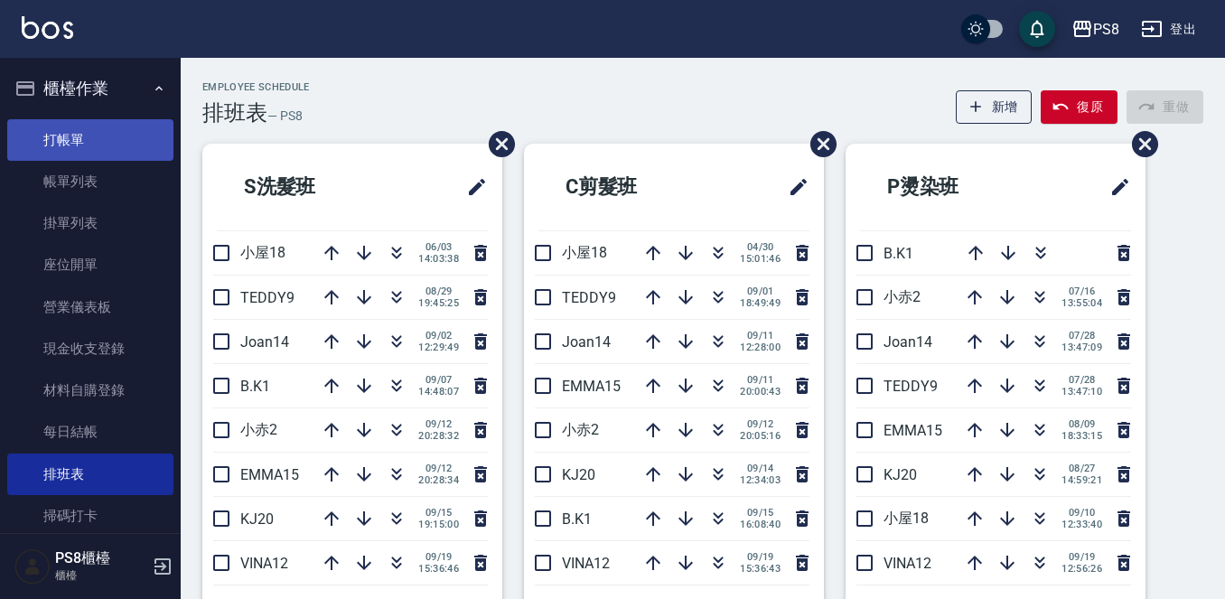
click at [102, 126] on link "打帳單" at bounding box center [90, 140] width 166 height 42
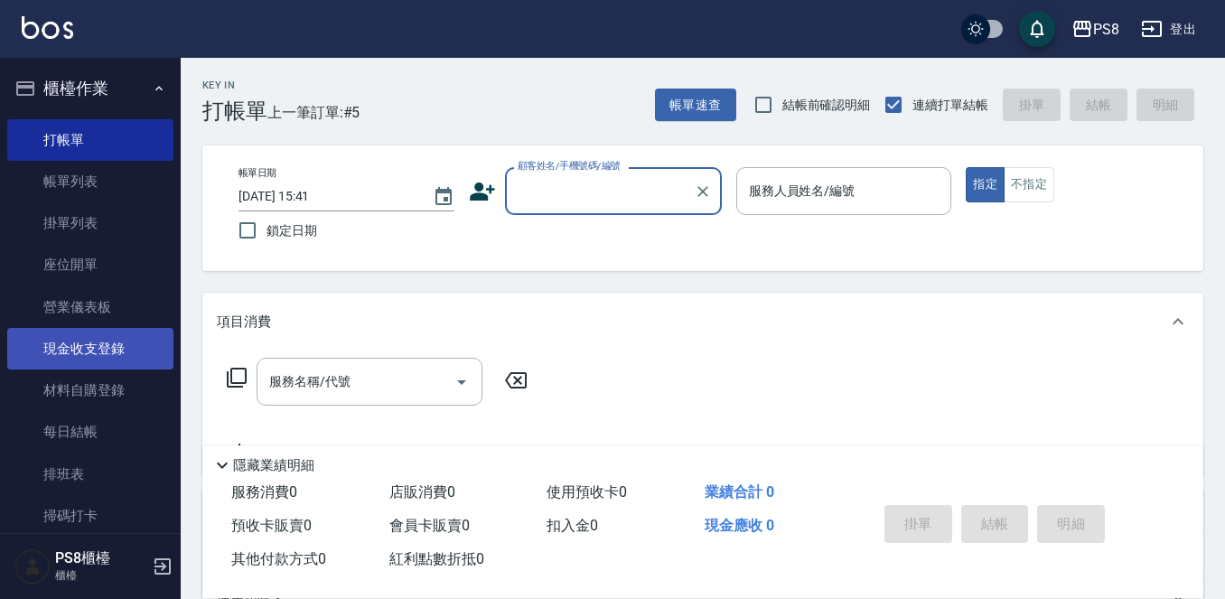
click at [116, 342] on link "現金收支登錄" at bounding box center [90, 349] width 166 height 42
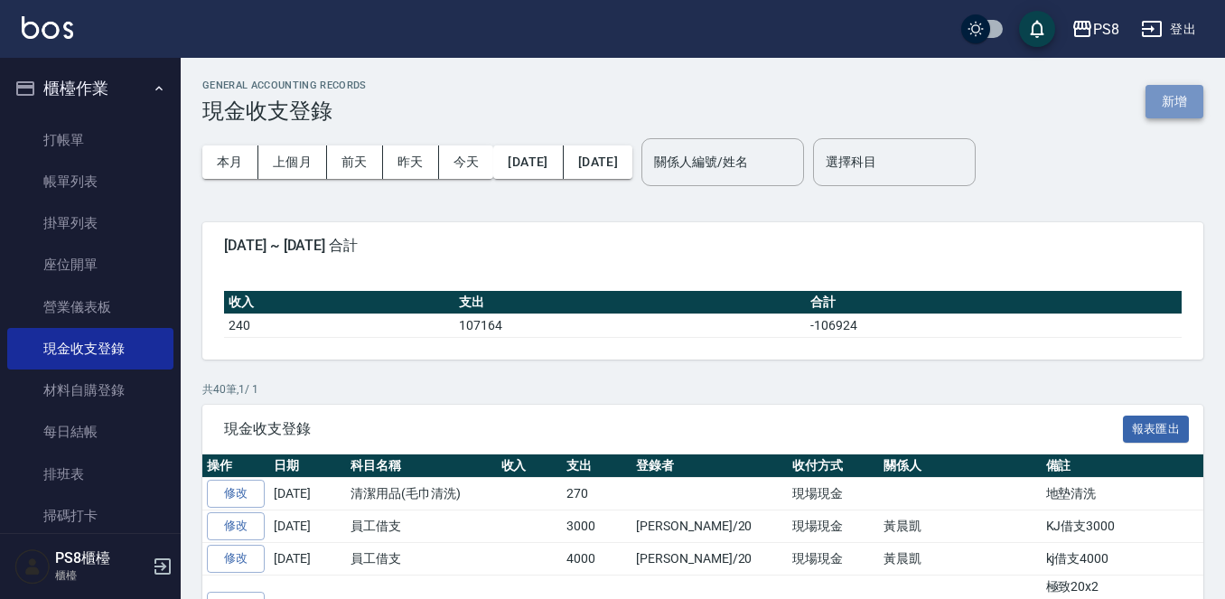
click at [1184, 95] on button "新增" at bounding box center [1174, 101] width 58 height 33
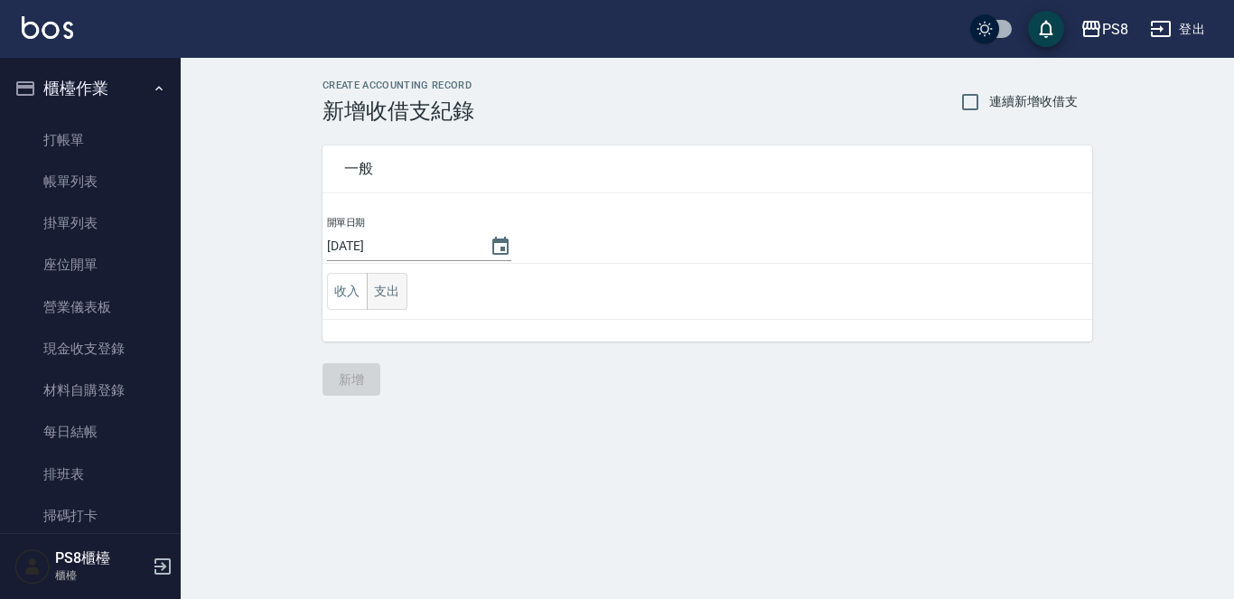
click at [378, 291] on button "支出" at bounding box center [387, 291] width 41 height 37
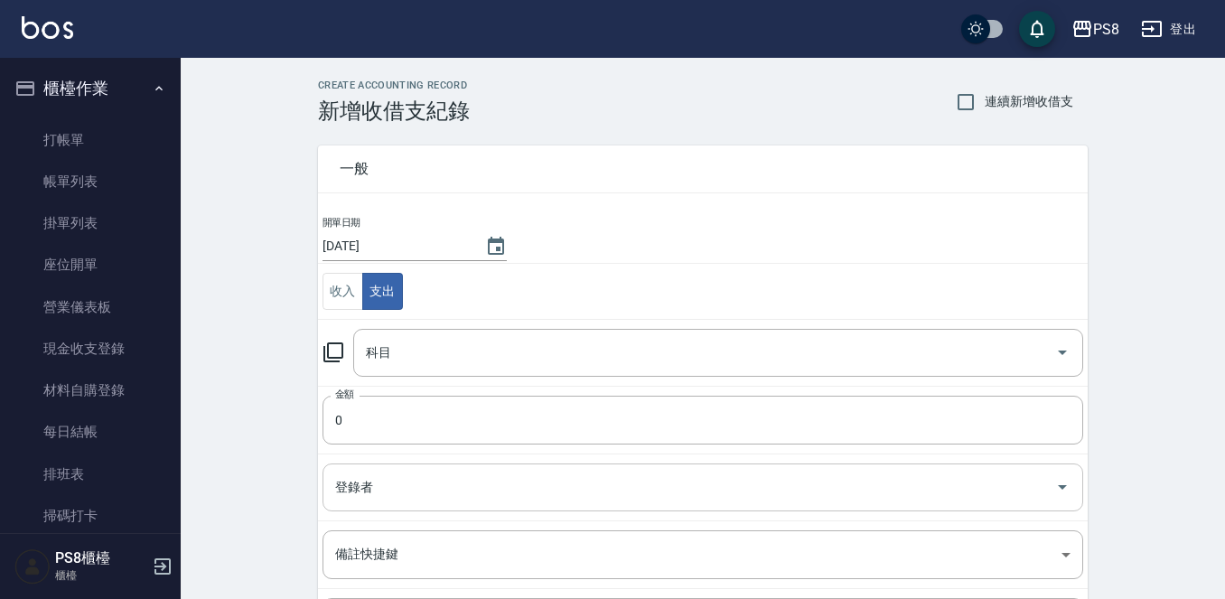
scroll to position [199, 0]
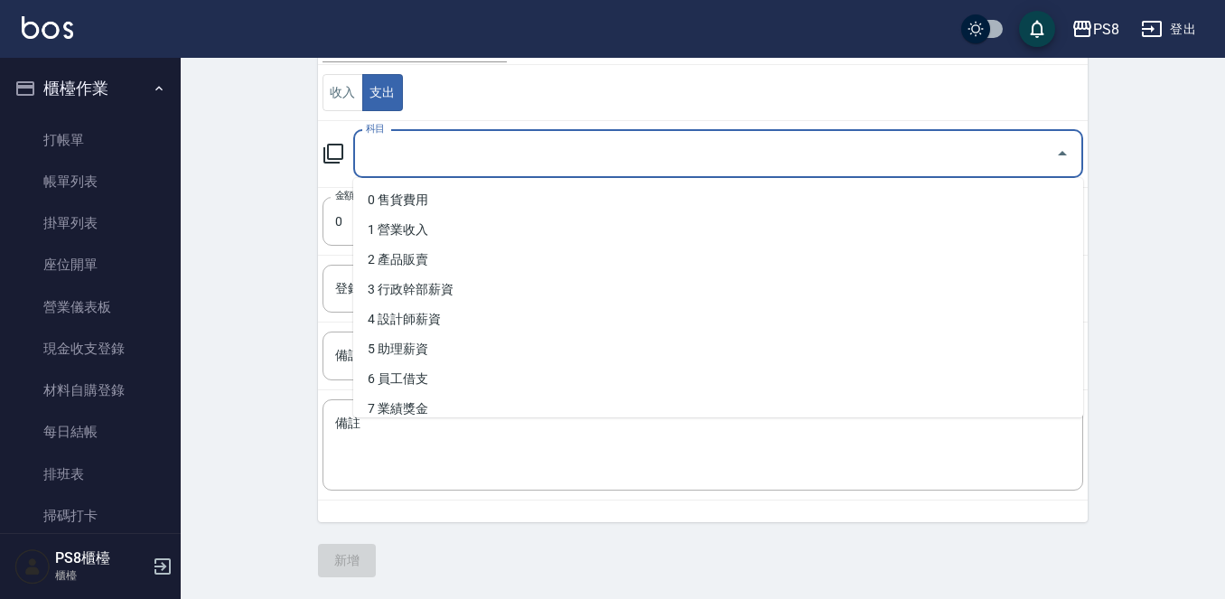
click at [416, 163] on input "科目" at bounding box center [704, 154] width 687 height 32
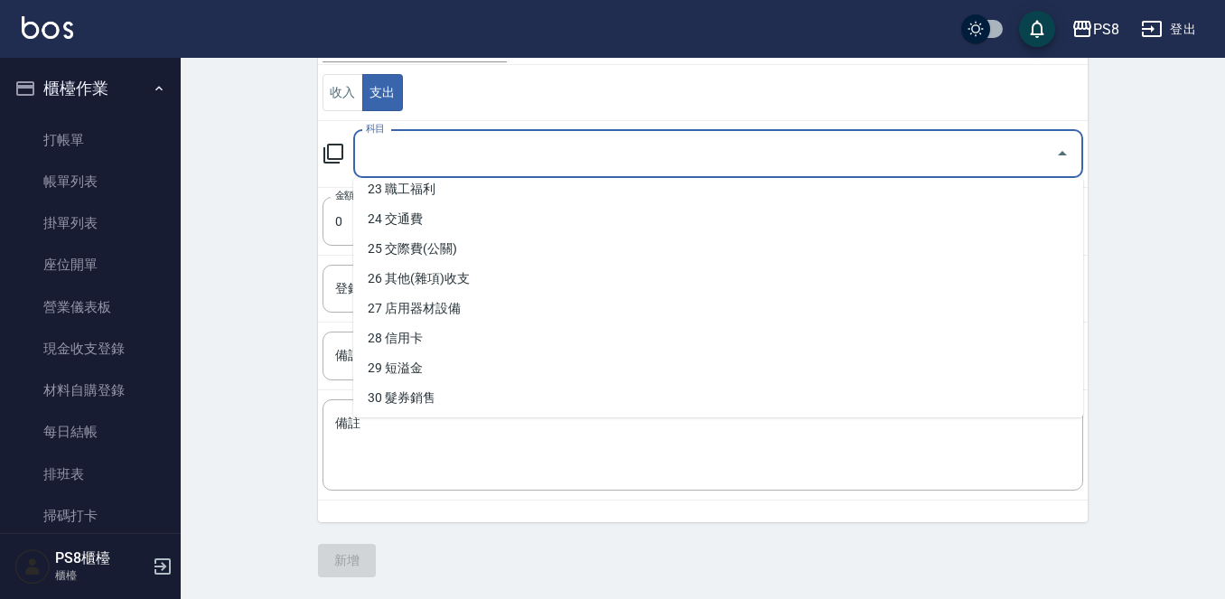
scroll to position [723, 0]
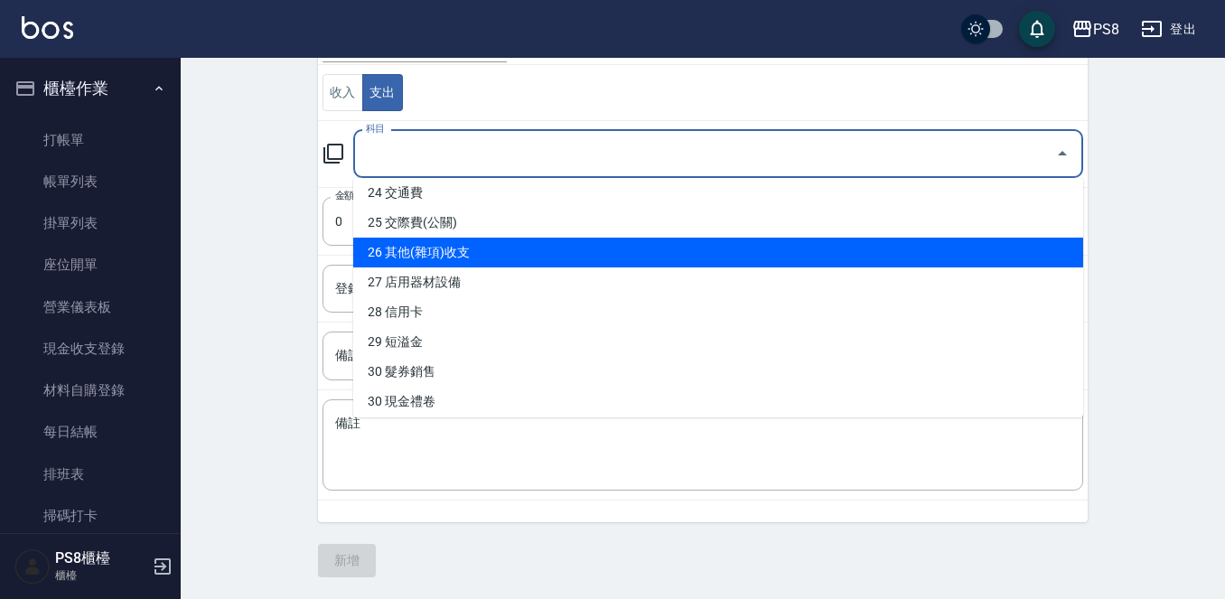
click at [449, 248] on li "26 其他(雜項)收支" at bounding box center [718, 253] width 730 height 30
type input "26 其他(雜項)收支"
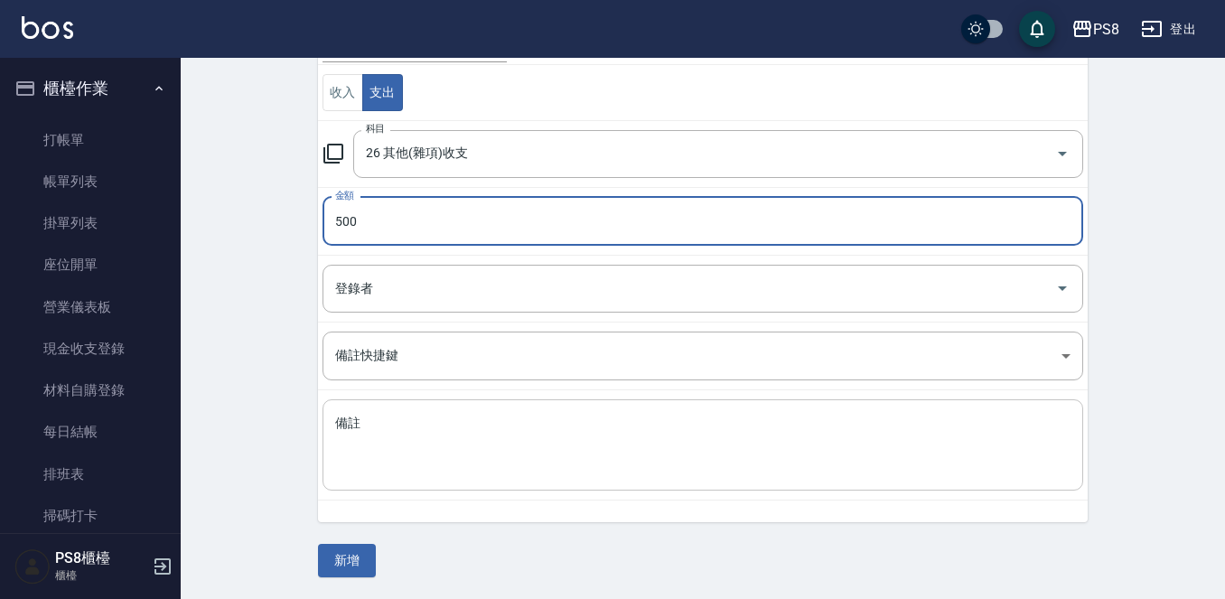
type input "500"
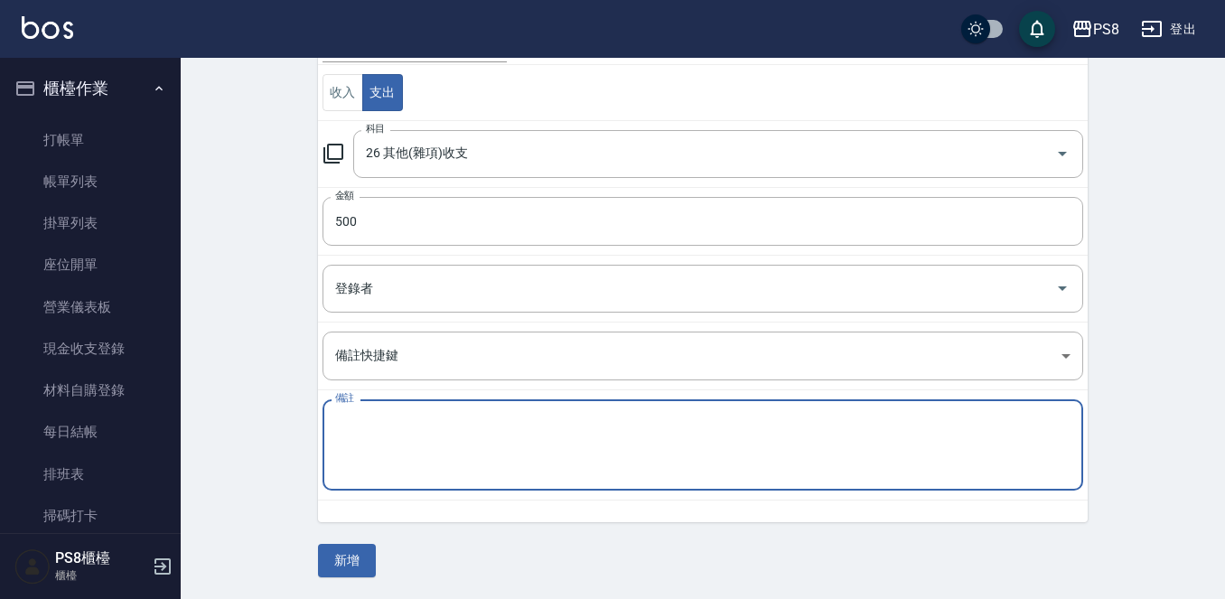
click at [375, 444] on textarea "備註" at bounding box center [702, 445] width 735 height 61
type textarea "接髮線"
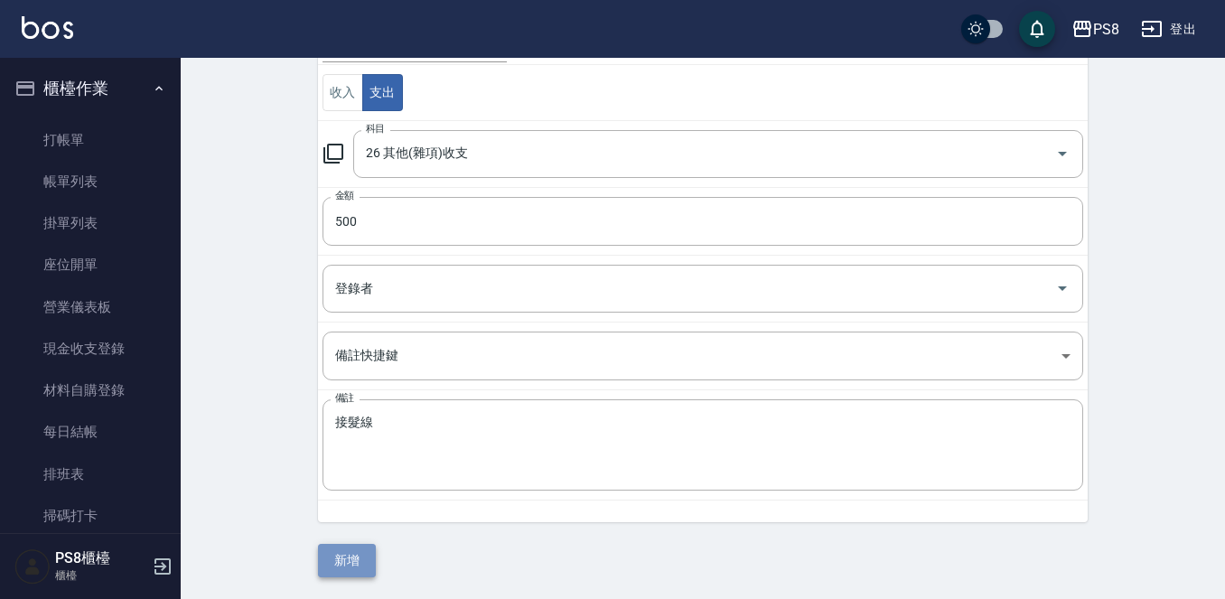
click at [355, 559] on button "新增" at bounding box center [347, 560] width 58 height 33
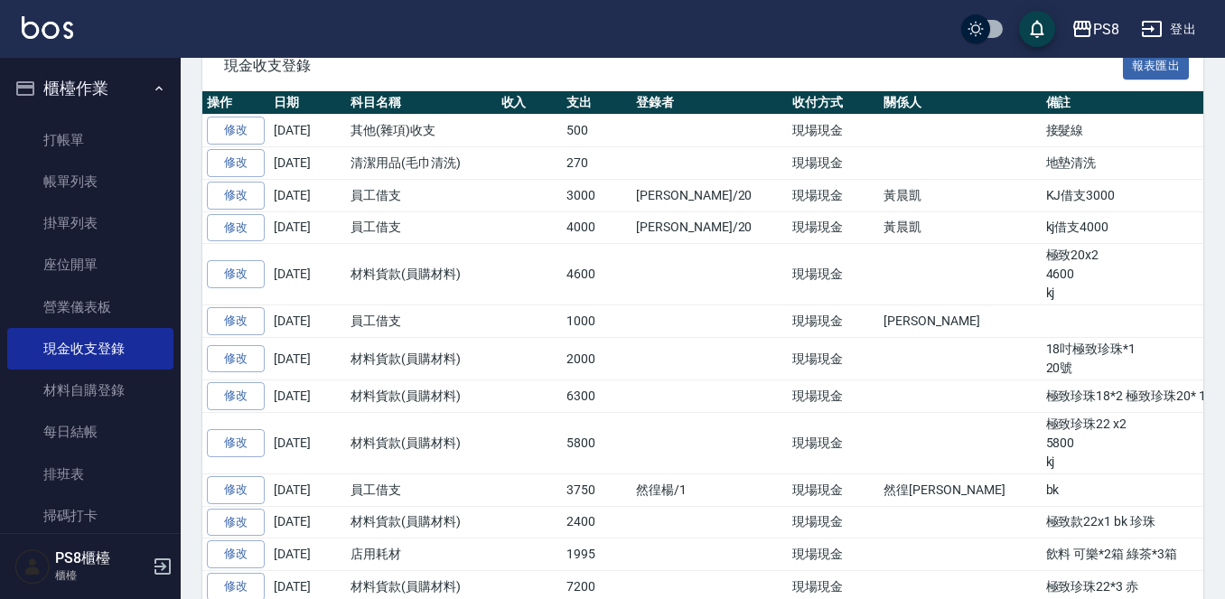
scroll to position [181, 0]
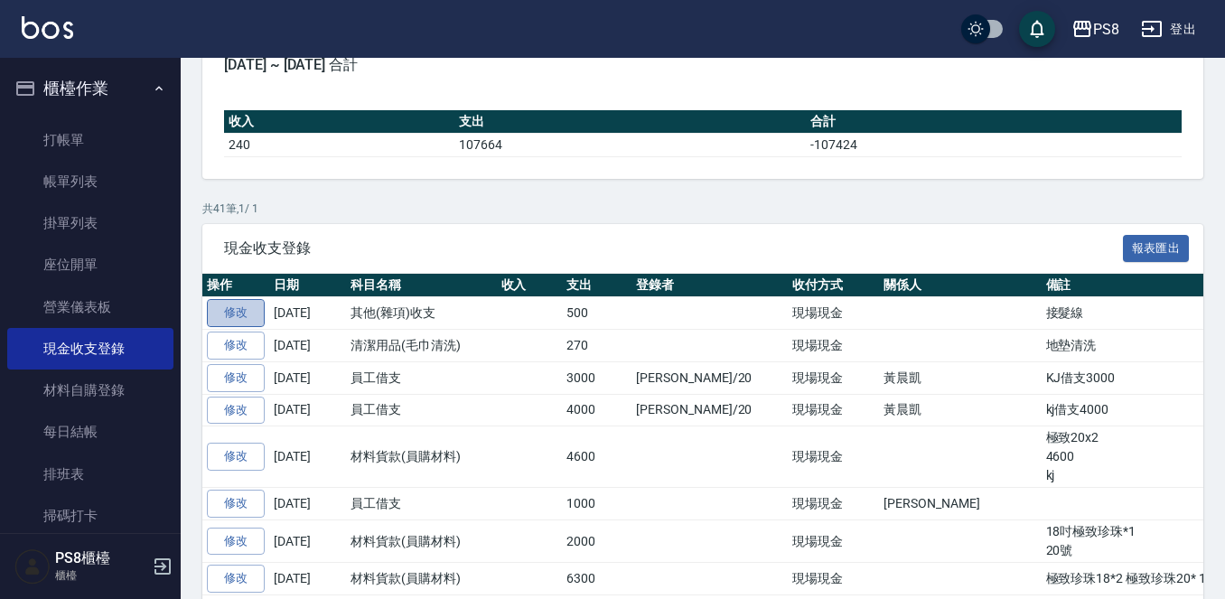
click at [233, 304] on link "修改" at bounding box center [236, 313] width 58 height 28
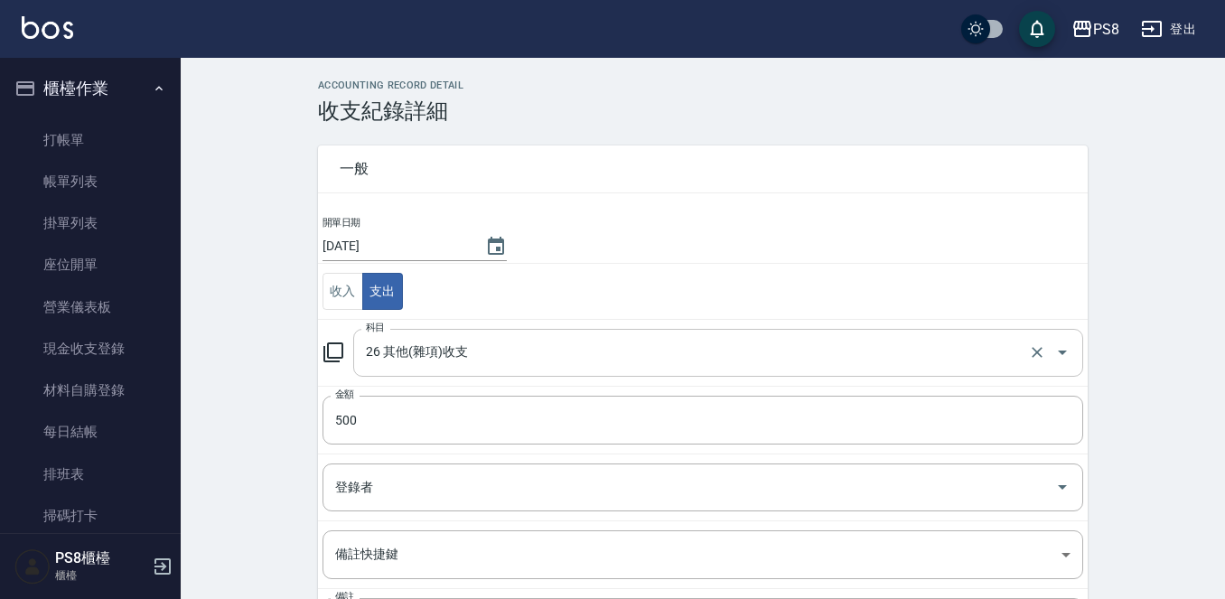
click at [455, 346] on input "26 其他(雜項)收支" at bounding box center [692, 353] width 663 height 32
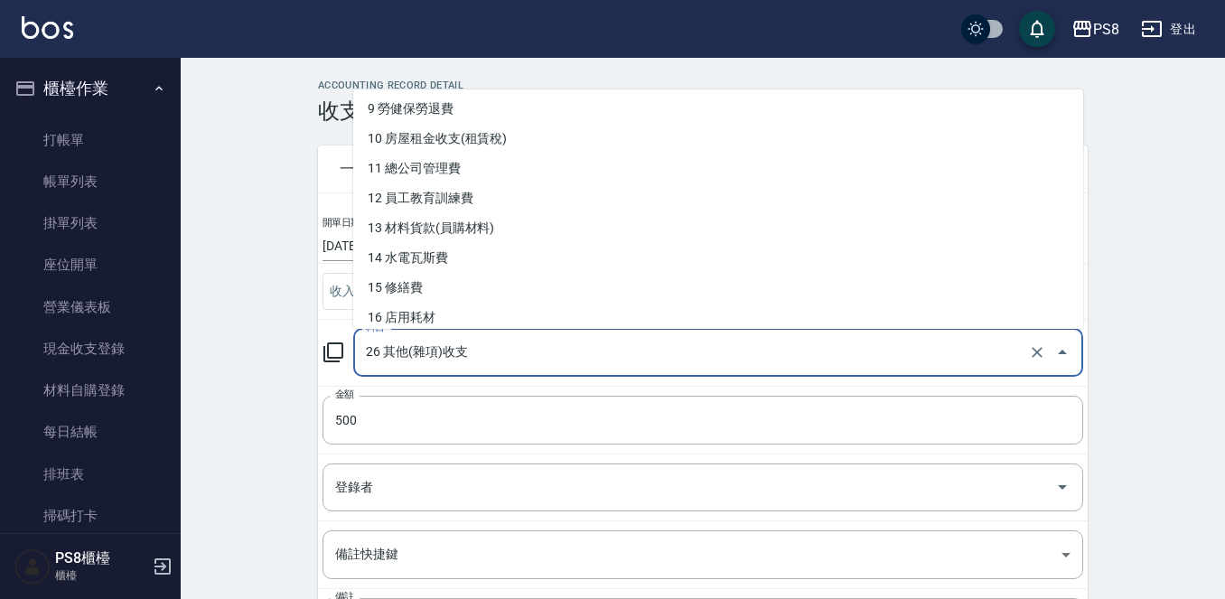
scroll to position [361, 0]
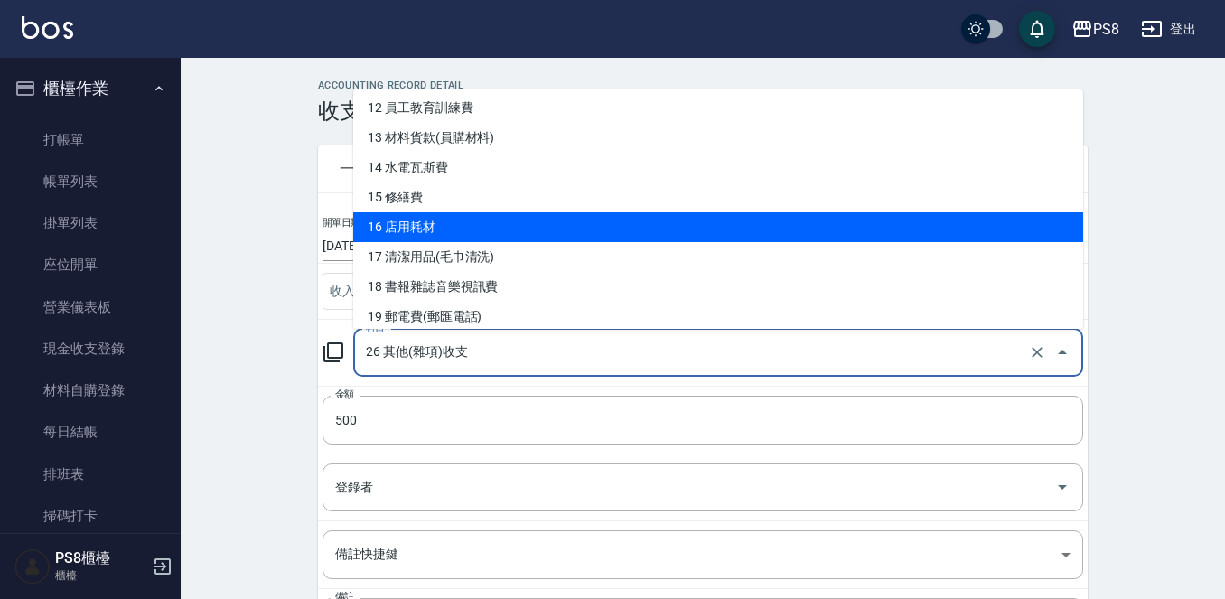
click at [471, 236] on li "16 店用耗材" at bounding box center [718, 227] width 730 height 30
type input "16 店用耗材"
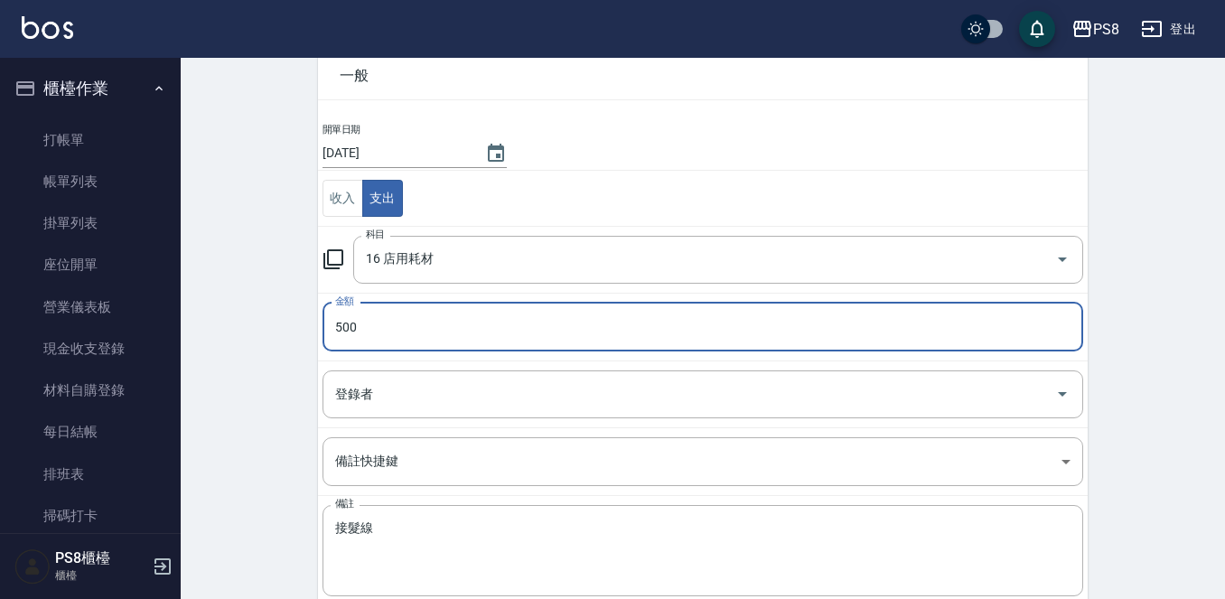
scroll to position [177, 0]
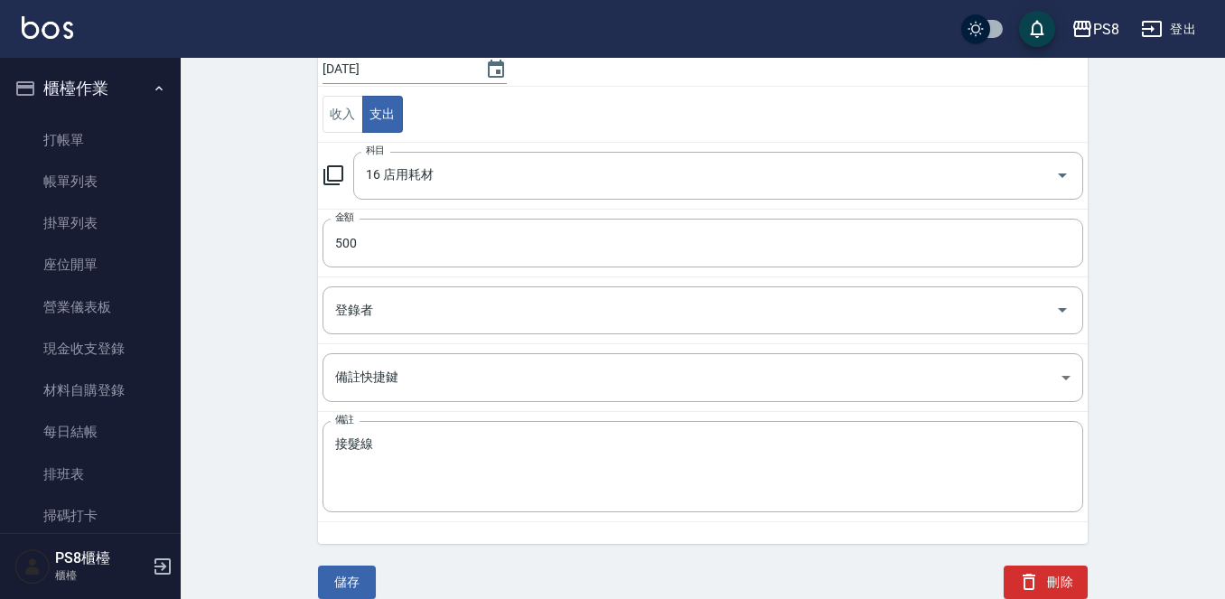
click at [201, 360] on div "ACCOUNTING RECORD DETAIL 收支紀錄詳細 一般 開單日期 [DATE] 收入 支出 科目 16 店用耗材 科目 金額 500 金額 登錄…" at bounding box center [703, 250] width 1044 height 696
click at [342, 565] on div "儲存" at bounding box center [335, 560] width 79 height 77
click at [352, 573] on button "儲存" at bounding box center [347, 581] width 58 height 33
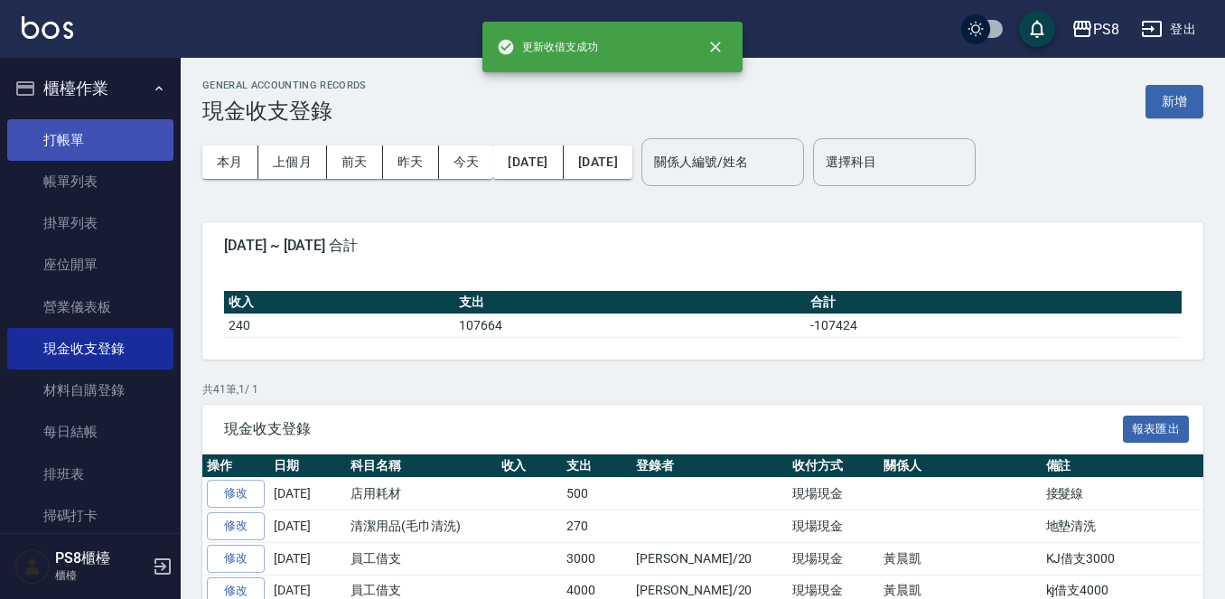
click at [107, 133] on link "打帳單" at bounding box center [90, 140] width 166 height 42
